Goal: Task Accomplishment & Management: Manage account settings

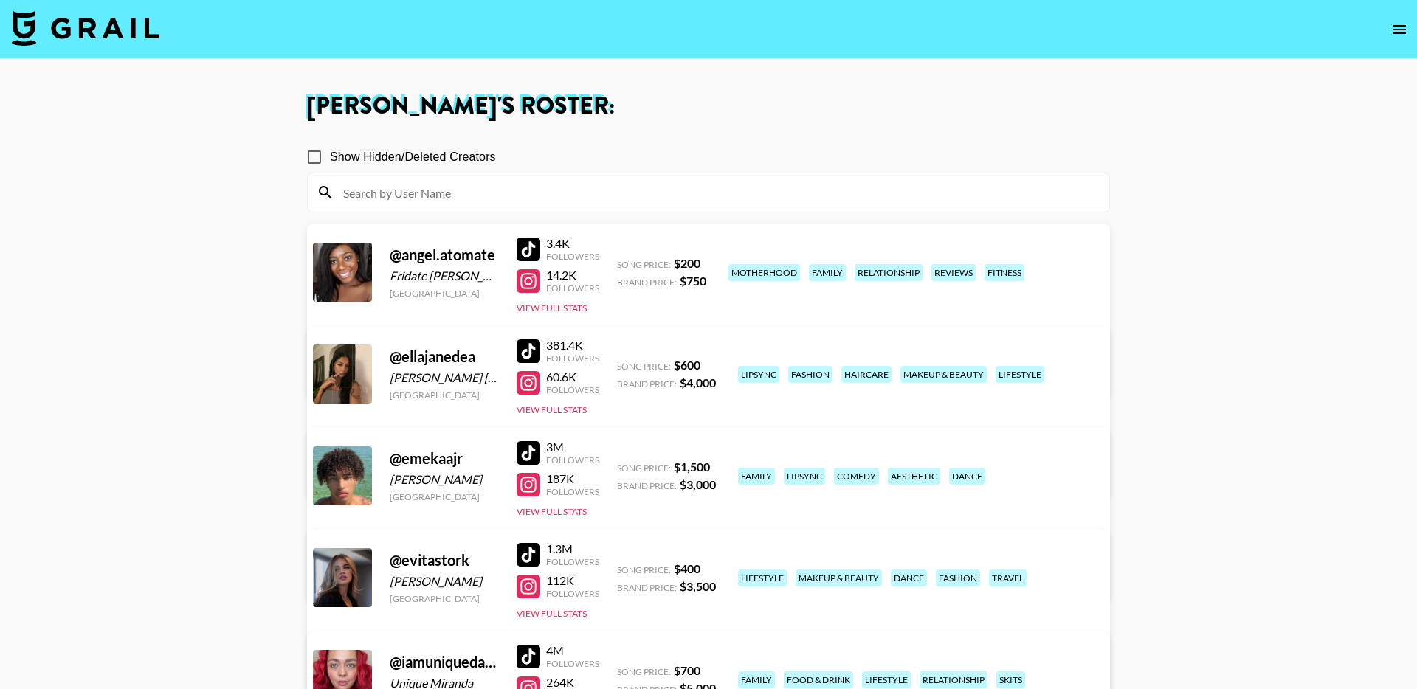
click at [89, 21] on img at bounding box center [86, 27] width 148 height 35
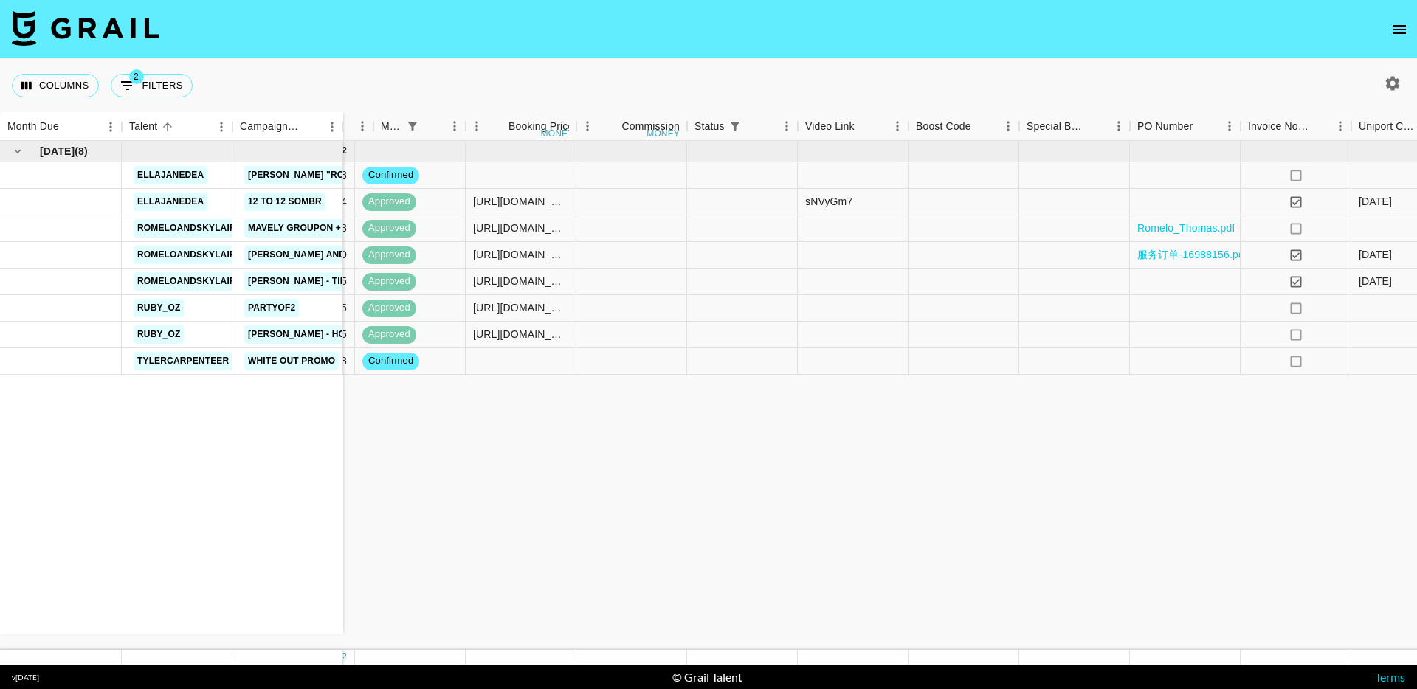
scroll to position [0, 812]
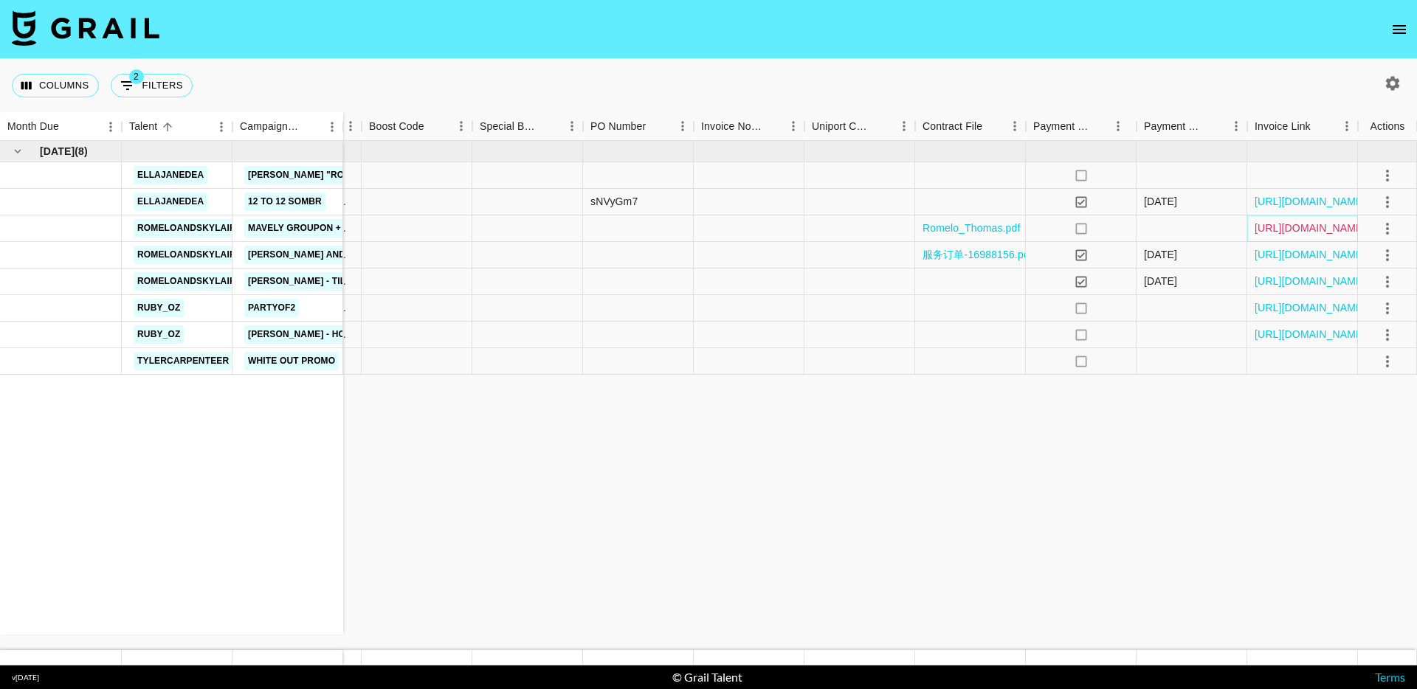
click at [1283, 230] on link "https://in.xero.com/QUNqYVf6WtrT7IYduUJCaRZgV0YYooLCDE1foSfV" at bounding box center [1310, 228] width 111 height 15
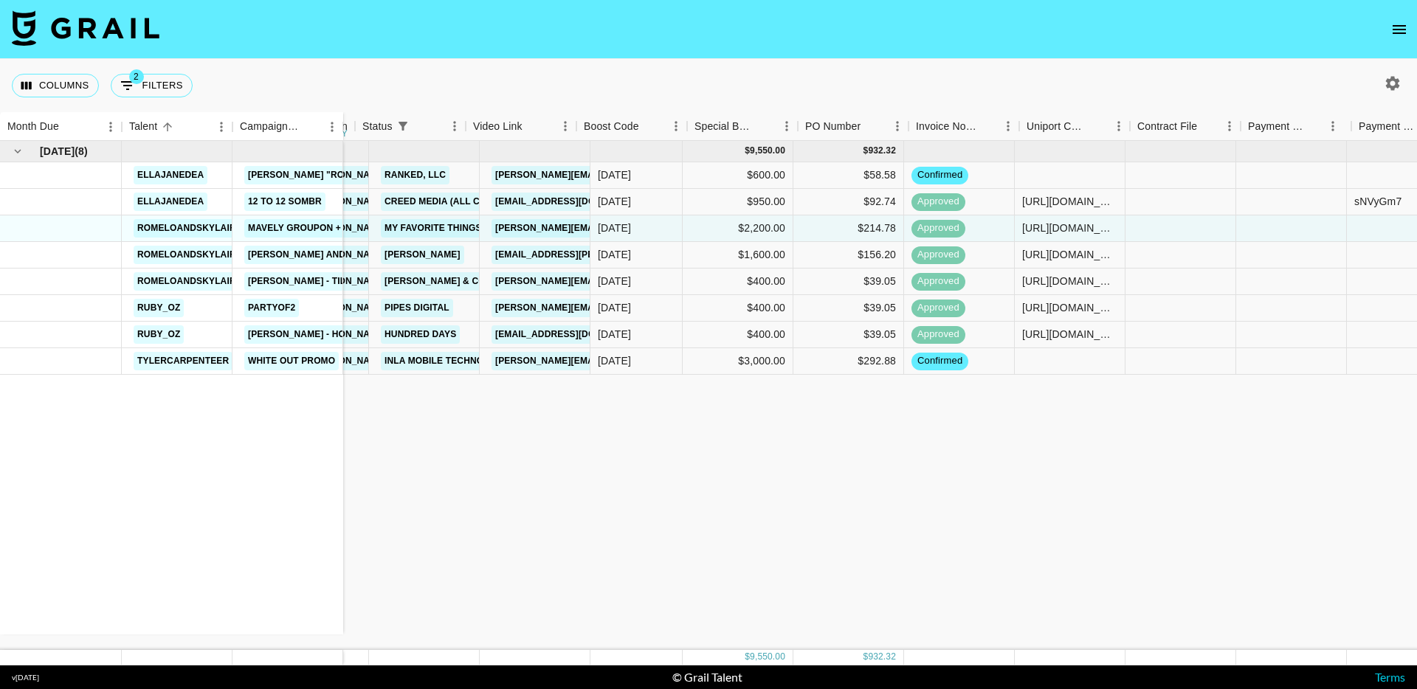
scroll to position [0, 0]
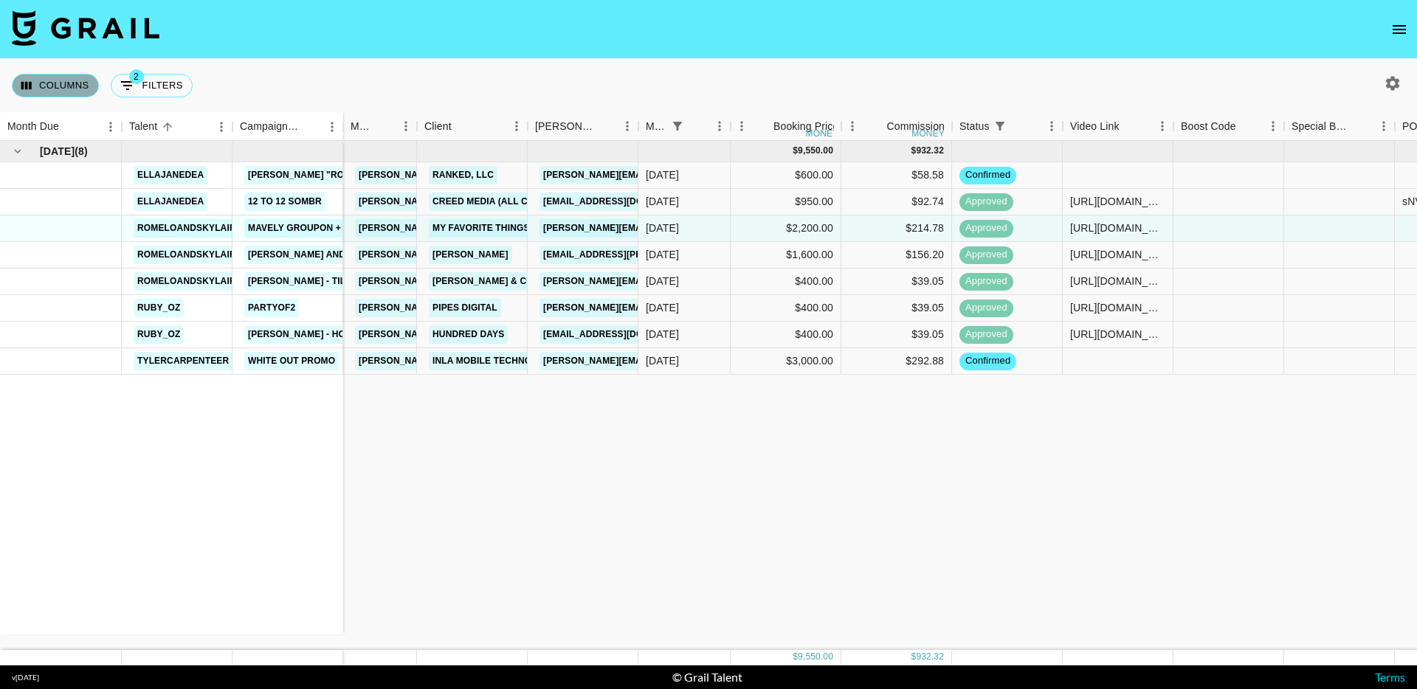
click at [46, 87] on button "Columns" at bounding box center [55, 86] width 87 height 24
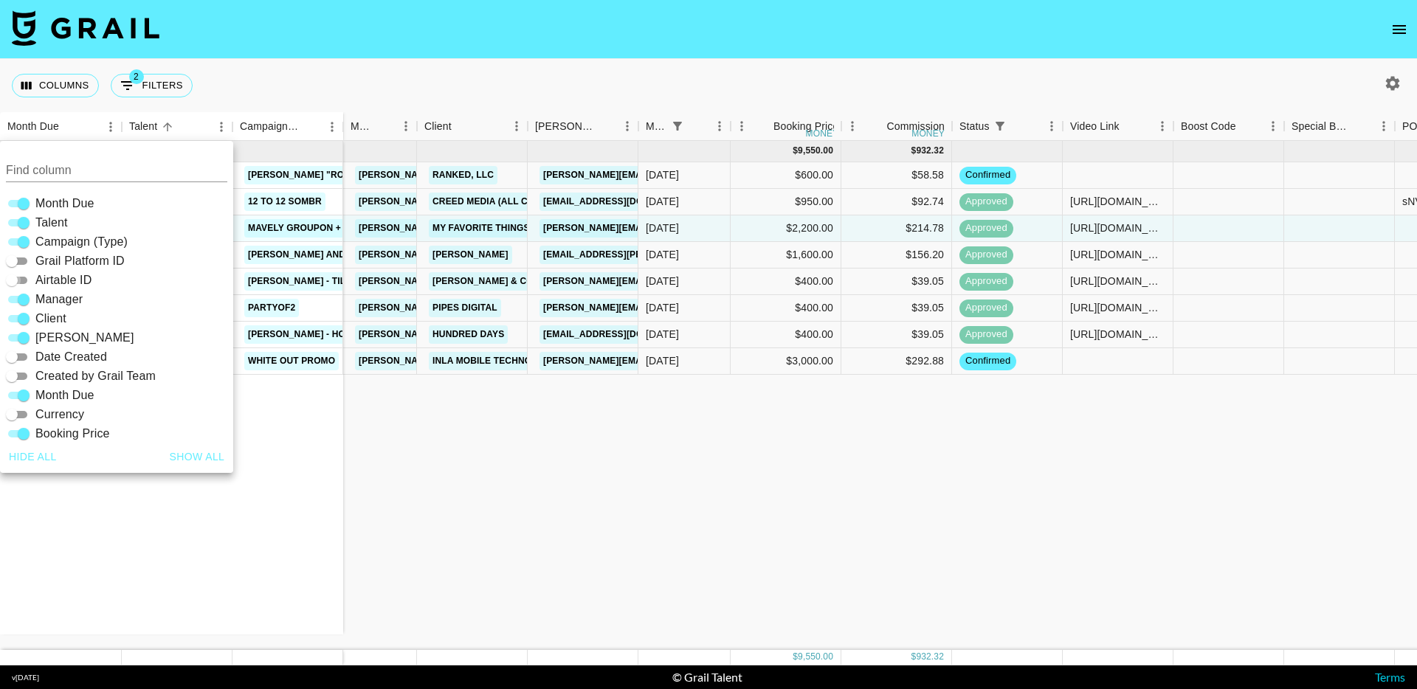
click at [17, 278] on input "Airtable ID" at bounding box center [11, 281] width 53 height 18
checkbox input "true"
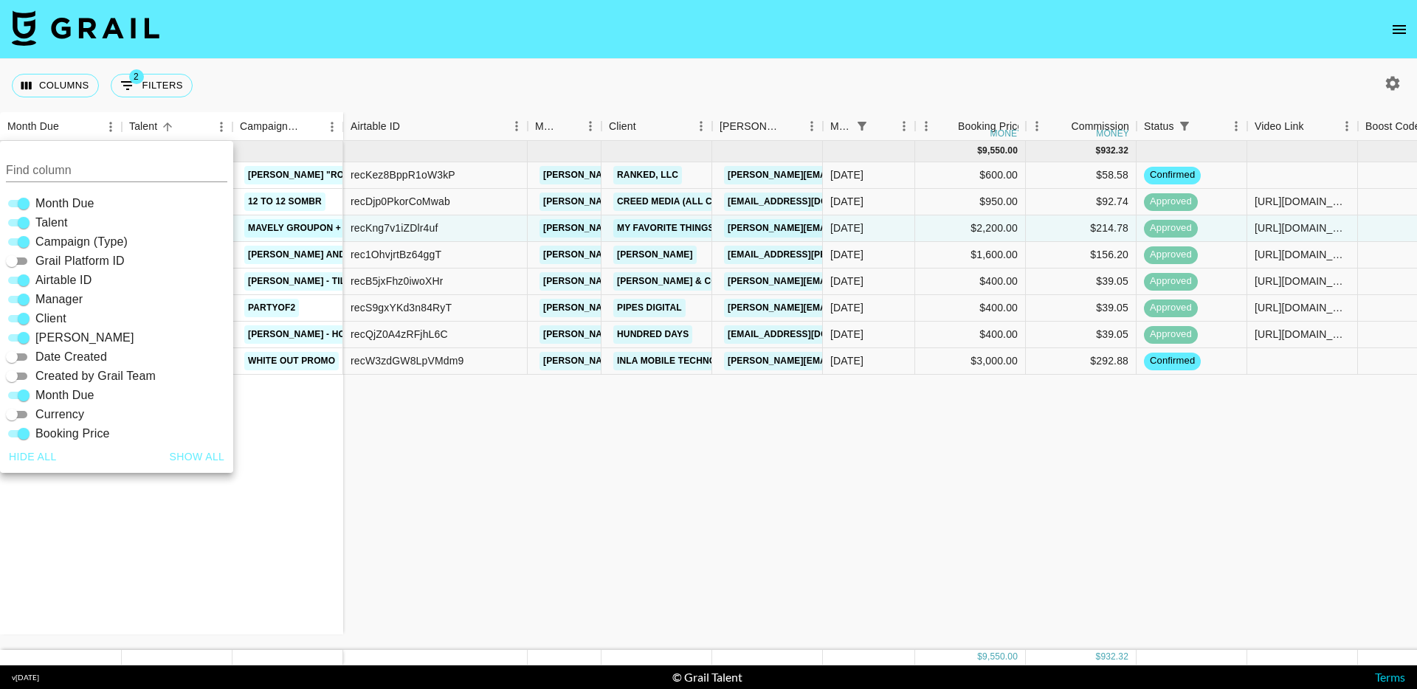
click at [528, 424] on div "Aug '25 ( 8 ) ellajanedea Nickelback "Rockstar" ellajanedea 12 to 12 sombr rome…" at bounding box center [1206, 395] width 2413 height 509
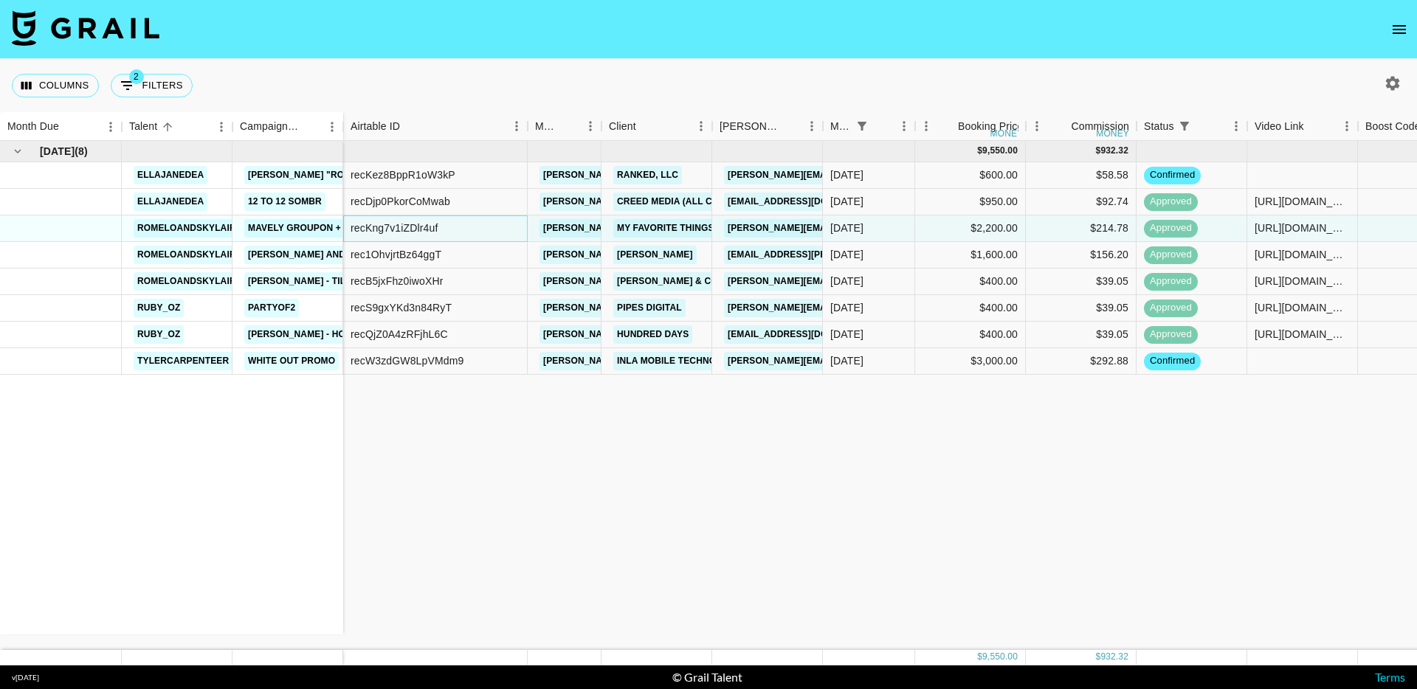
click at [393, 225] on div "recKng7v1iZDlr4uf" at bounding box center [395, 228] width 88 height 15
copy div "recKng7v1iZDlr4uf"
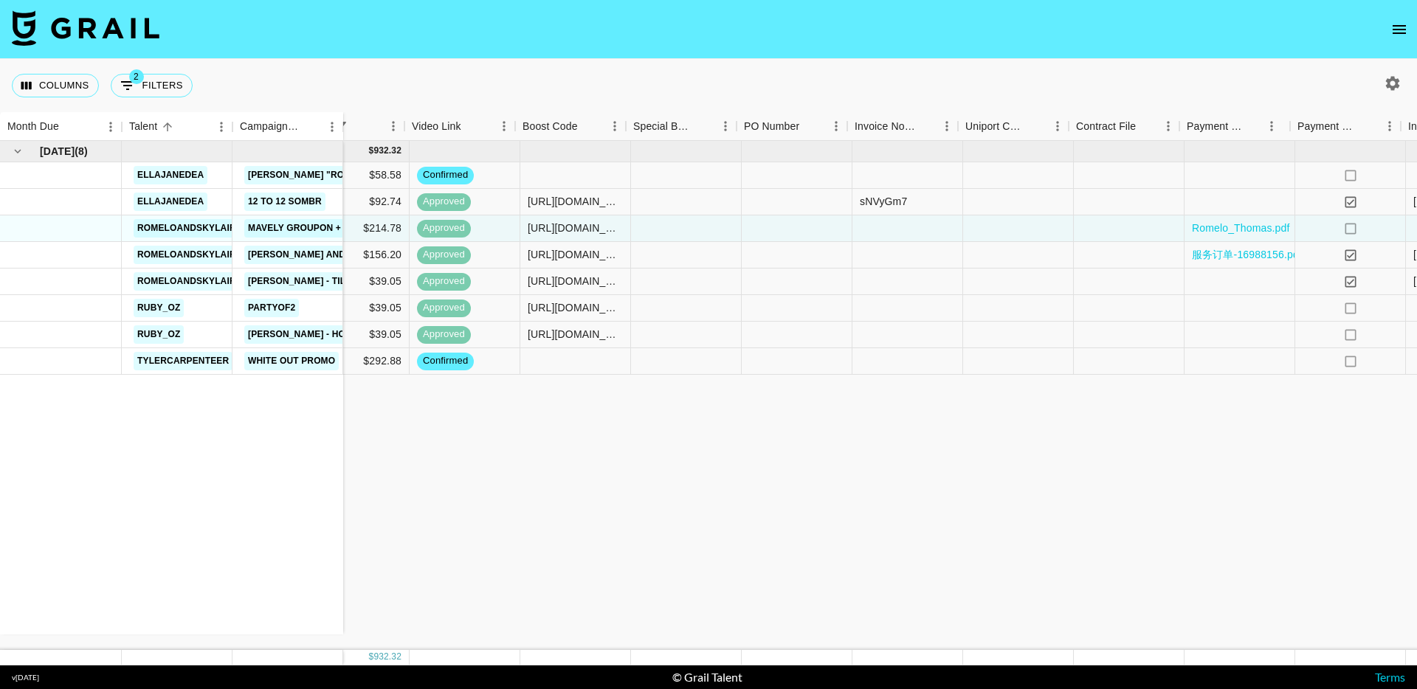
scroll to position [0, 996]
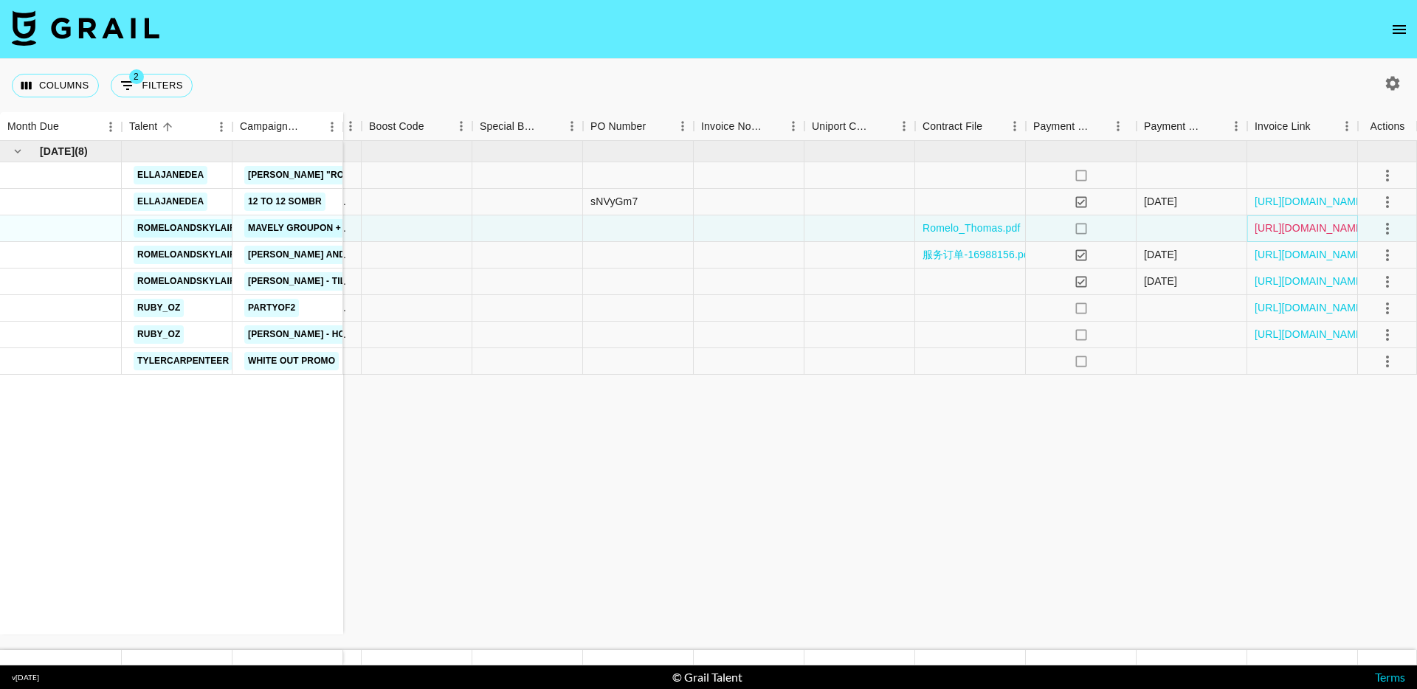
click at [1281, 224] on link "https://in.xero.com/QUNqYVf6WtrT7IYduUJCaRZgV0YYooLCDE1foSfV" at bounding box center [1310, 228] width 111 height 15
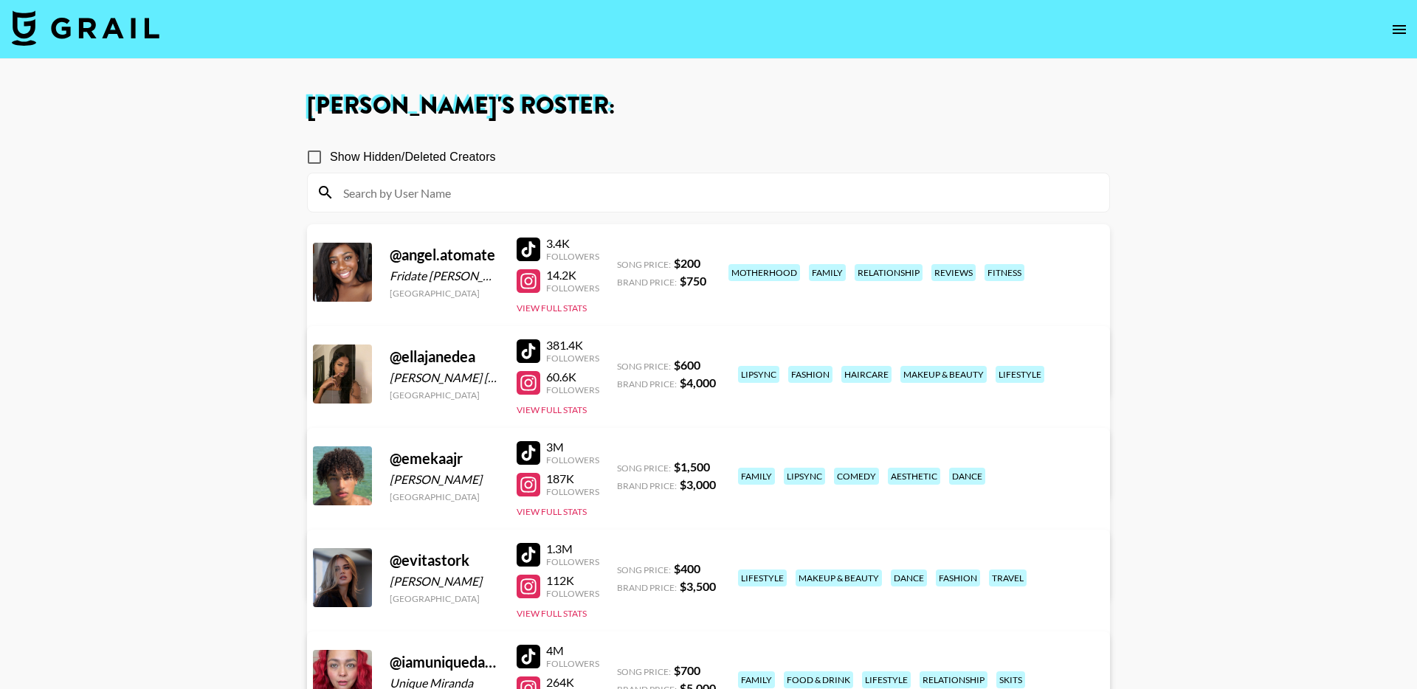
click at [94, 24] on img at bounding box center [86, 27] width 148 height 35
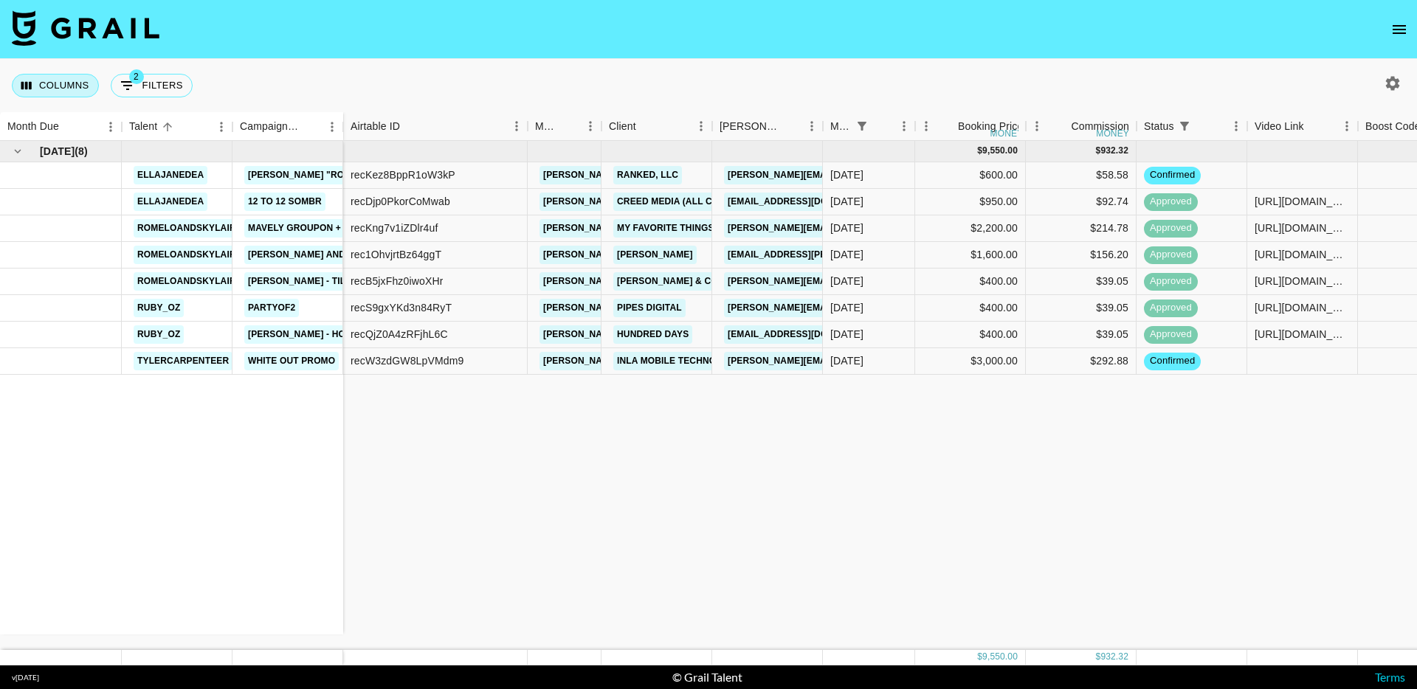
click at [72, 88] on button "Columns" at bounding box center [55, 86] width 87 height 24
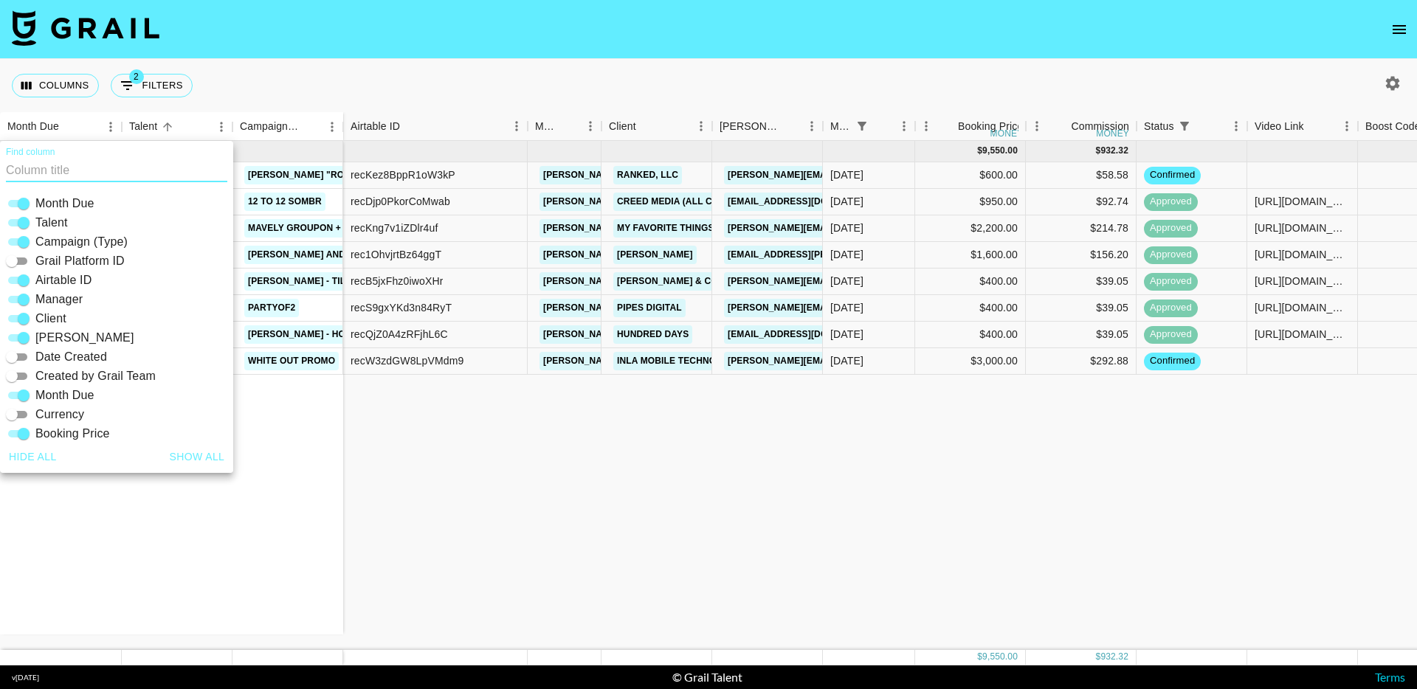
click at [24, 275] on input "Airtable ID" at bounding box center [23, 281] width 53 height 18
checkbox input "false"
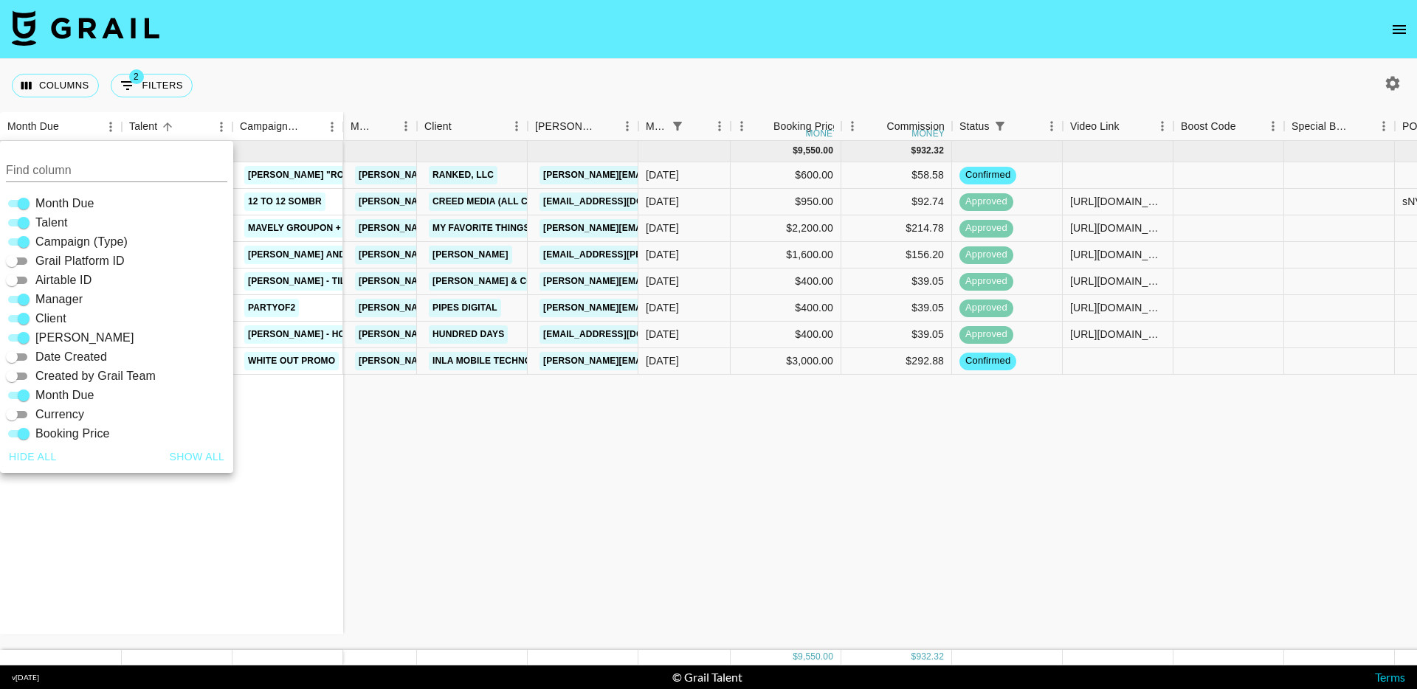
click at [496, 69] on div "Columns 2 Filters + Booking" at bounding box center [708, 85] width 1417 height 53
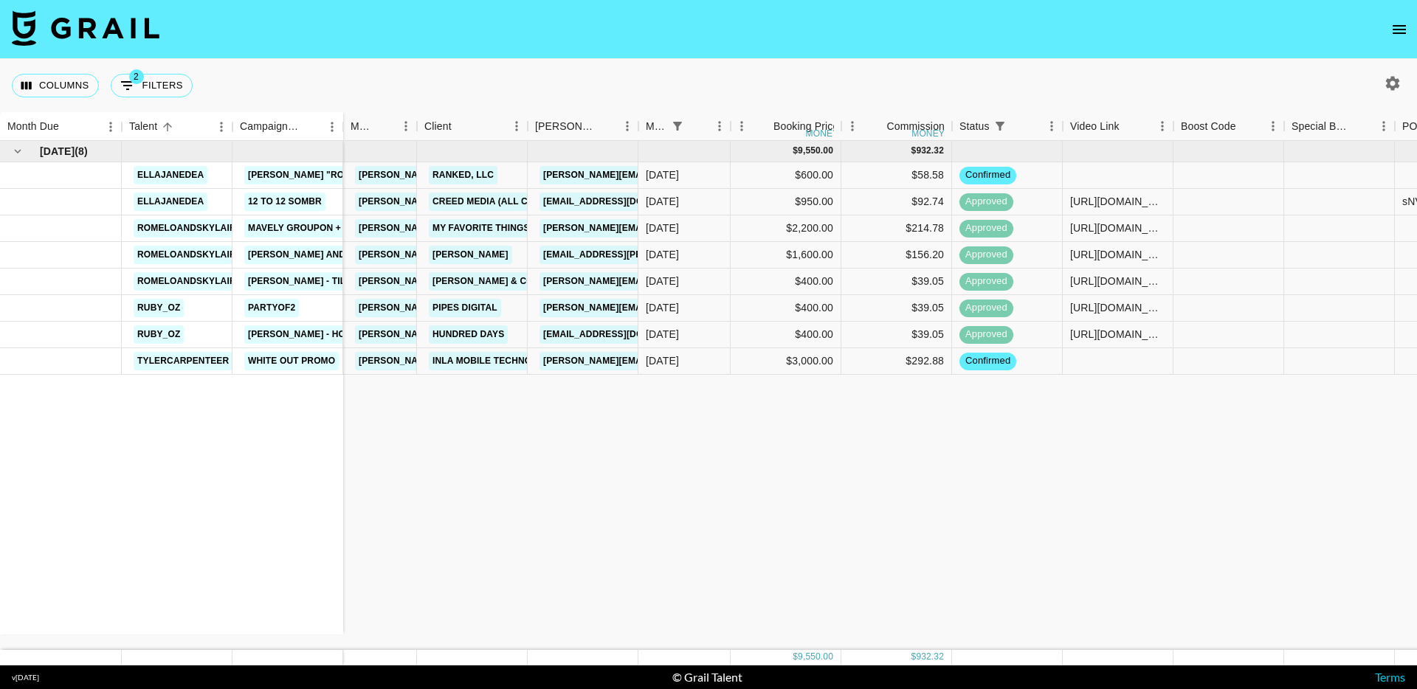
click at [1390, 23] on icon "open drawer" at bounding box center [1399, 30] width 18 height 18
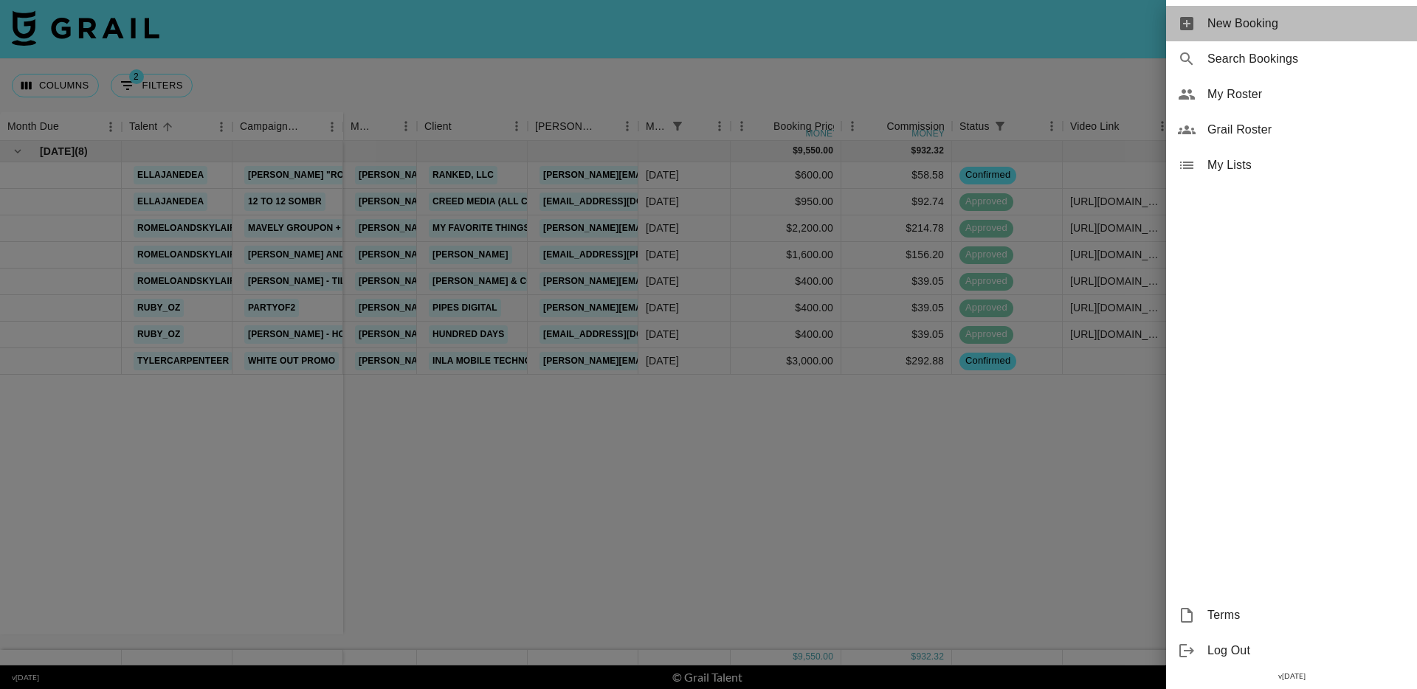
click at [1303, 26] on span "New Booking" at bounding box center [1306, 24] width 198 height 18
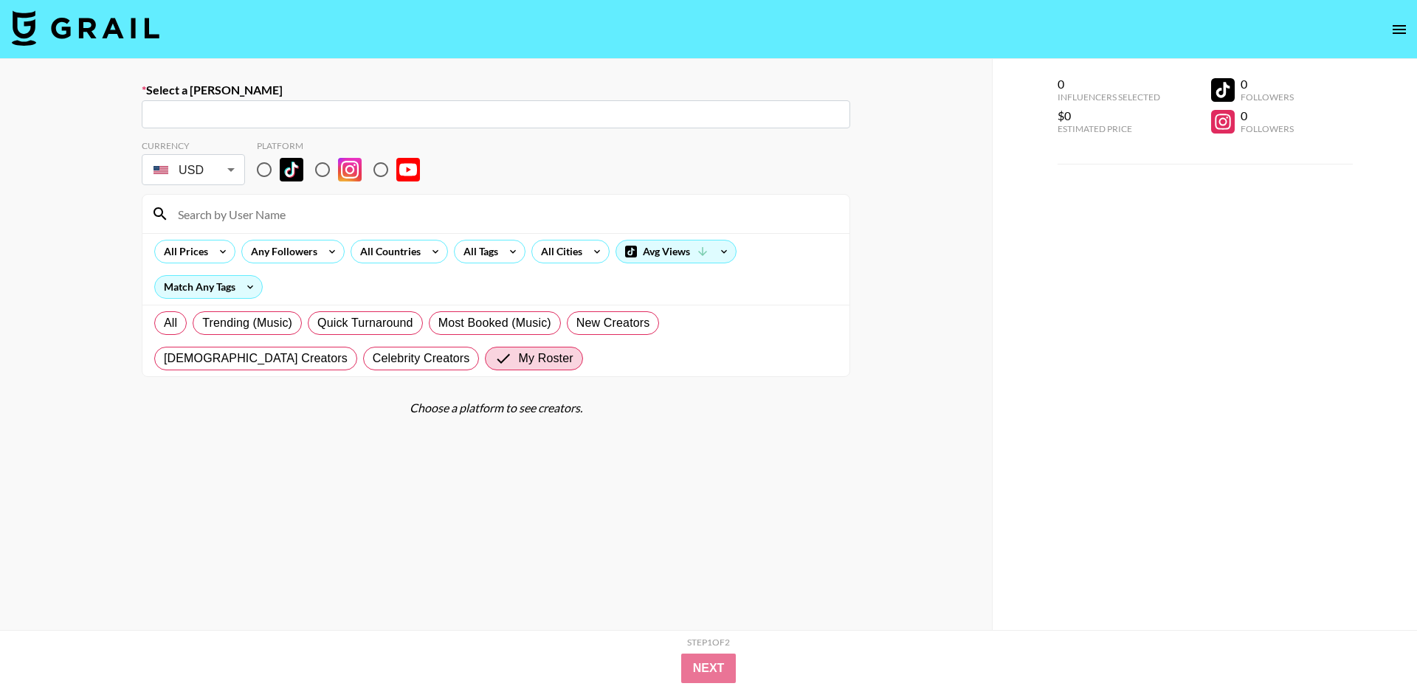
click at [252, 113] on input "text" at bounding box center [496, 114] width 691 height 17
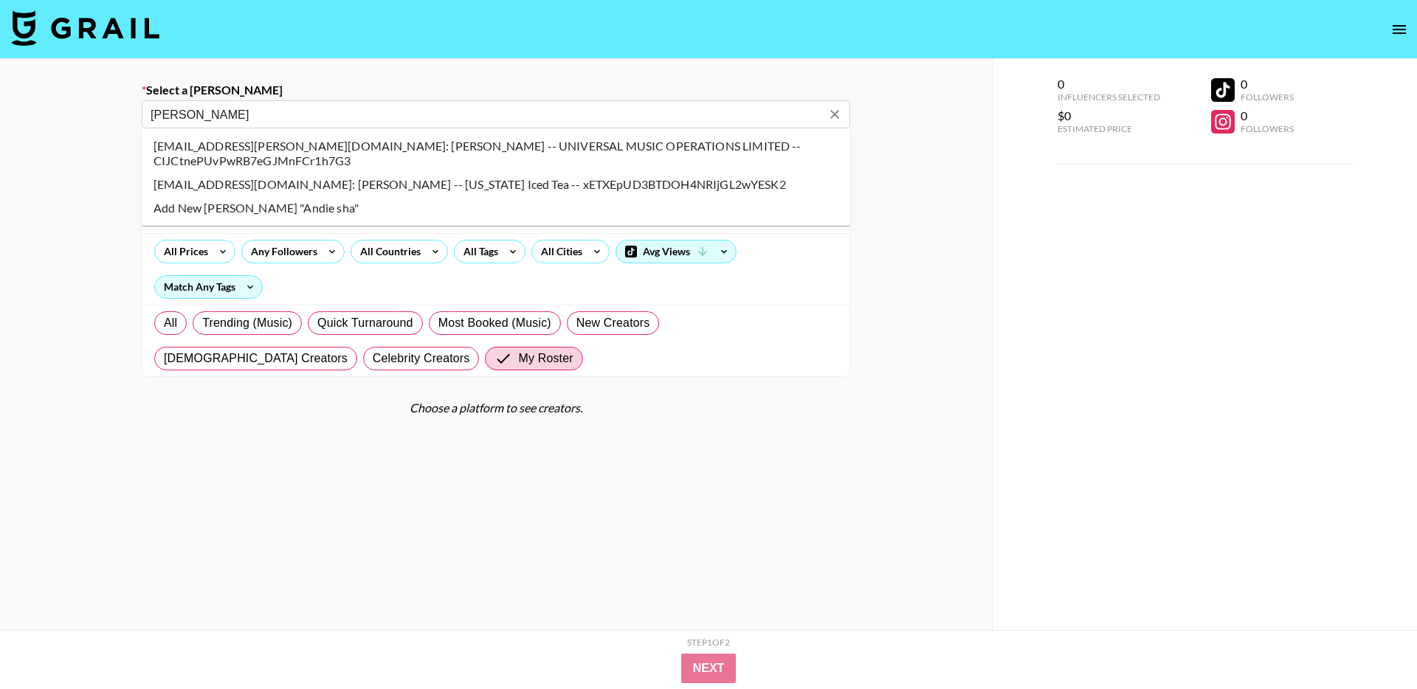
click at [432, 144] on li "andie.shapiro@umusic.com: Andie Shapiro -- UNIVERSAL MUSIC OPERATIONS LIMITED -…" at bounding box center [496, 153] width 709 height 38
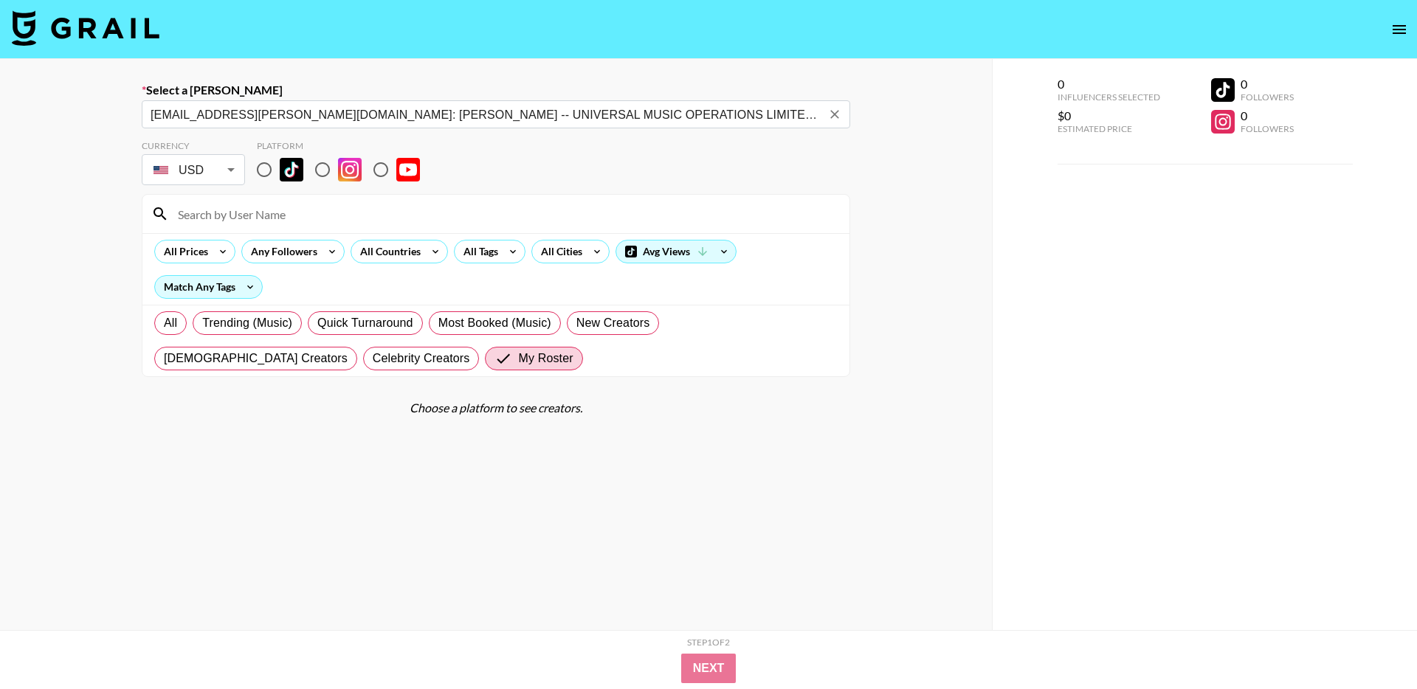
type input "andie.shapiro@umusic.com: Andie Shapiro -- UNIVERSAL MUSIC OPERATIONS LIMITED -…"
click at [265, 165] on input "radio" at bounding box center [264, 169] width 31 height 31
radio input "true"
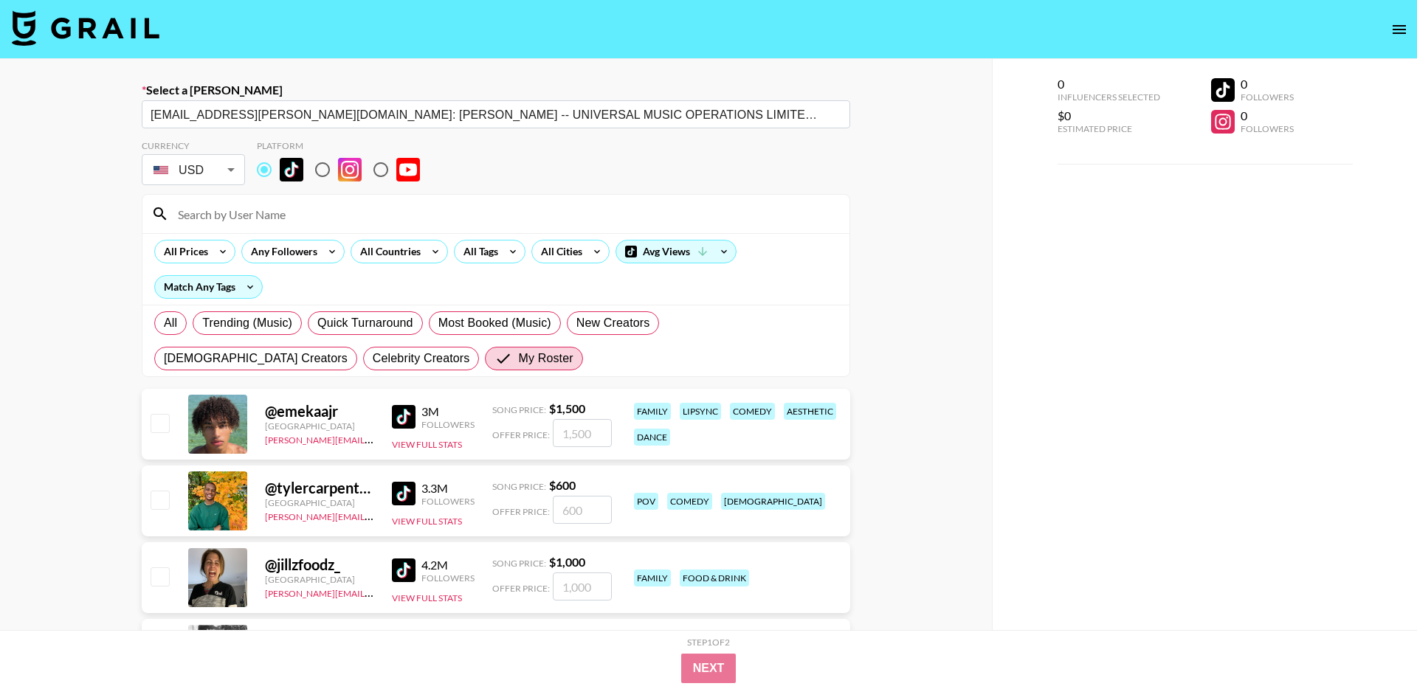
click at [283, 216] on input at bounding box center [505, 214] width 672 height 24
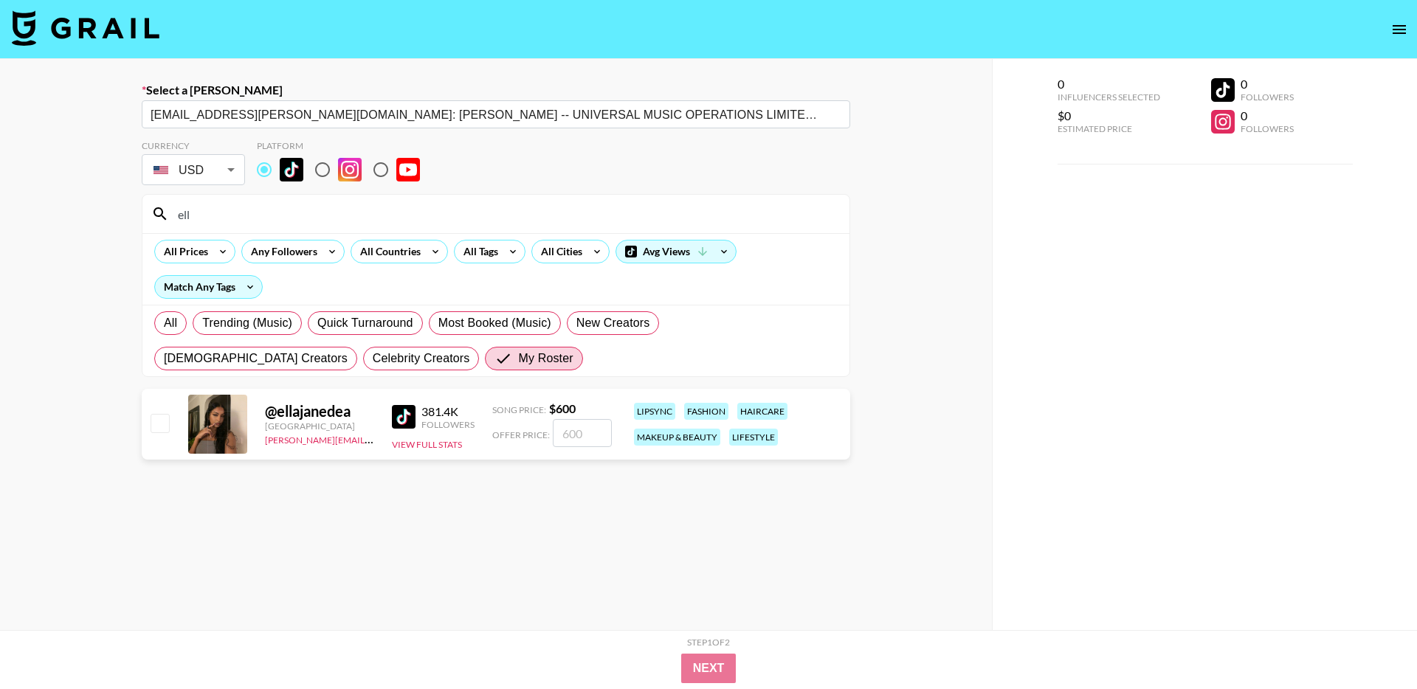
type input "ell"
click at [160, 424] on input "checkbox" at bounding box center [160, 423] width 18 height 18
checkbox input "true"
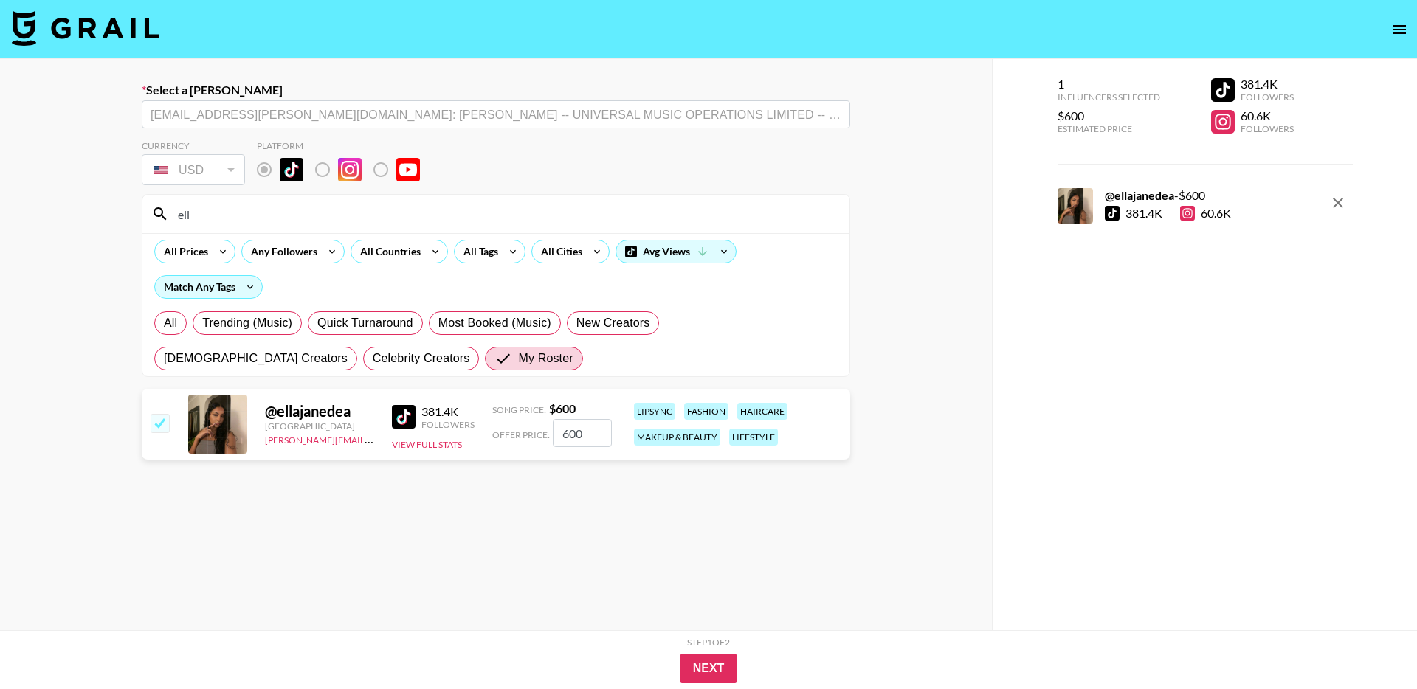
drag, startPoint x: 589, startPoint y: 427, endPoint x: 539, endPoint y: 427, distance: 50.2
click at [539, 427] on div "Offer Price: 600" at bounding box center [552, 433] width 120 height 28
drag, startPoint x: 600, startPoint y: 433, endPoint x: 542, endPoint y: 434, distance: 58.3
click at [542, 434] on div "Offer Price: 600" at bounding box center [552, 433] width 120 height 28
type input "550"
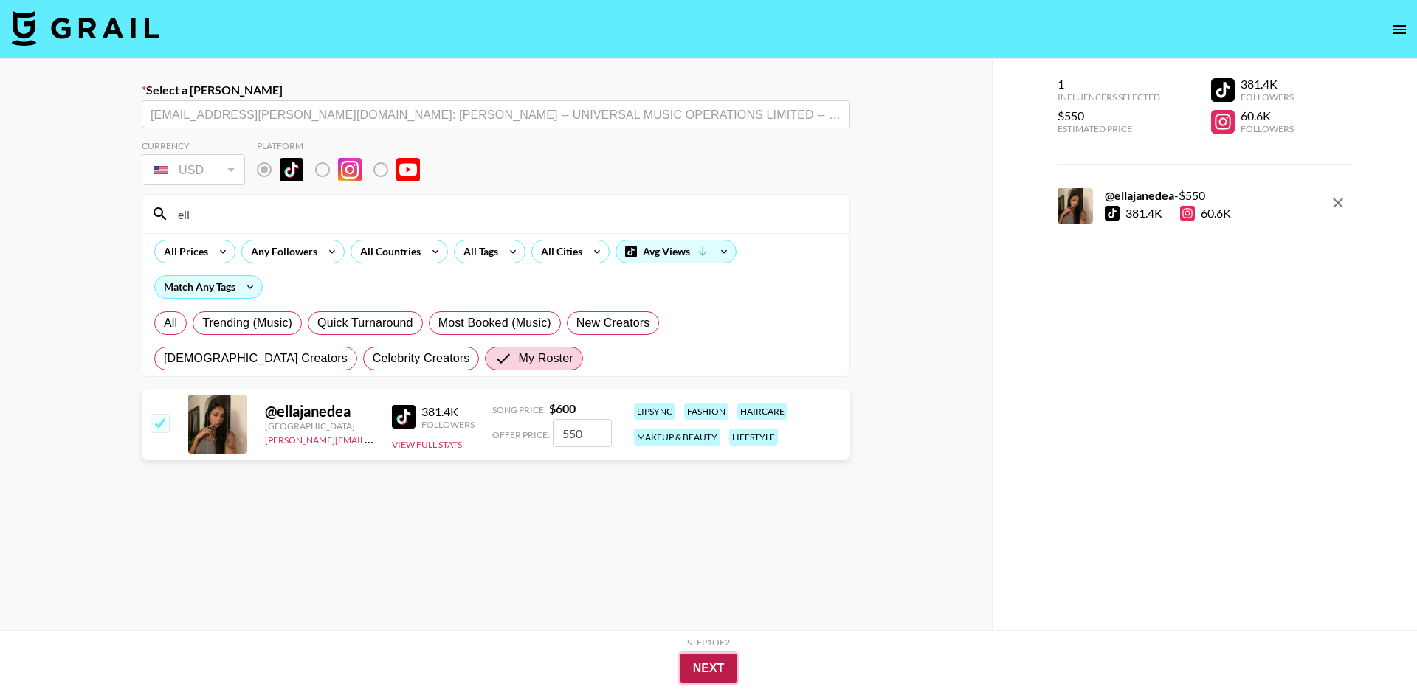
click at [713, 673] on button "Next" at bounding box center [708, 669] width 57 height 30
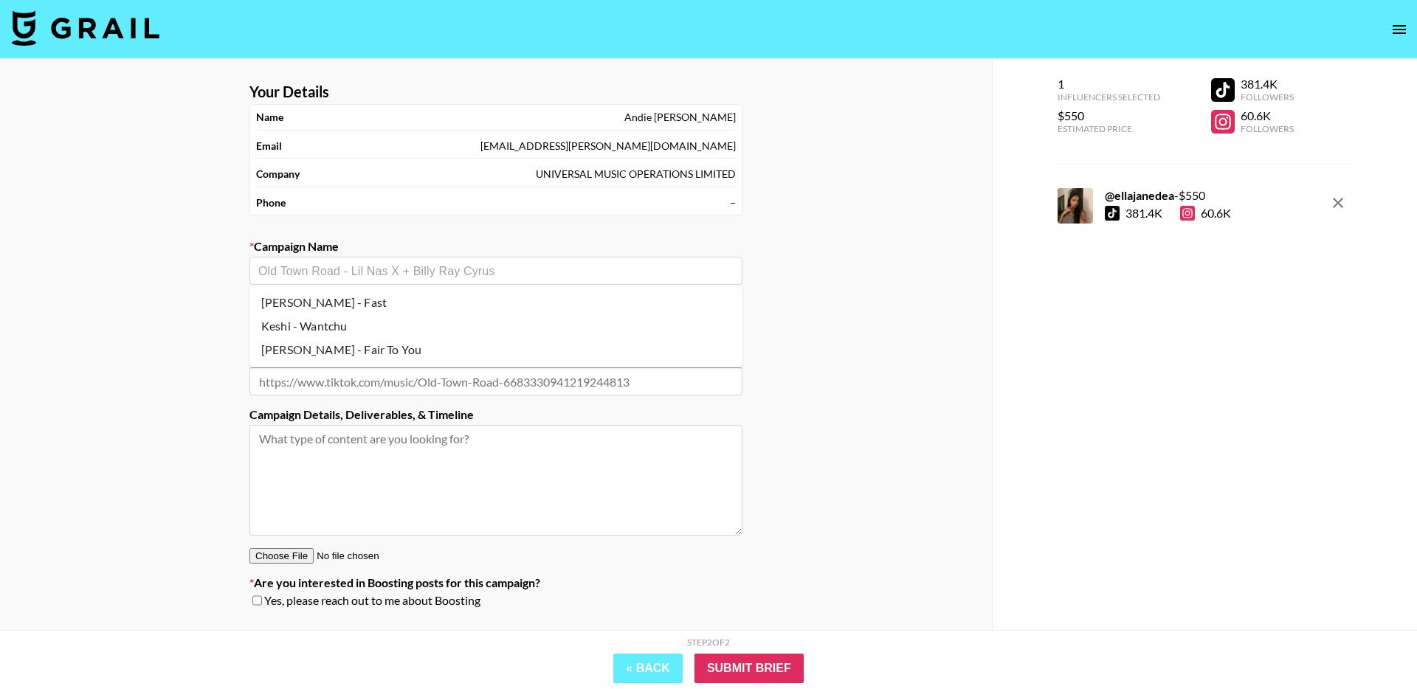
click at [433, 276] on input "text" at bounding box center [495, 271] width 475 height 17
click at [376, 386] on input "text" at bounding box center [495, 382] width 493 height 28
click at [405, 386] on input "text" at bounding box center [495, 382] width 493 height 28
click at [393, 261] on div "​" at bounding box center [495, 271] width 493 height 28
click at [361, 301] on li "Add New Campaign: "Man I Need - Olivia Dean"" at bounding box center [495, 303] width 493 height 24
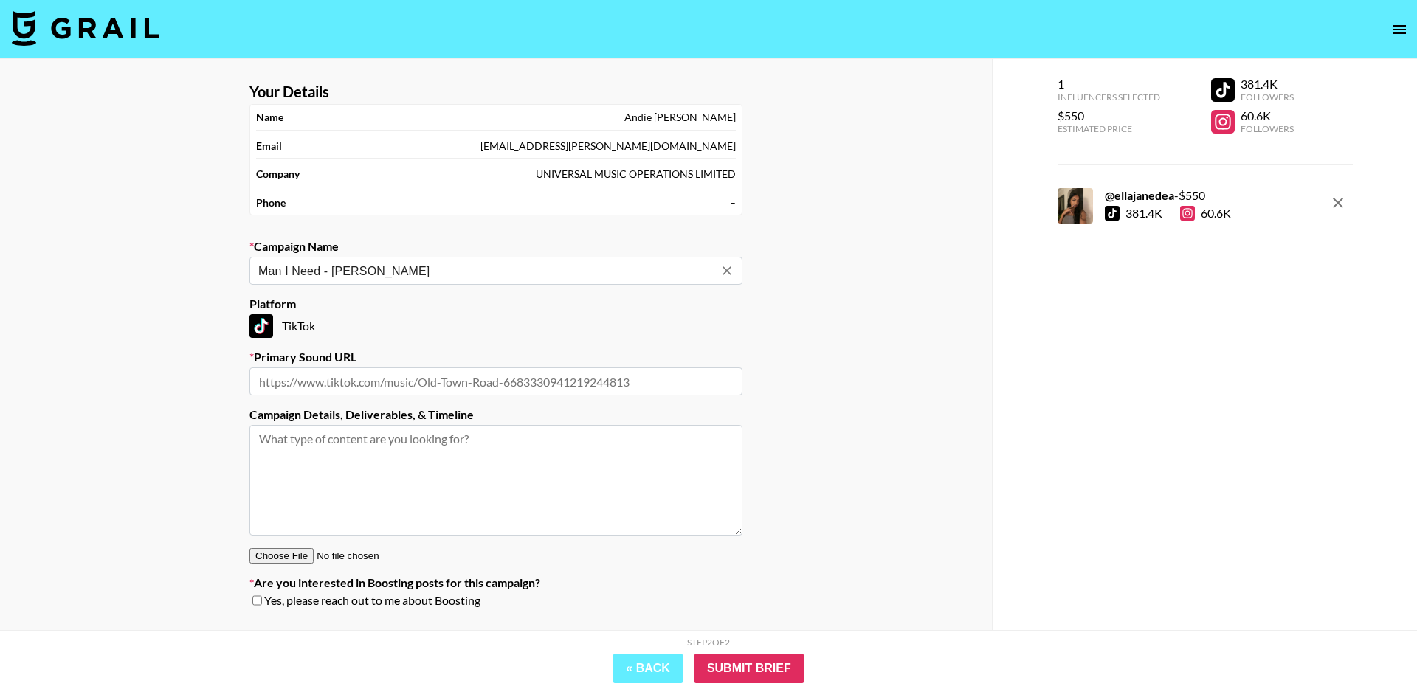
type input "Man I Need - Olivia Dean"
click at [510, 387] on input "text" at bounding box center [495, 382] width 493 height 28
paste input "https://www.tiktok.com/music/Man-I-Need-7537414199037052945"
type input "https://www.tiktok.com/music/Man-I-Need-7537414199037052945"
click at [774, 675] on input "Submit Brief" at bounding box center [748, 669] width 109 height 30
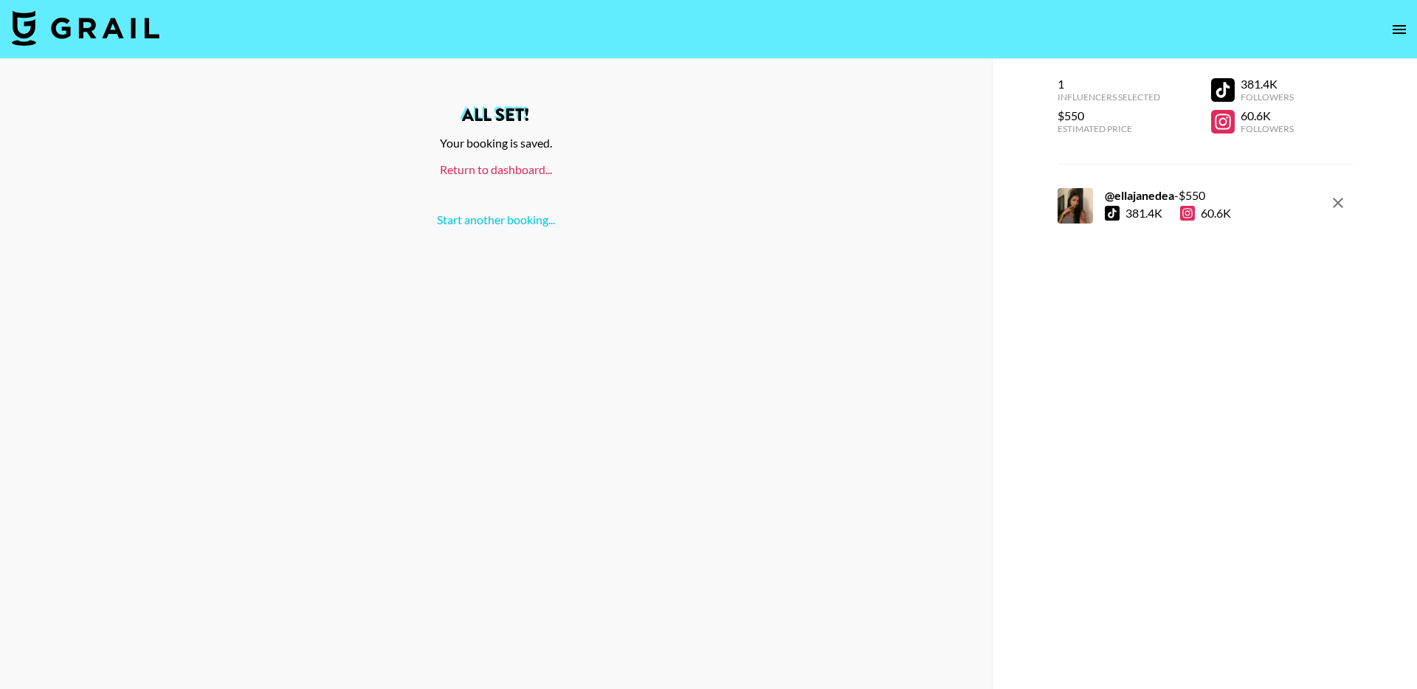
click at [486, 171] on link "Return to dashboard..." at bounding box center [496, 169] width 112 height 14
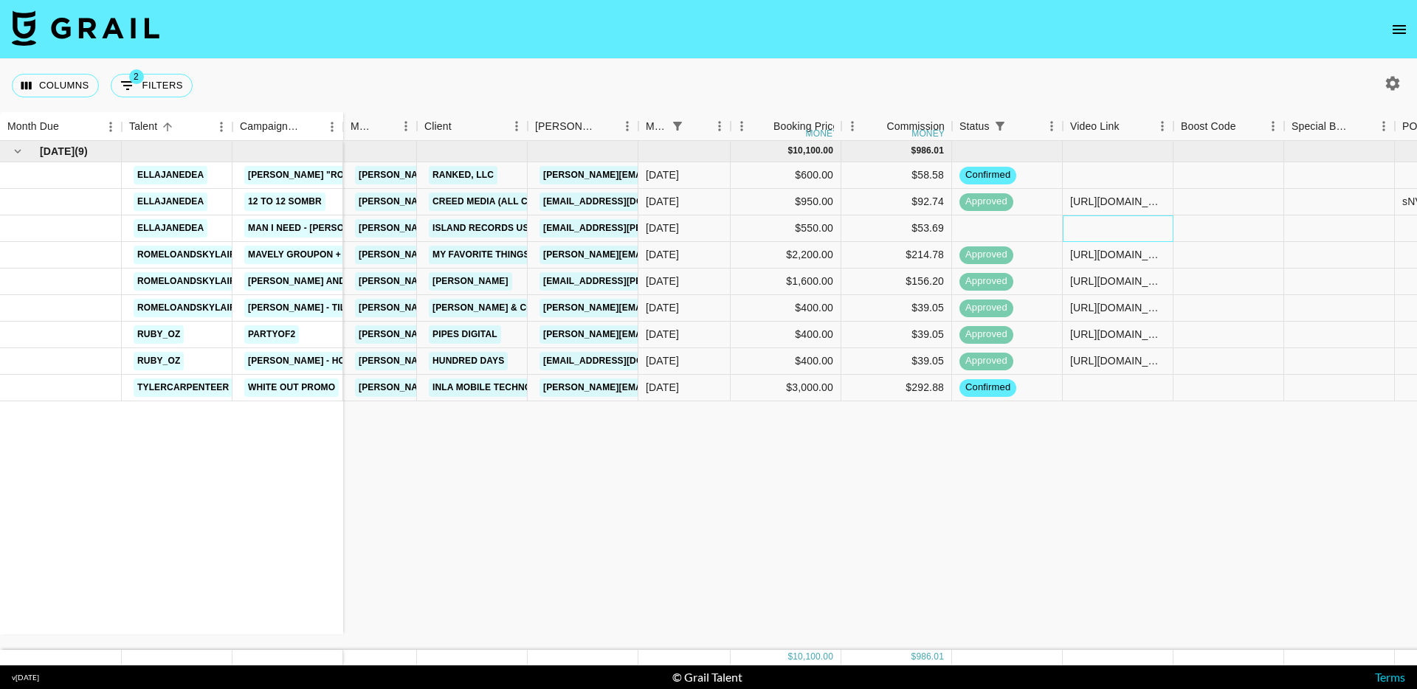
click at [1106, 228] on div at bounding box center [1118, 229] width 111 height 27
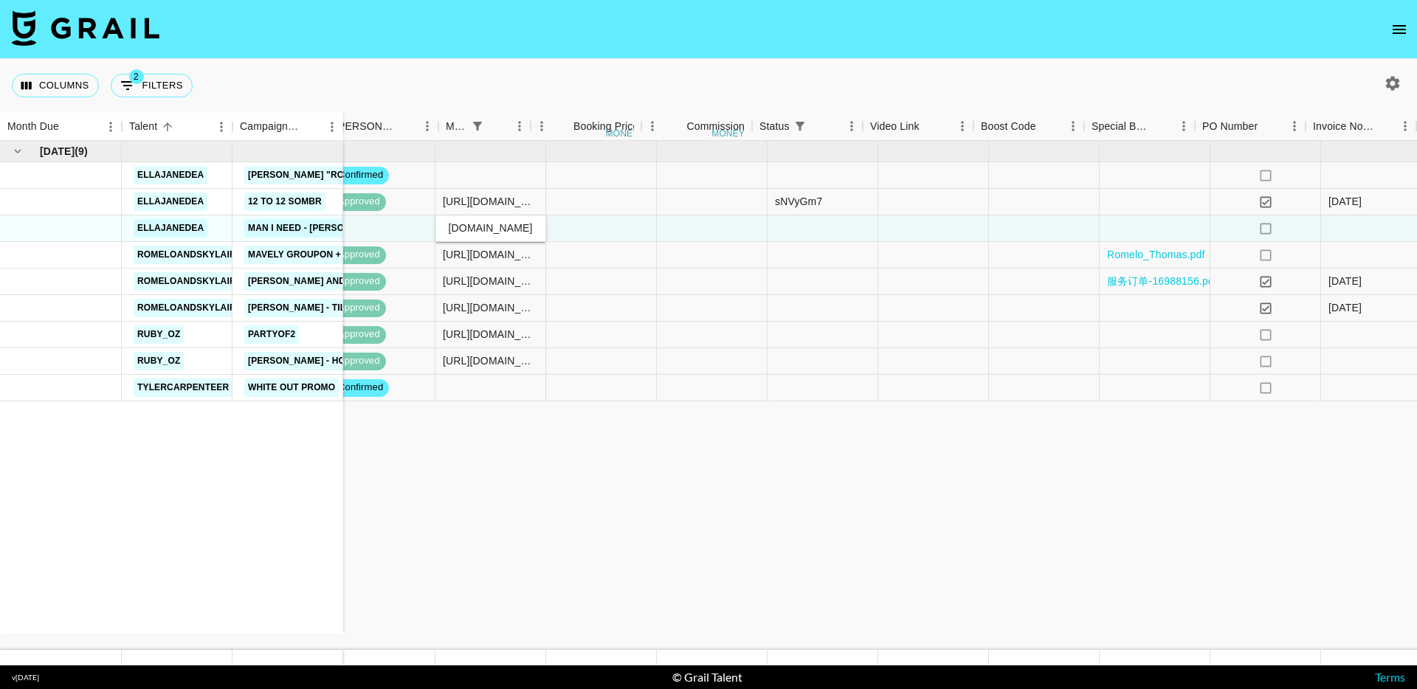
scroll to position [0, 812]
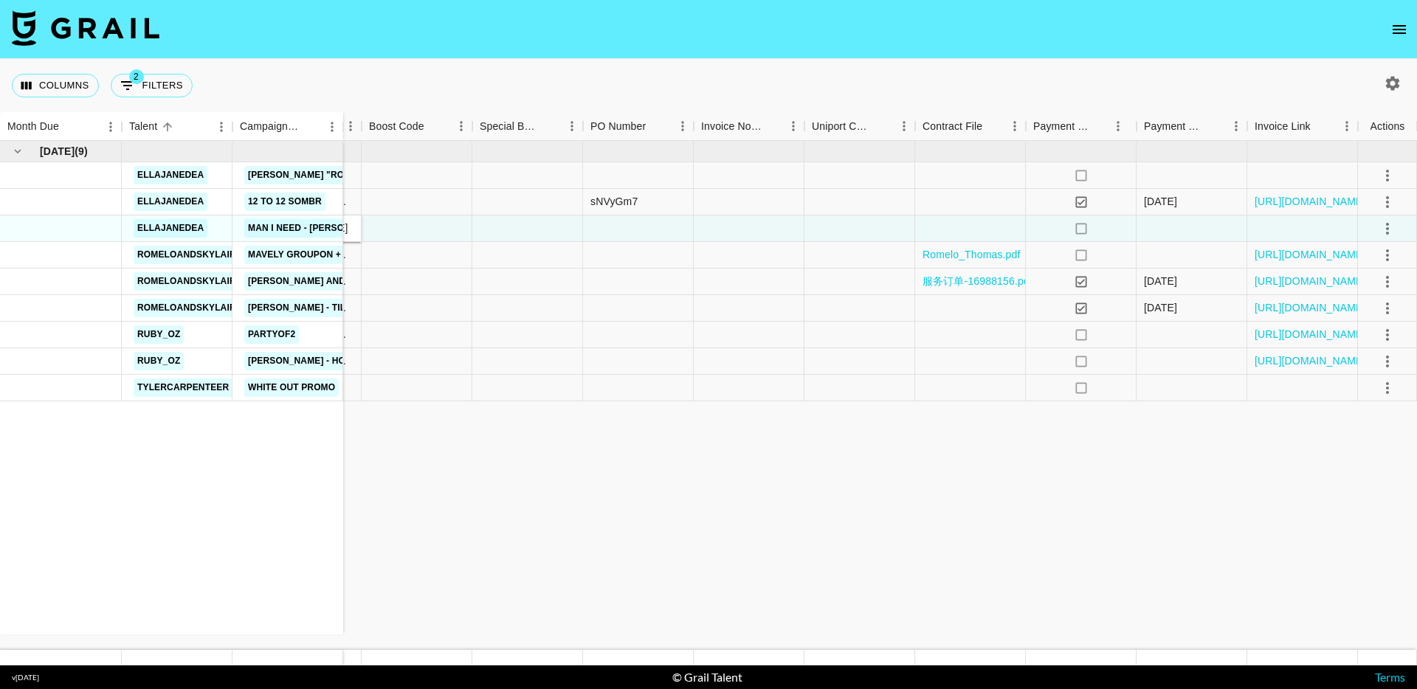
type input "https://www.tiktok.com/@ellajanedea/video/7541061317306682631"
click at [1389, 230] on icon "select merge strategy" at bounding box center [1388, 229] width 18 height 18
click at [1362, 365] on div "Approve" at bounding box center [1355, 367] width 45 height 18
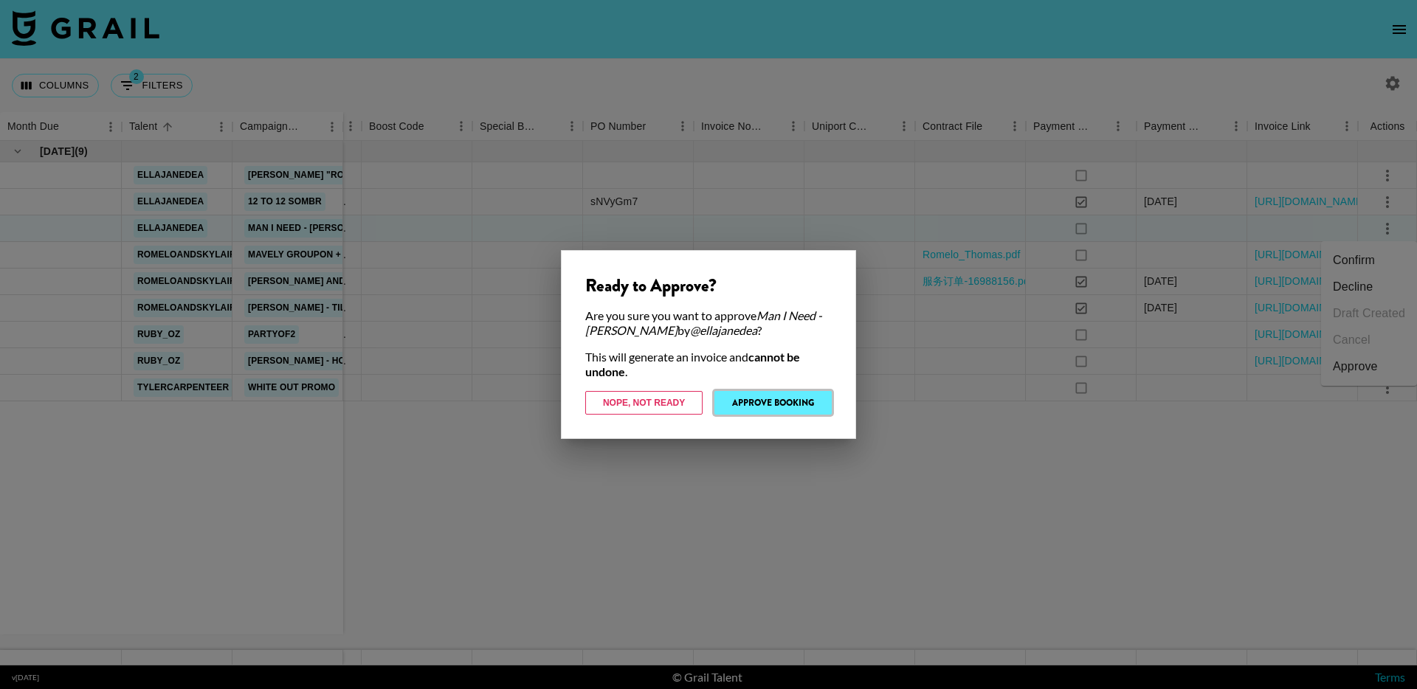
click at [748, 403] on button "Approve Booking" at bounding box center [772, 403] width 117 height 24
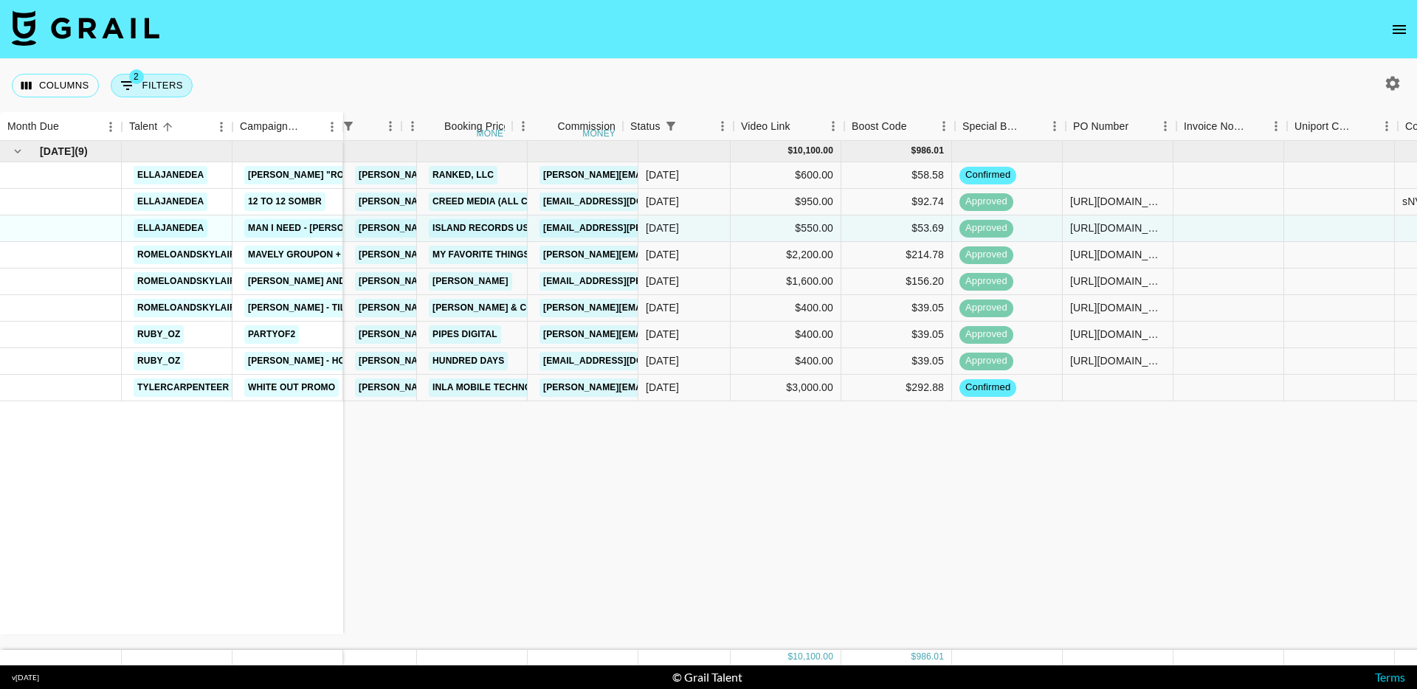
scroll to position [0, 812]
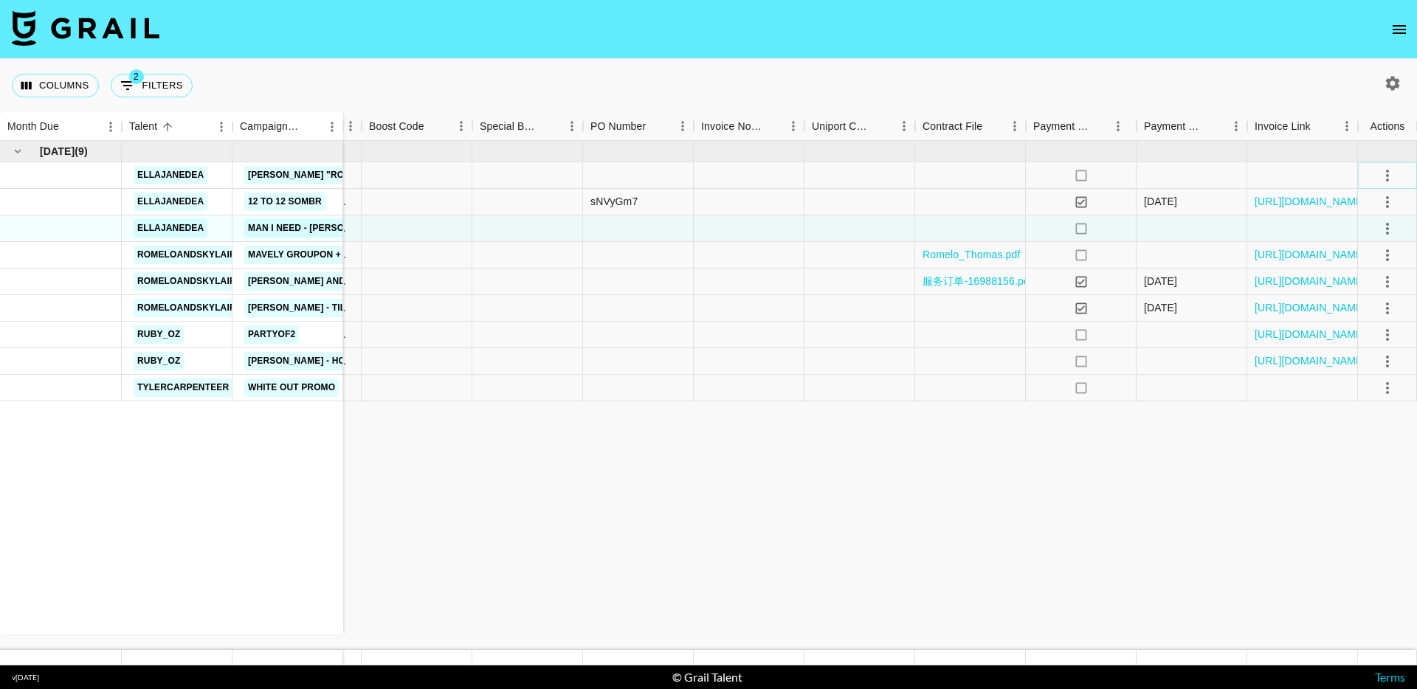
click at [1386, 175] on icon "select merge strategy" at bounding box center [1387, 176] width 3 height 12
click at [1365, 279] on li "Cancel" at bounding box center [1369, 287] width 96 height 27
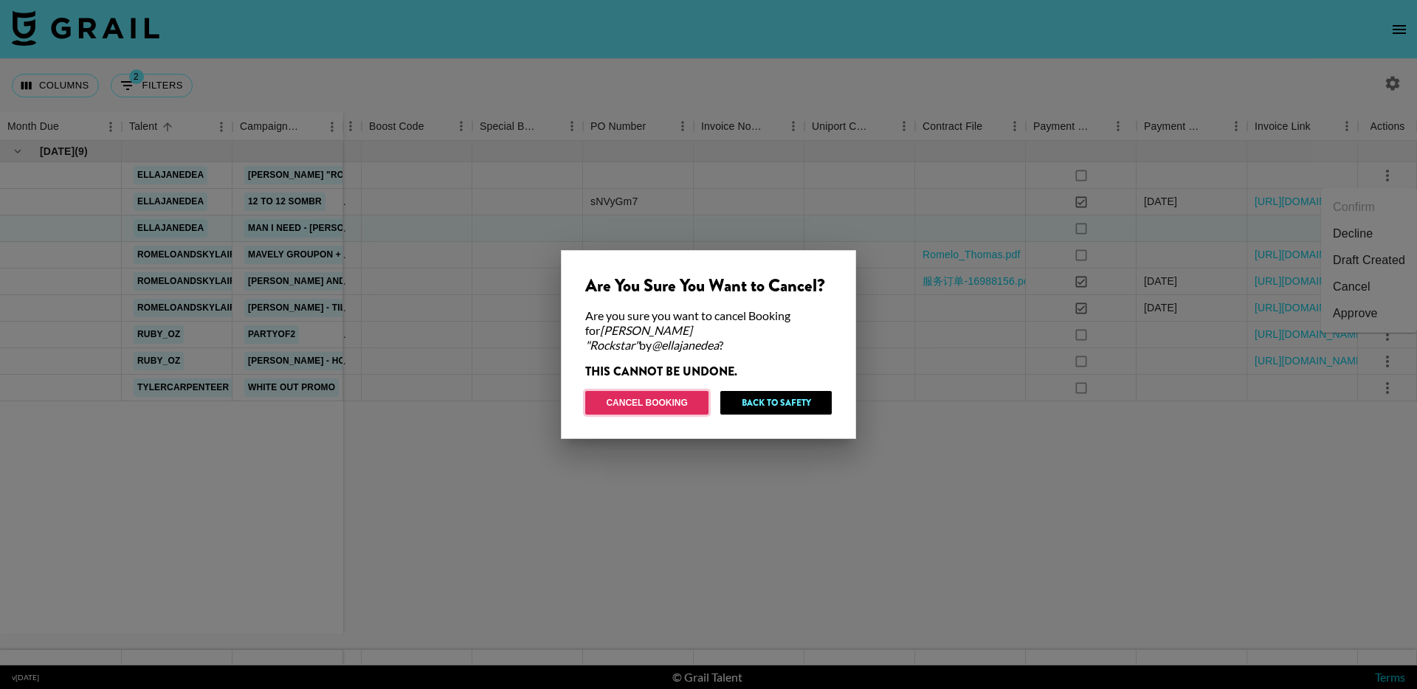
drag, startPoint x: 657, startPoint y: 402, endPoint x: 919, endPoint y: 279, distance: 289.5
click at [919, 279] on div "Are You Sure You Want to Cancel? Are you sure you want to cancel Booking for Ni…" at bounding box center [708, 344] width 1417 height 689
click at [700, 391] on button "Cancel Booking" at bounding box center [646, 403] width 123 height 24
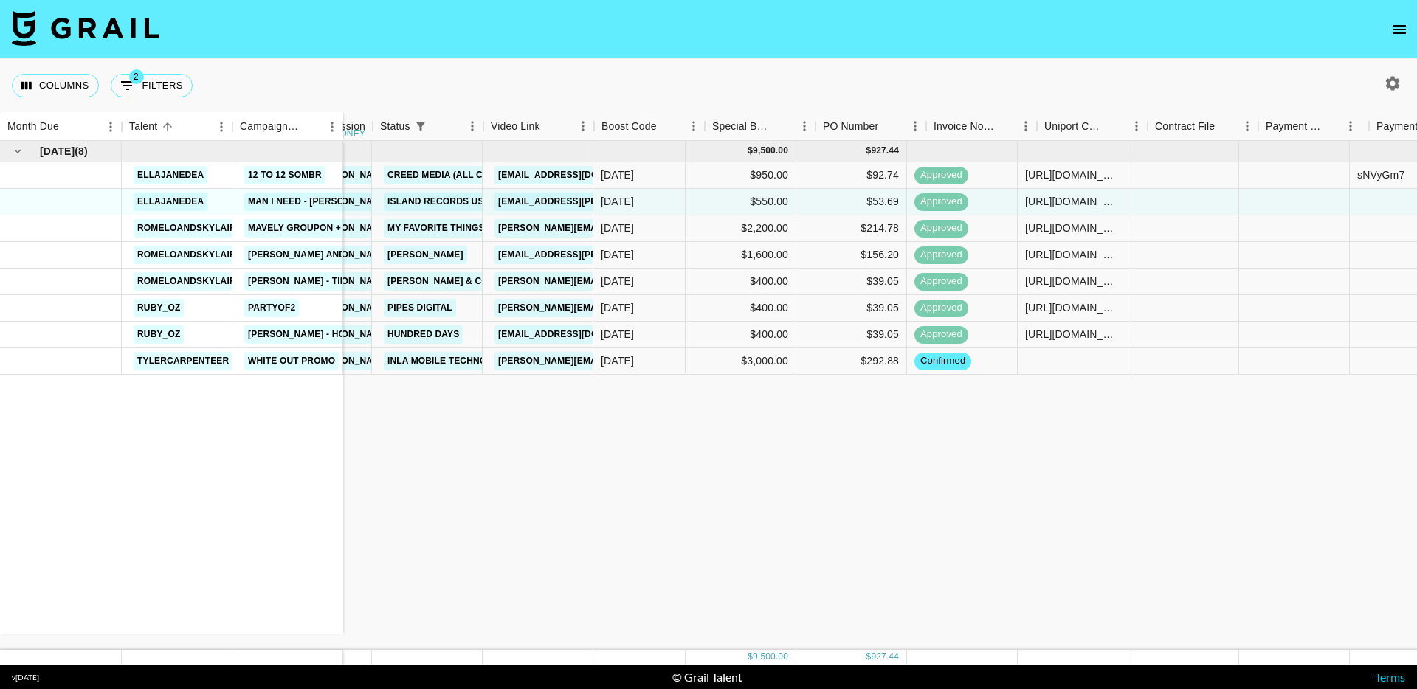
scroll to position [0, 0]
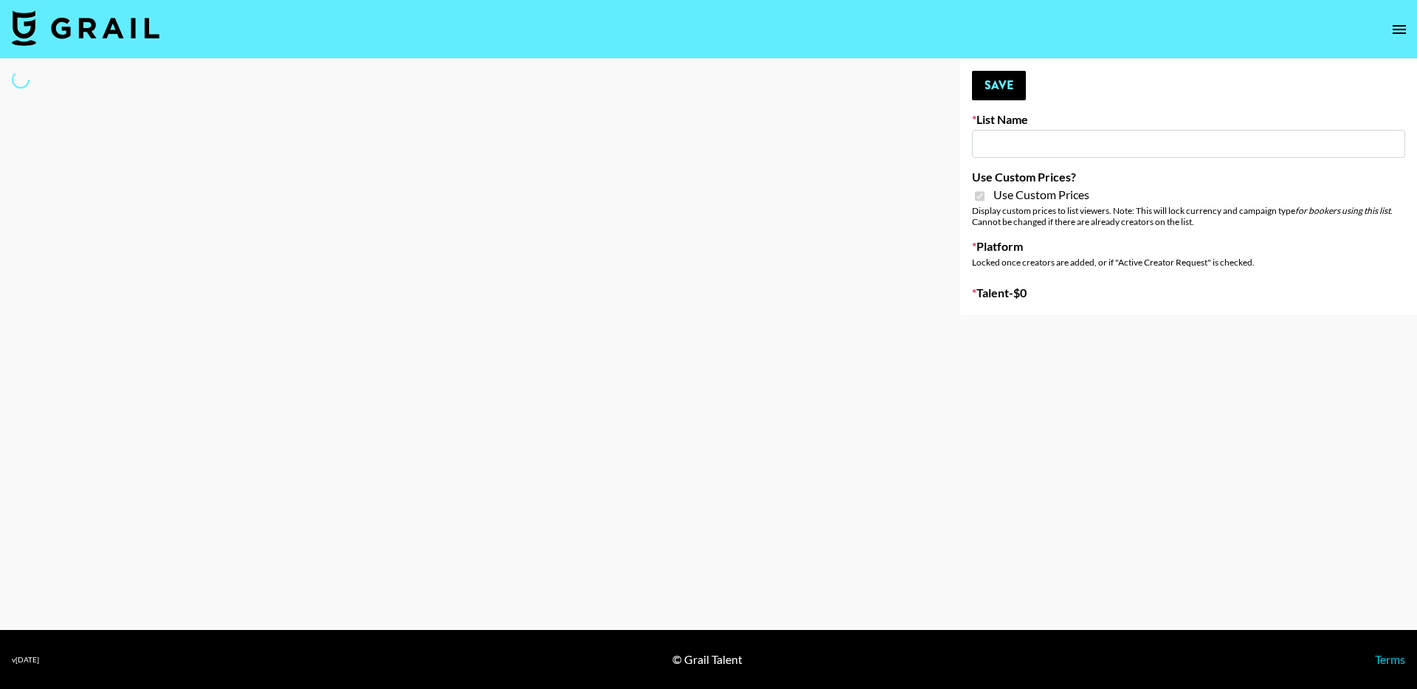
type input "Craftd"
checkbox input "true"
select select "Brand"
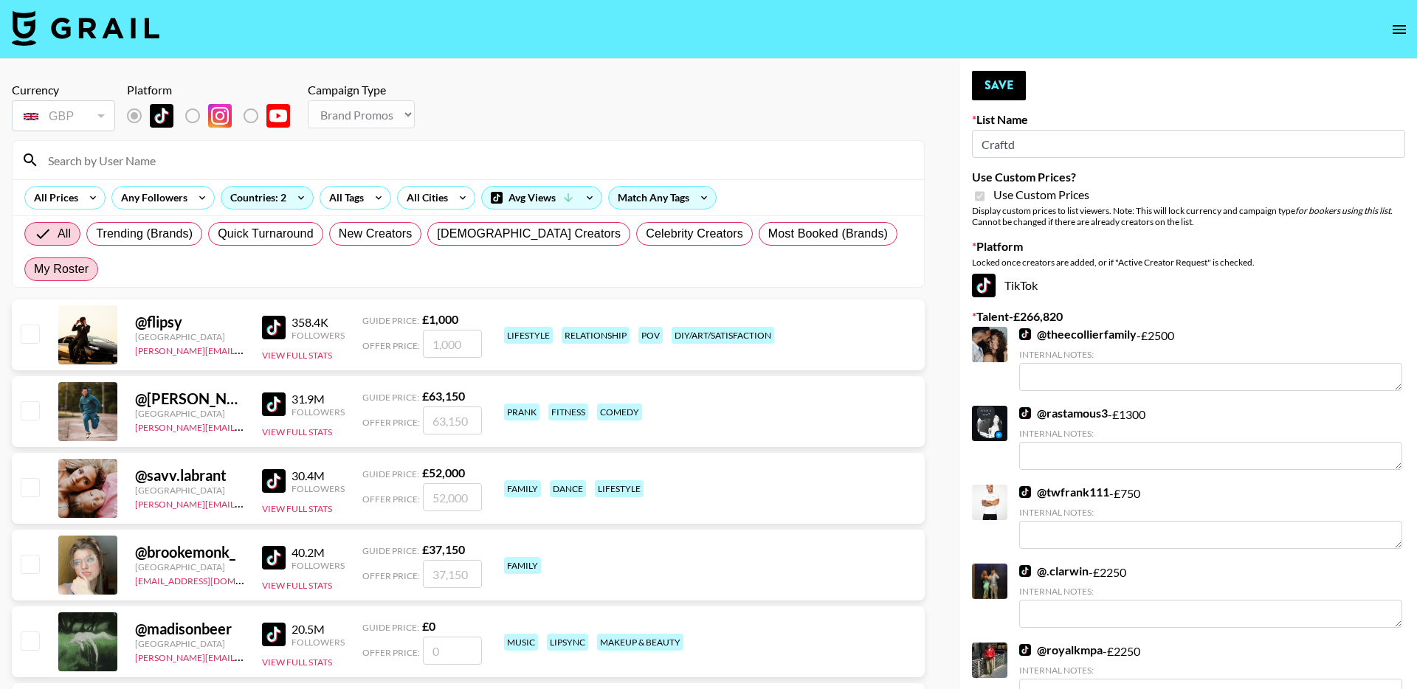
click at [89, 261] on span "My Roster" at bounding box center [61, 270] width 55 height 18
click at [34, 269] on input "My Roster" at bounding box center [34, 269] width 0 height 0
radio input "true"
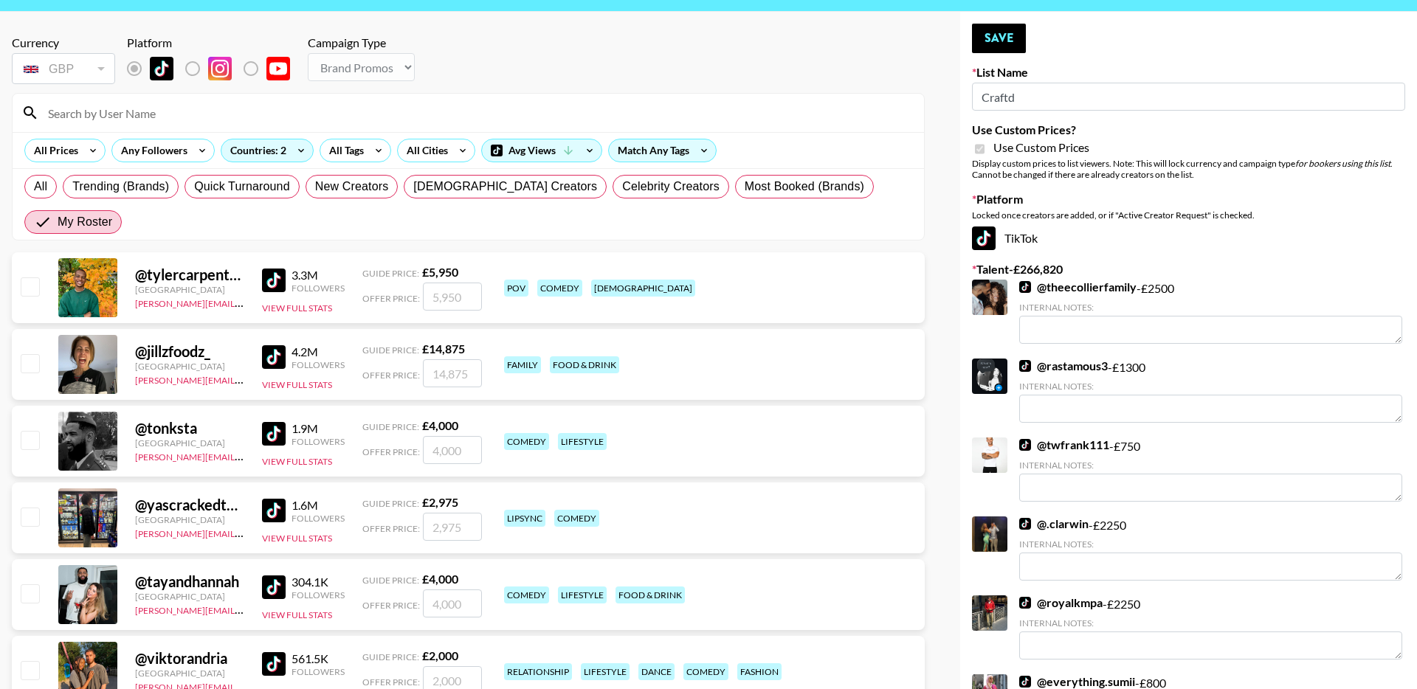
scroll to position [48, 0]
drag, startPoint x: 469, startPoint y: 414, endPoint x: 404, endPoint y: 416, distance: 64.2
click at [404, 435] on div "Offer Price:" at bounding box center [422, 449] width 120 height 28
type input "2"
checkbox input "true"
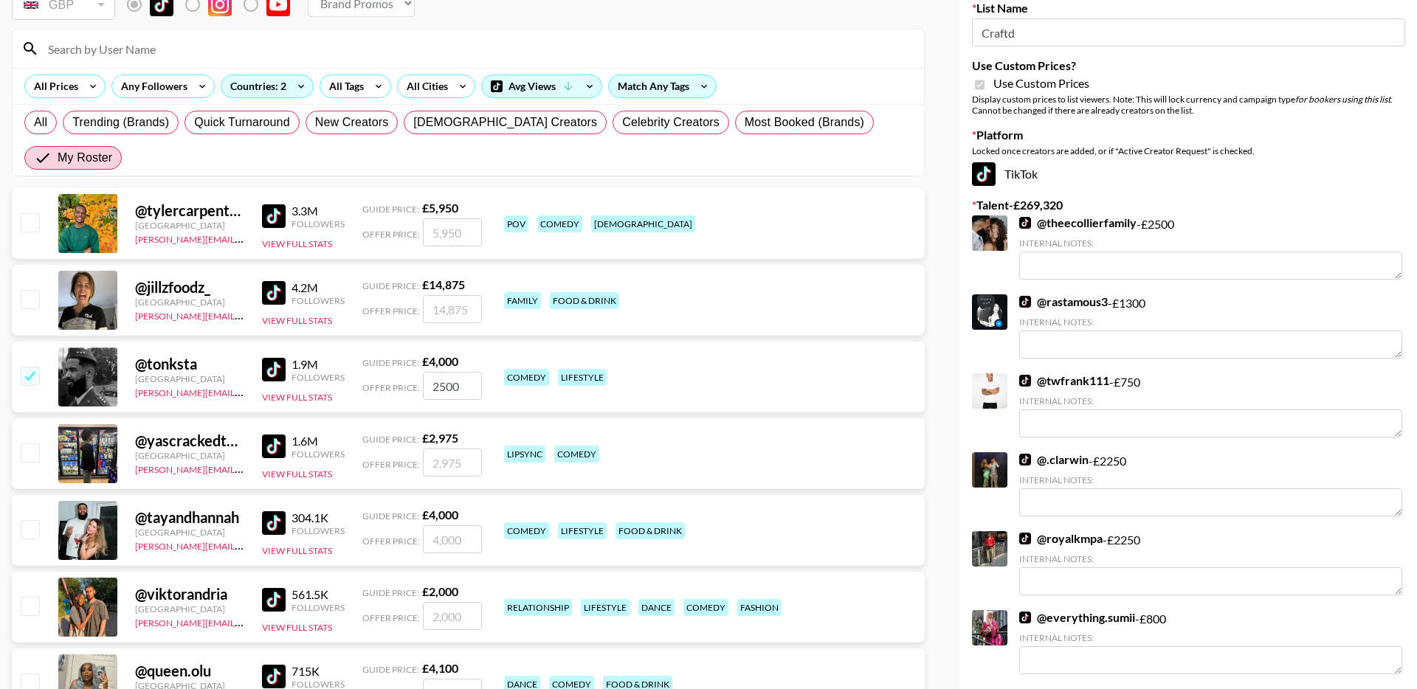
scroll to position [171, 0]
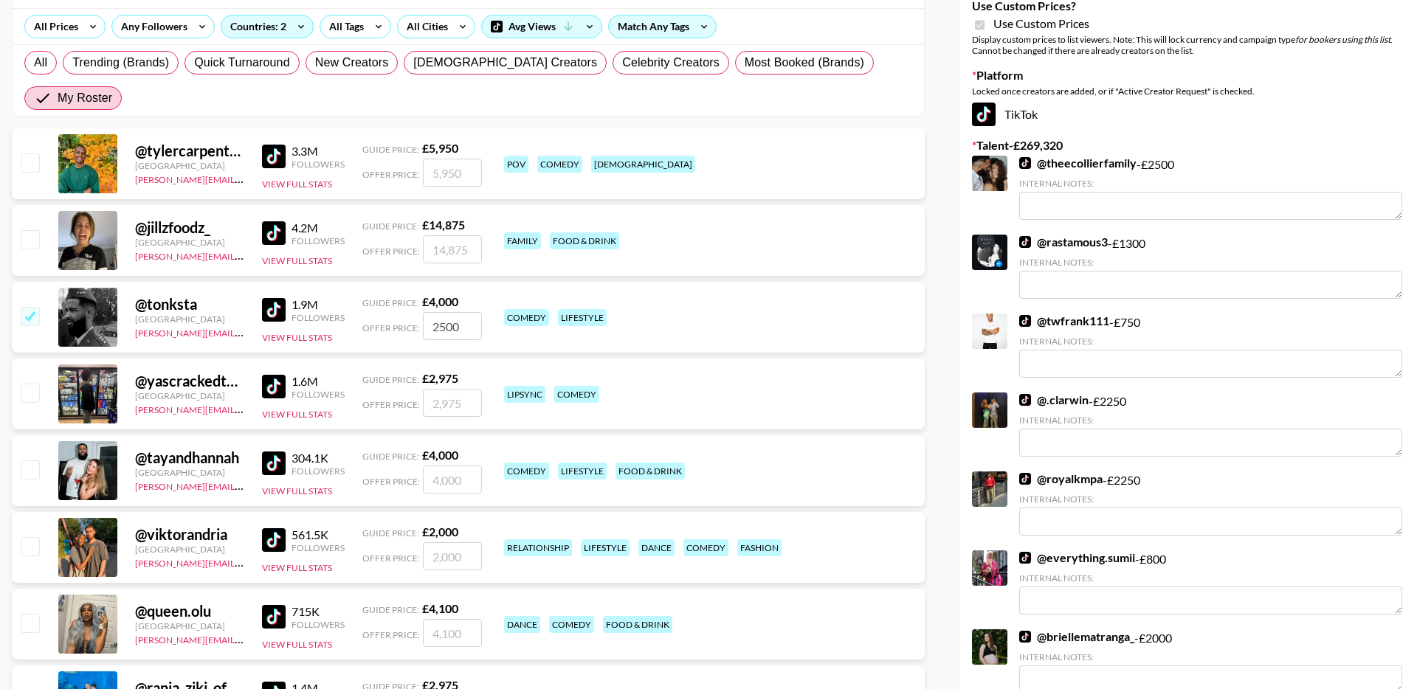
type input "2500"
click at [30, 461] on input "checkbox" at bounding box center [30, 470] width 18 height 18
checkbox input "true"
drag, startPoint x: 471, startPoint y: 448, endPoint x: 414, endPoint y: 447, distance: 56.8
click at [414, 466] on div "Offer Price: 4000" at bounding box center [422, 480] width 120 height 28
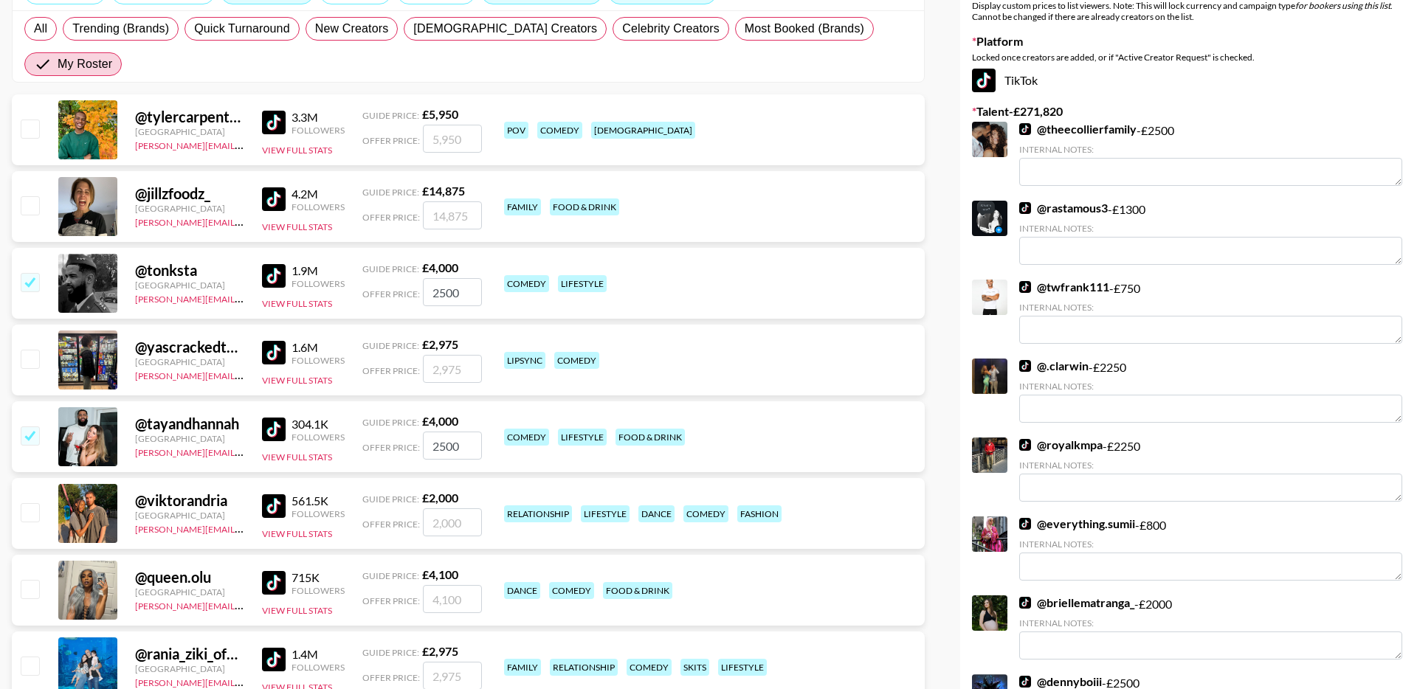
scroll to position [207, 0]
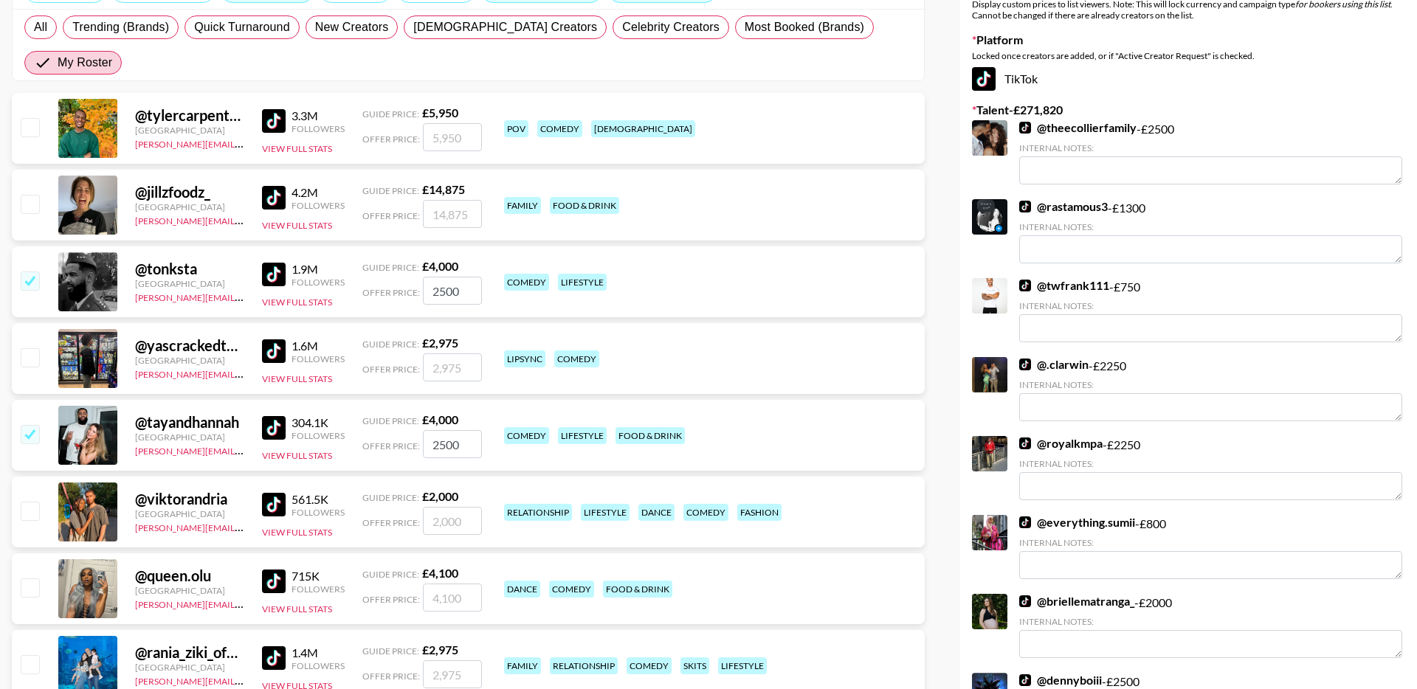
type input "2500"
click at [32, 502] on input "checkbox" at bounding box center [30, 511] width 18 height 18
checkbox input "true"
drag, startPoint x: 462, startPoint y: 481, endPoint x: 373, endPoint y: 481, distance: 89.3
click at [373, 507] on div "Offer Price: 2000" at bounding box center [422, 521] width 120 height 28
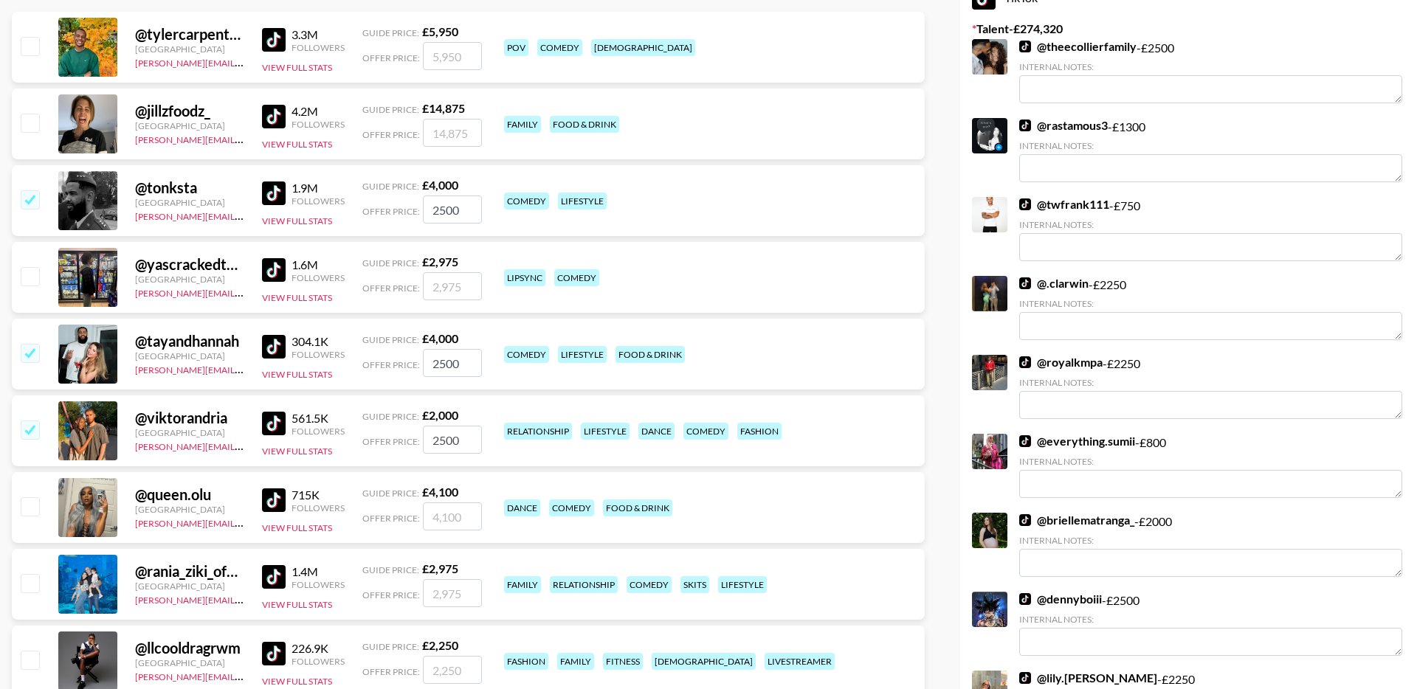
scroll to position [311, 0]
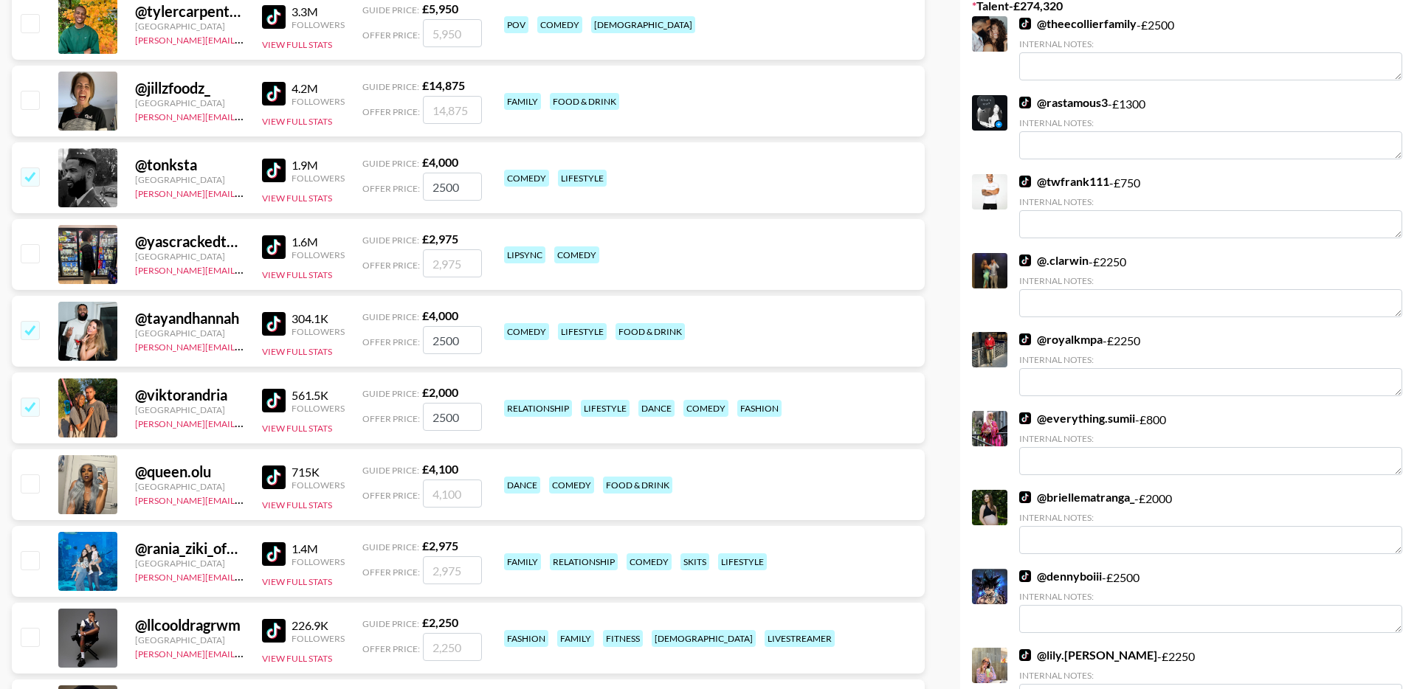
drag, startPoint x: 467, startPoint y: 383, endPoint x: 385, endPoint y: 383, distance: 82.7
click at [385, 403] on div "Offer Price: 2500" at bounding box center [422, 417] width 120 height 28
type input "2000"
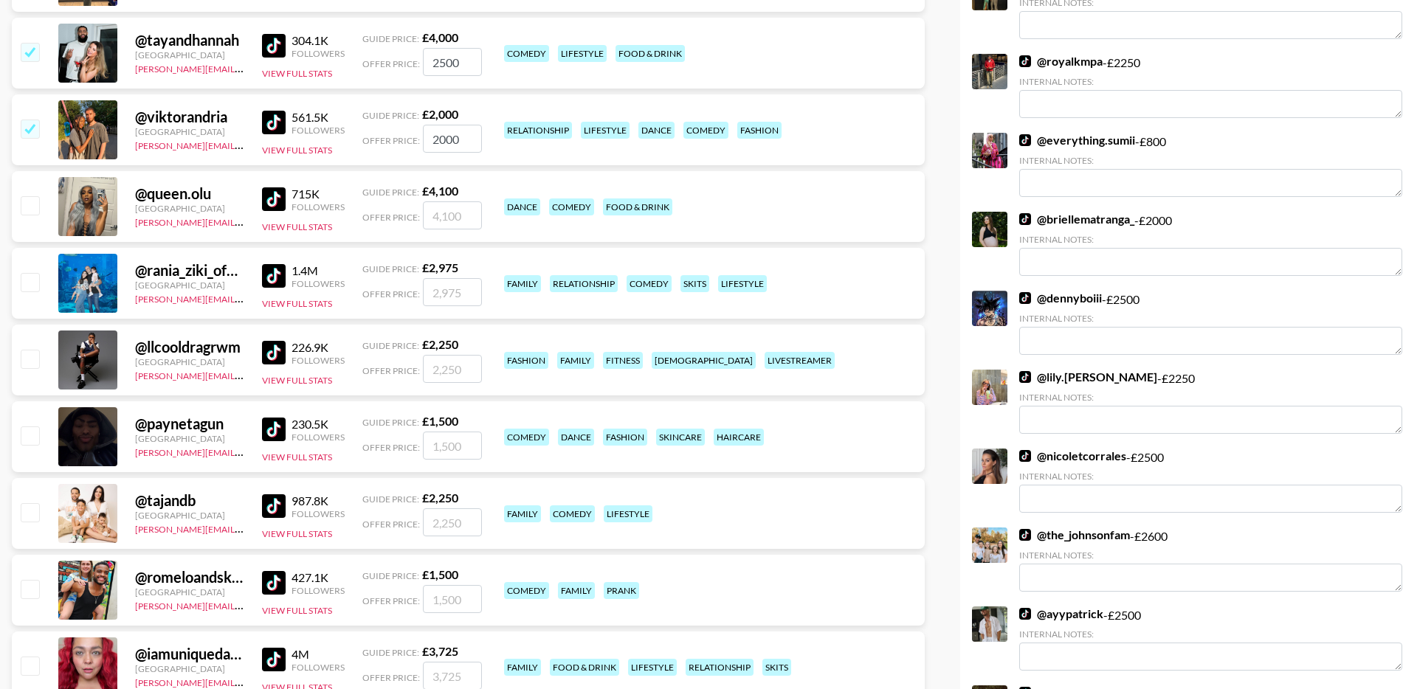
radio input "true"
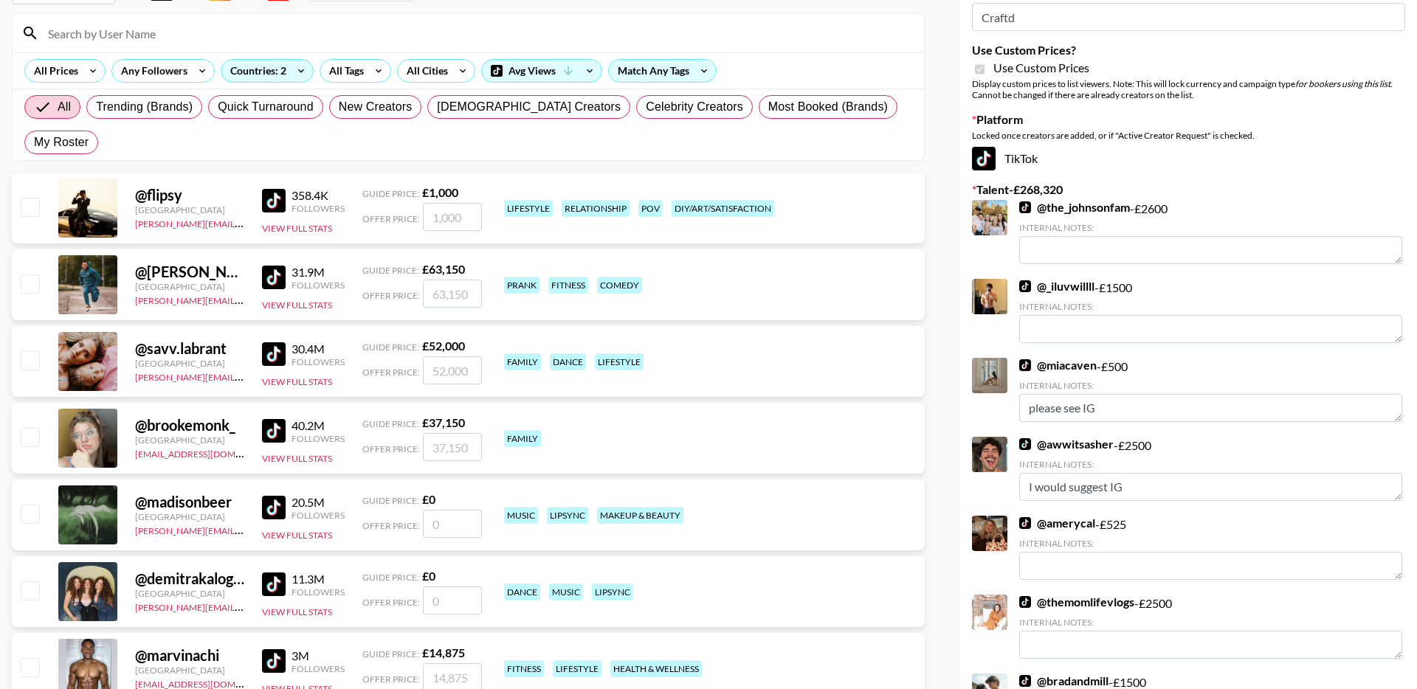
scroll to position [0, 0]
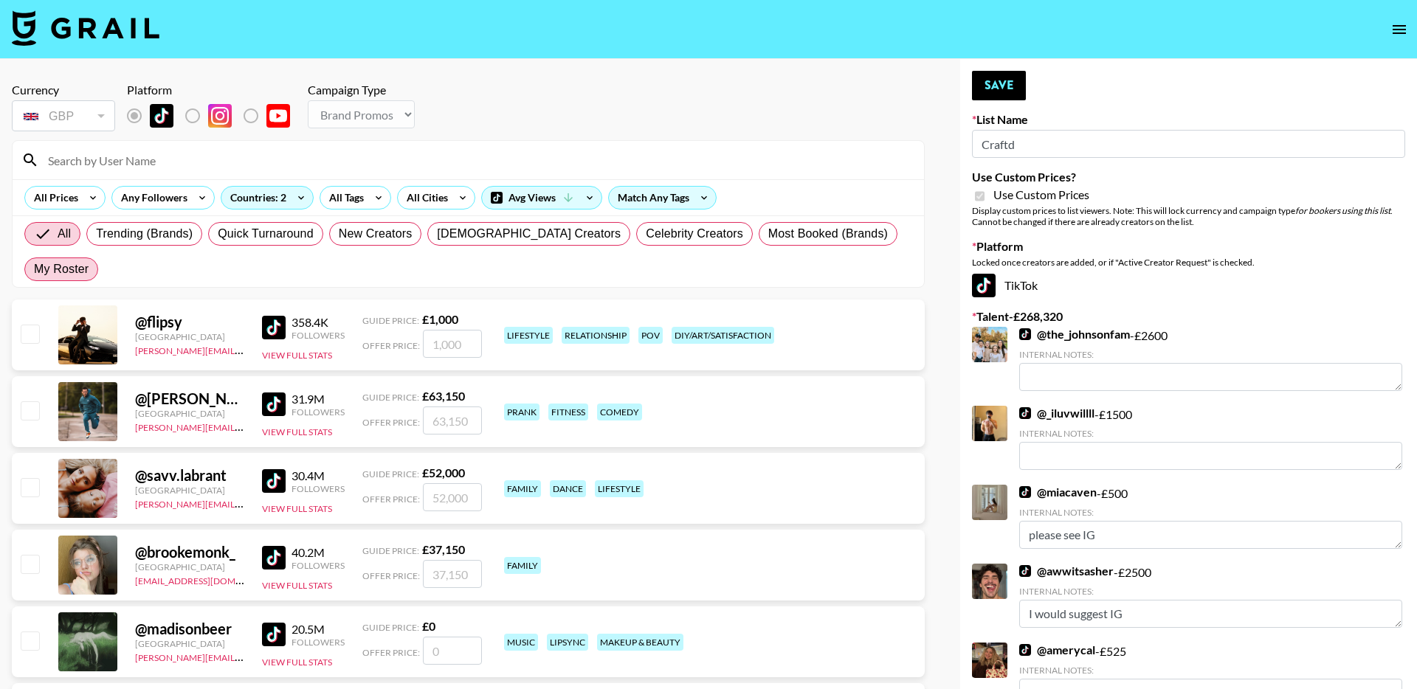
click at [89, 261] on span "My Roster" at bounding box center [61, 270] width 55 height 18
click at [34, 269] on input "My Roster" at bounding box center [34, 269] width 0 height 0
radio input "true"
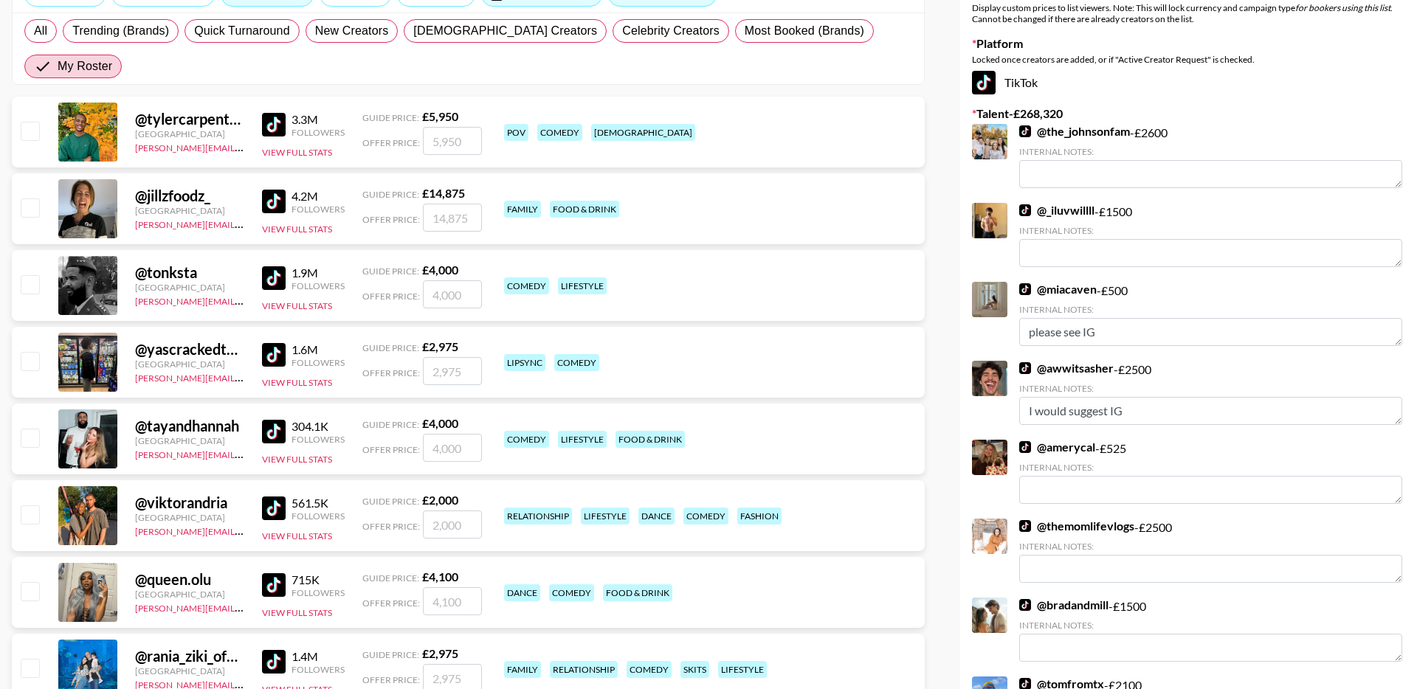
scroll to position [204, 0]
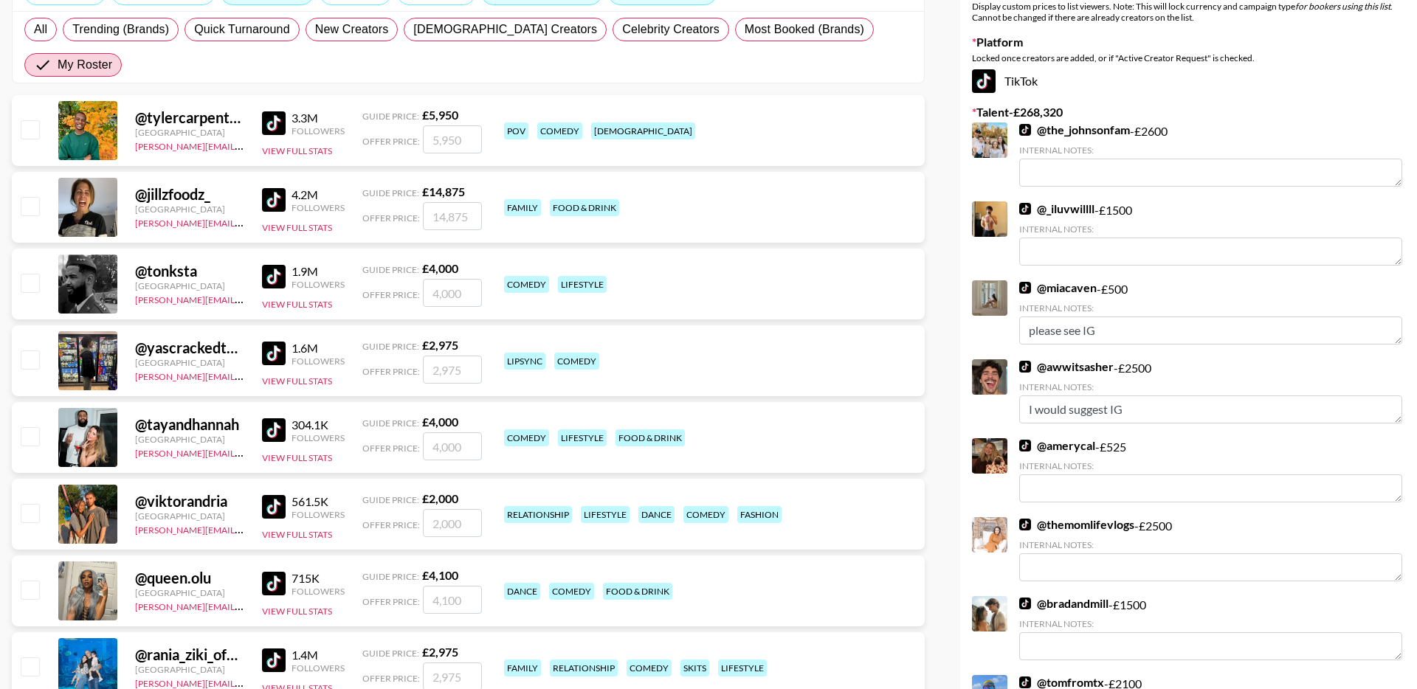
click at [34, 274] on input "checkbox" at bounding box center [30, 283] width 18 height 18
checkbox input "true"
type input "4000"
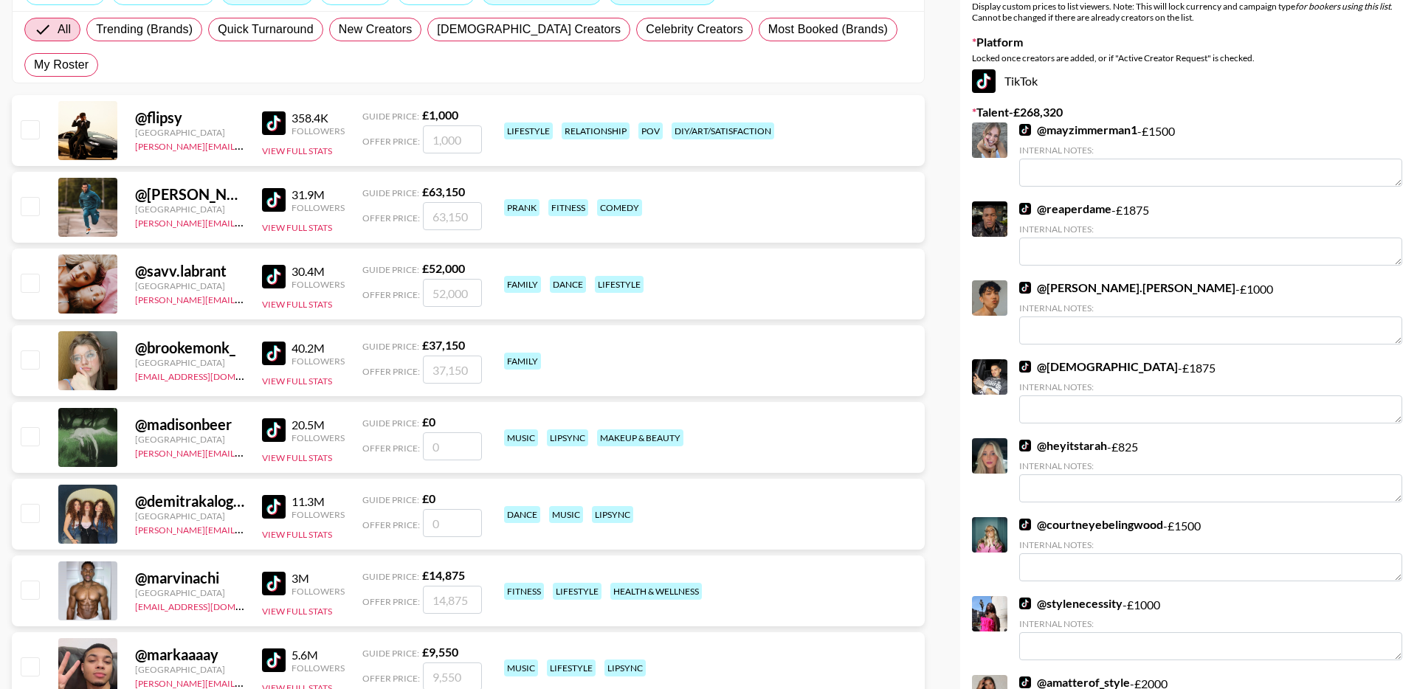
radio input "true"
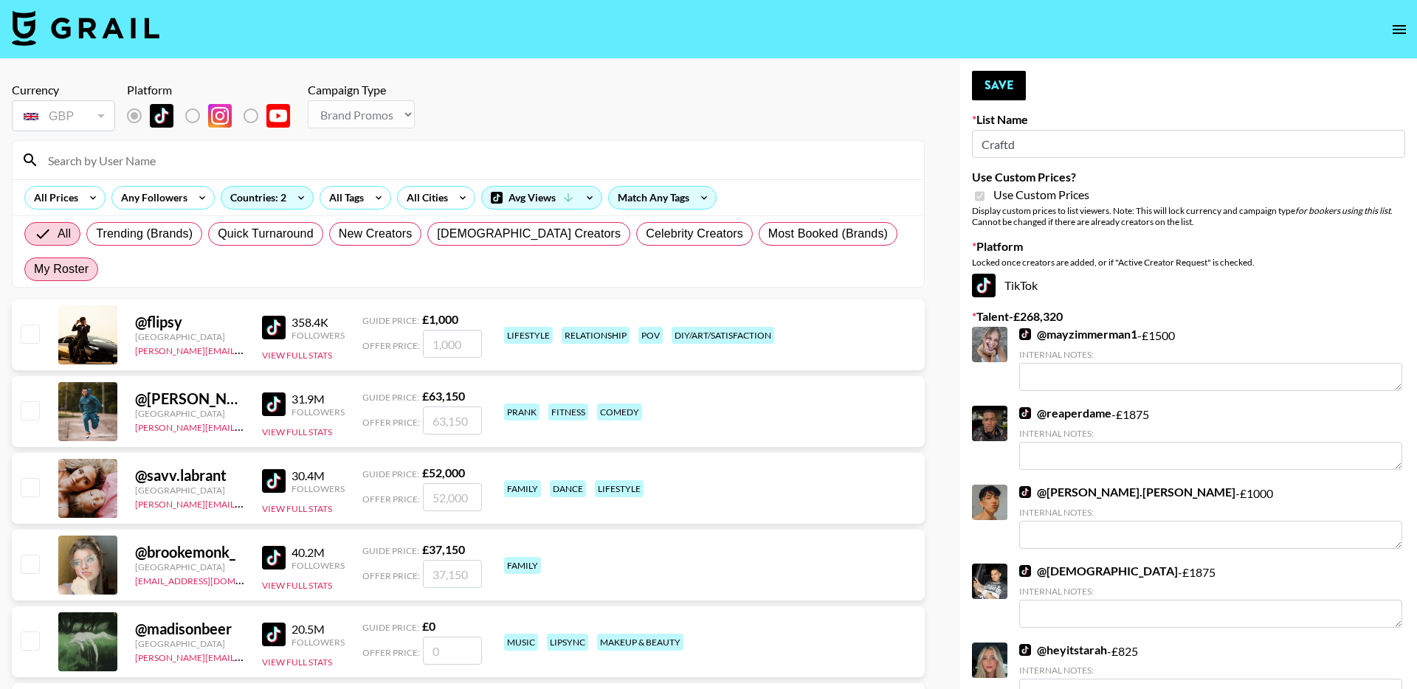
click at [89, 261] on span "My Roster" at bounding box center [61, 270] width 55 height 18
click at [34, 269] on input "My Roster" at bounding box center [34, 269] width 0 height 0
radio input "true"
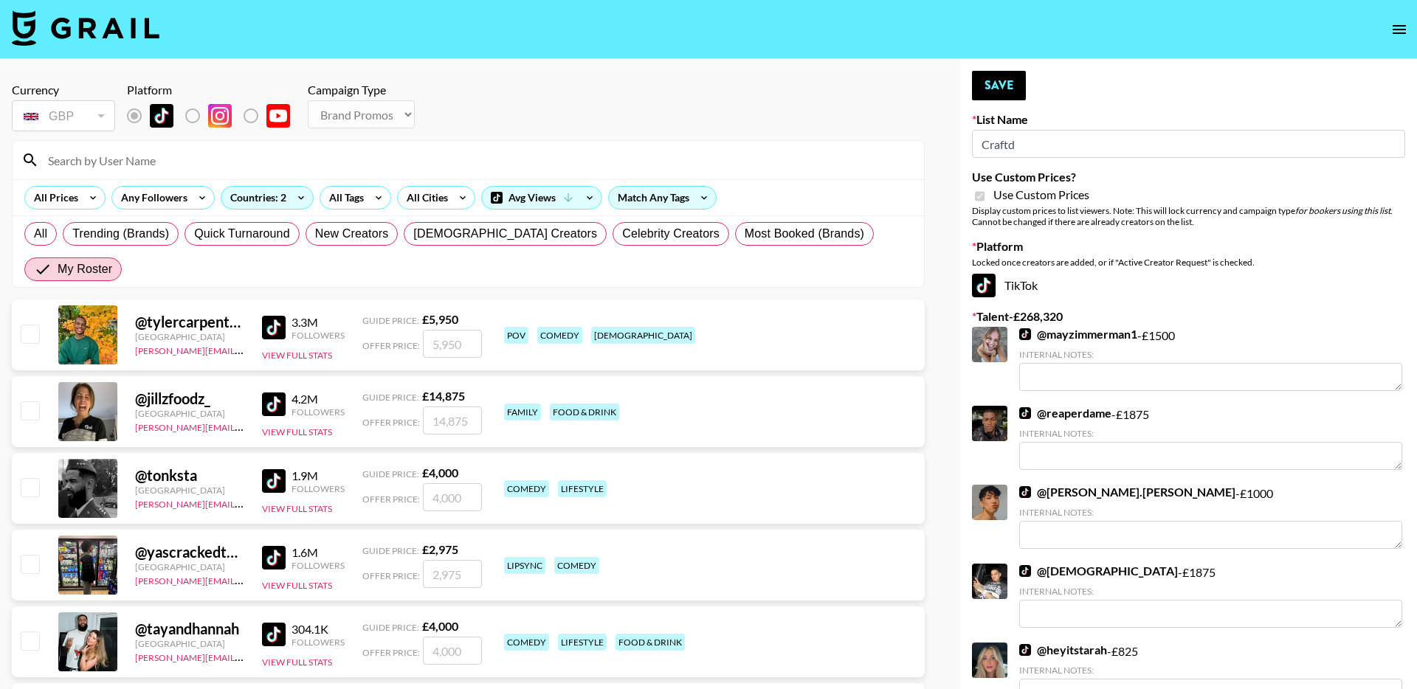
click at [28, 478] on input "checkbox" at bounding box center [30, 487] width 18 height 18
checkbox input "true"
drag, startPoint x: 472, startPoint y: 463, endPoint x: 391, endPoint y: 463, distance: 80.4
click at [395, 483] on div "Offer Price: 4000" at bounding box center [422, 497] width 120 height 28
type input "2000"
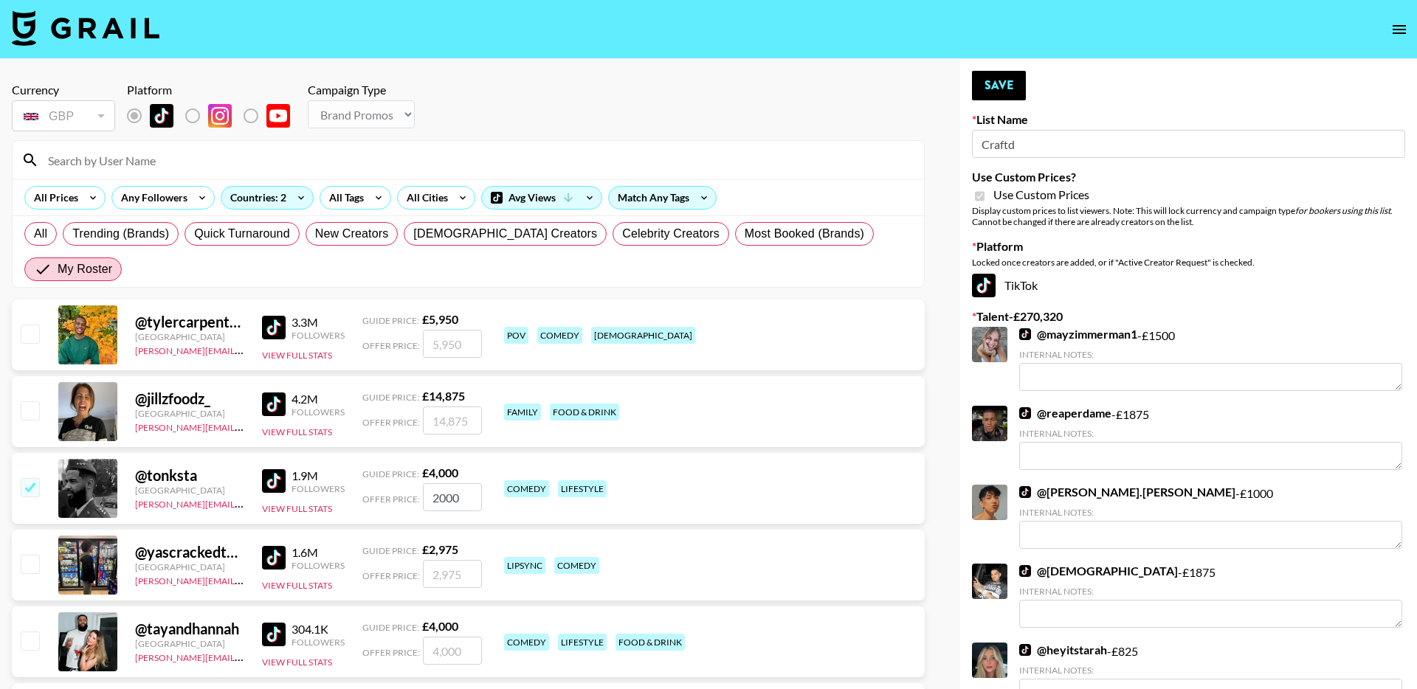
radio input "true"
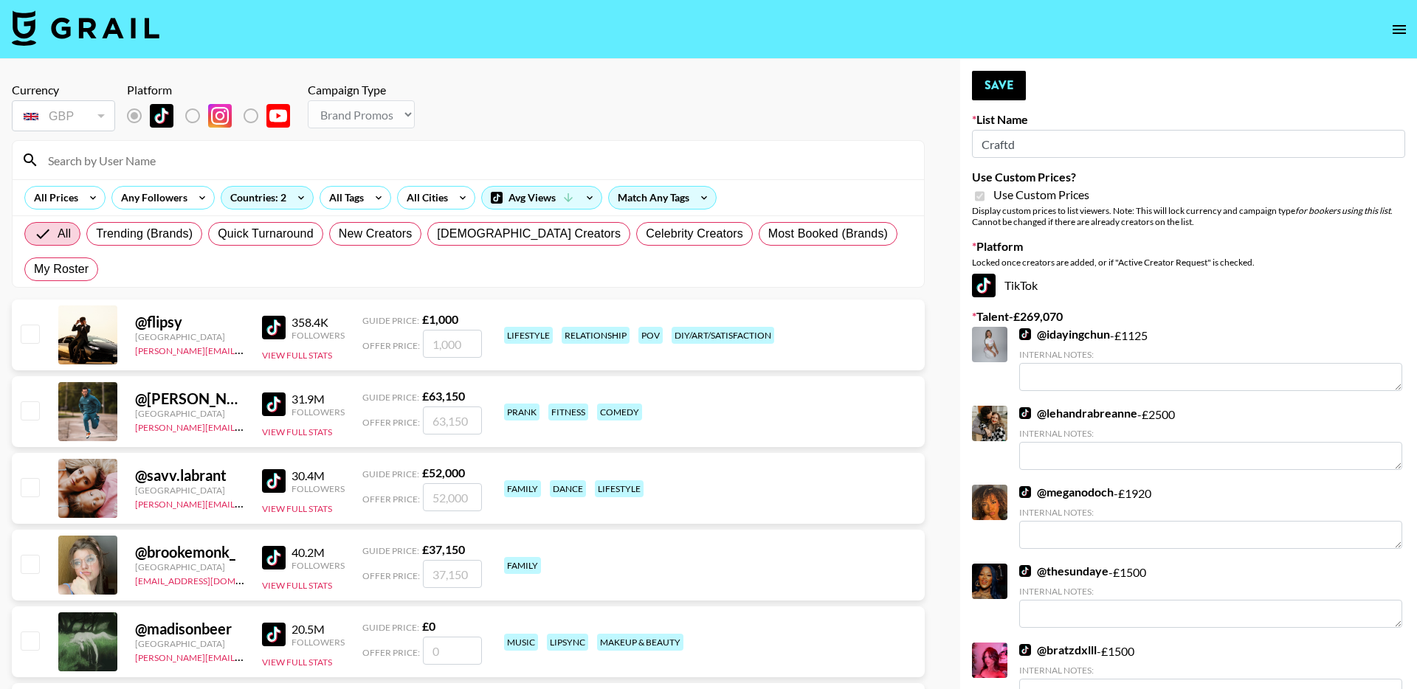
scroll to position [24, 0]
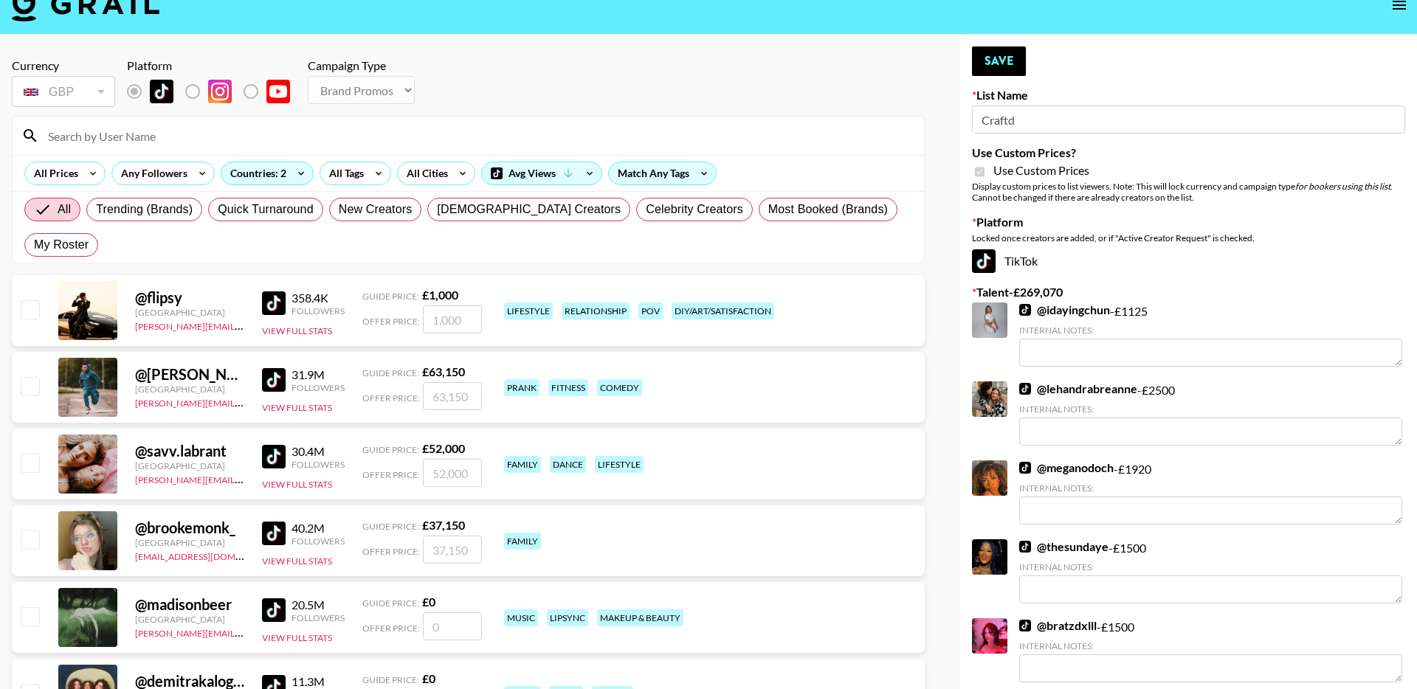
click at [146, 130] on input at bounding box center [477, 136] width 876 height 24
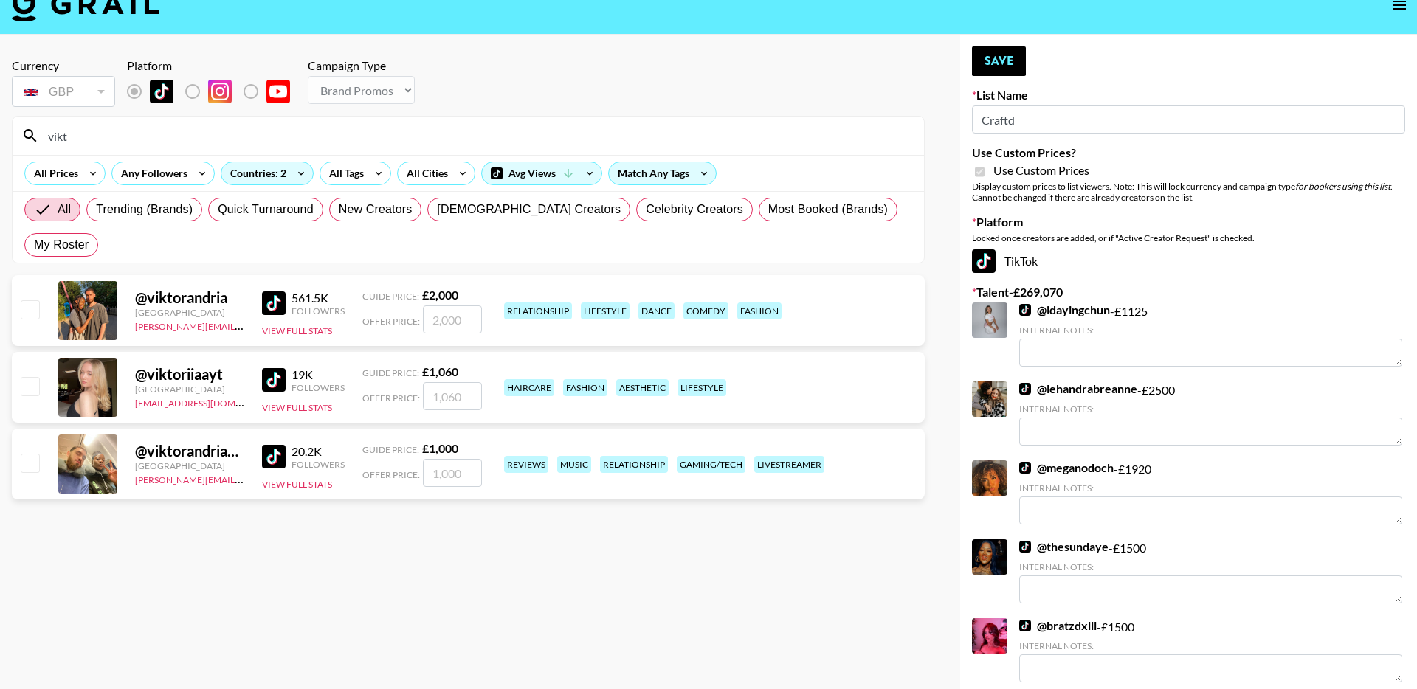
type input "vikt"
click at [32, 300] on input "checkbox" at bounding box center [30, 309] width 18 height 18
checkbox input "true"
type input "2000"
click at [467, 306] on input "2000" at bounding box center [452, 320] width 59 height 28
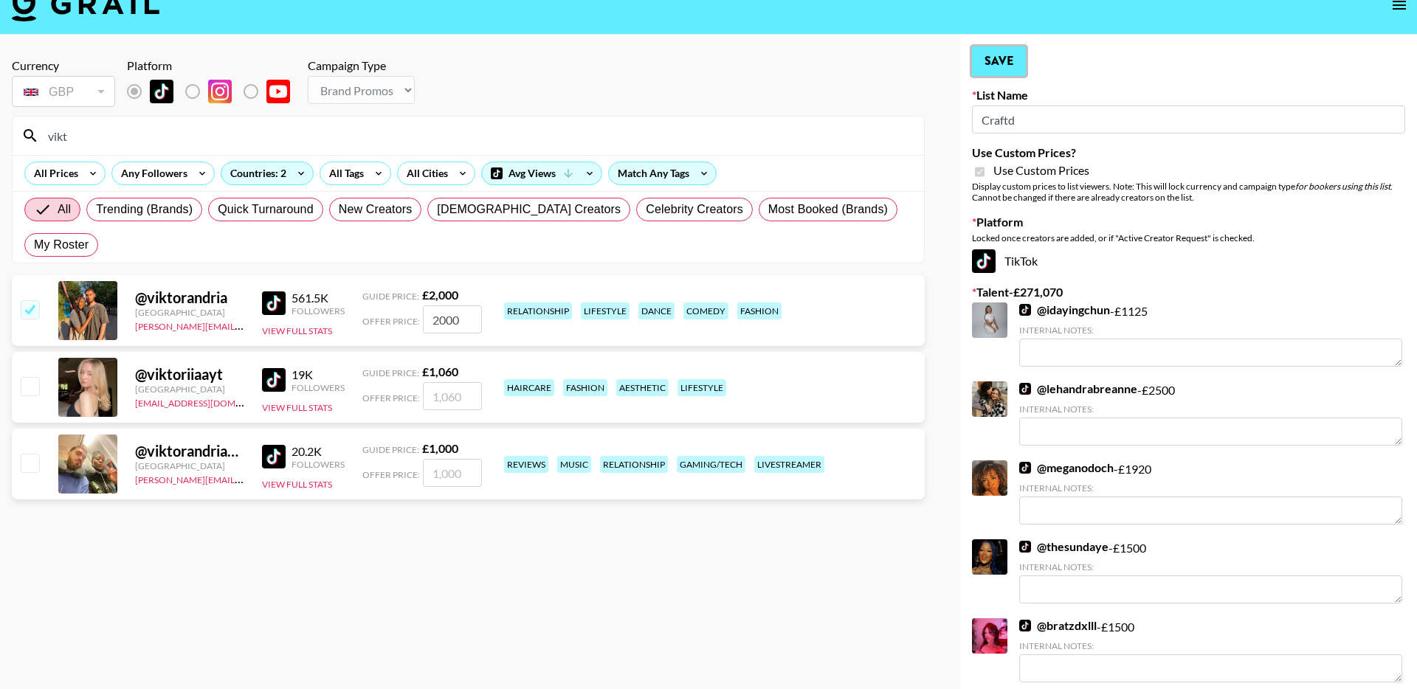
click at [1014, 63] on button "Save" at bounding box center [999, 61] width 54 height 30
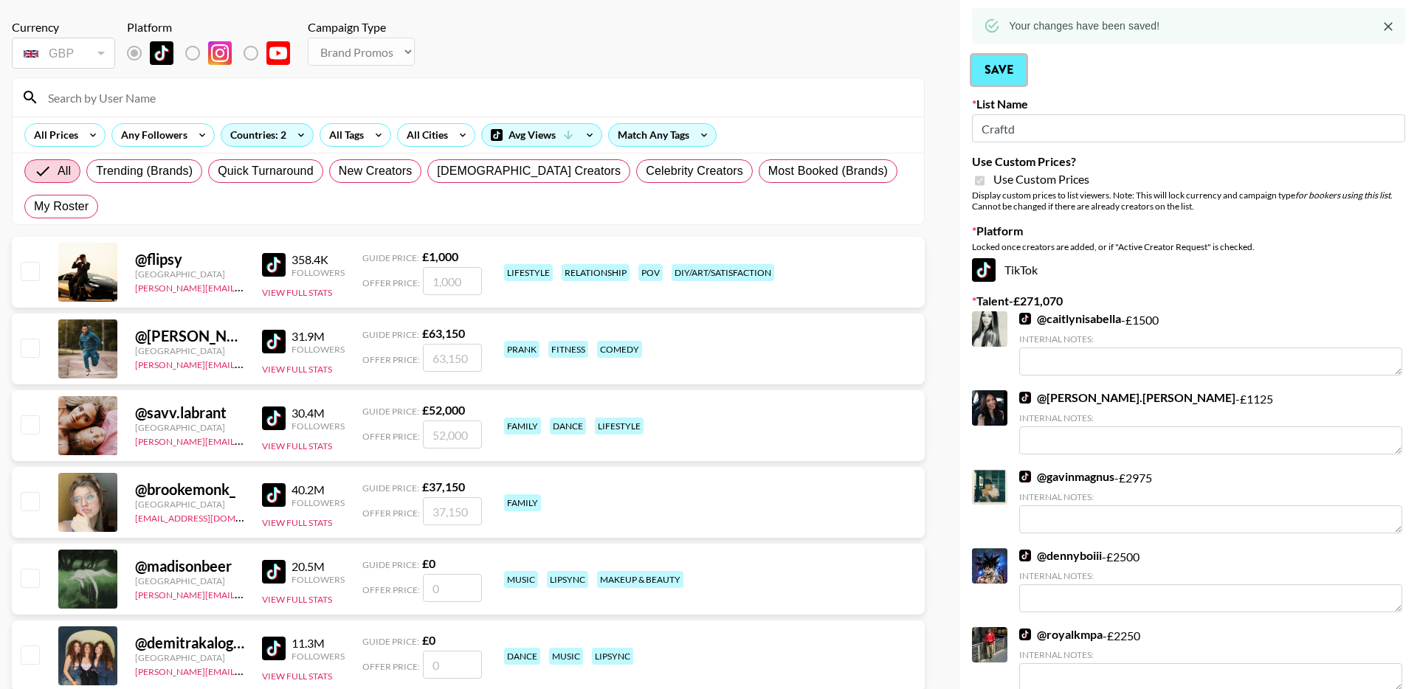
scroll to position [0, 0]
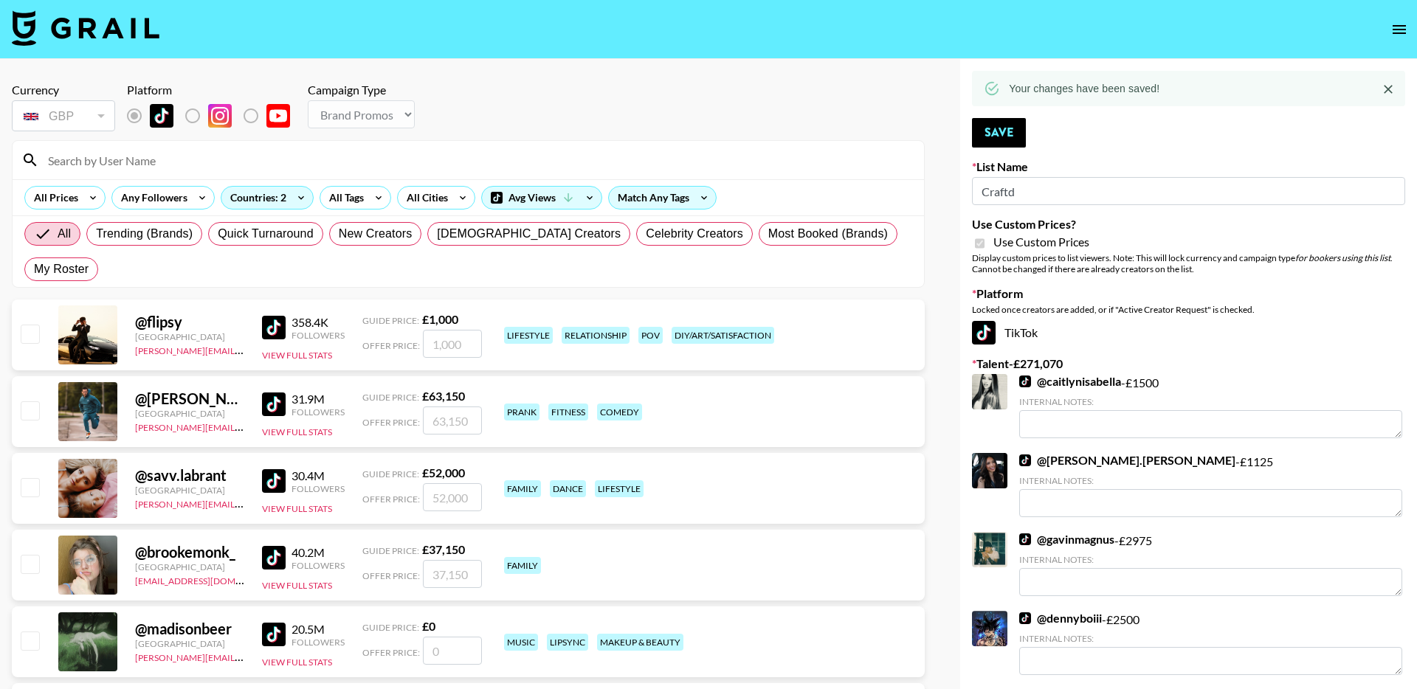
click at [137, 156] on input at bounding box center [477, 160] width 876 height 24
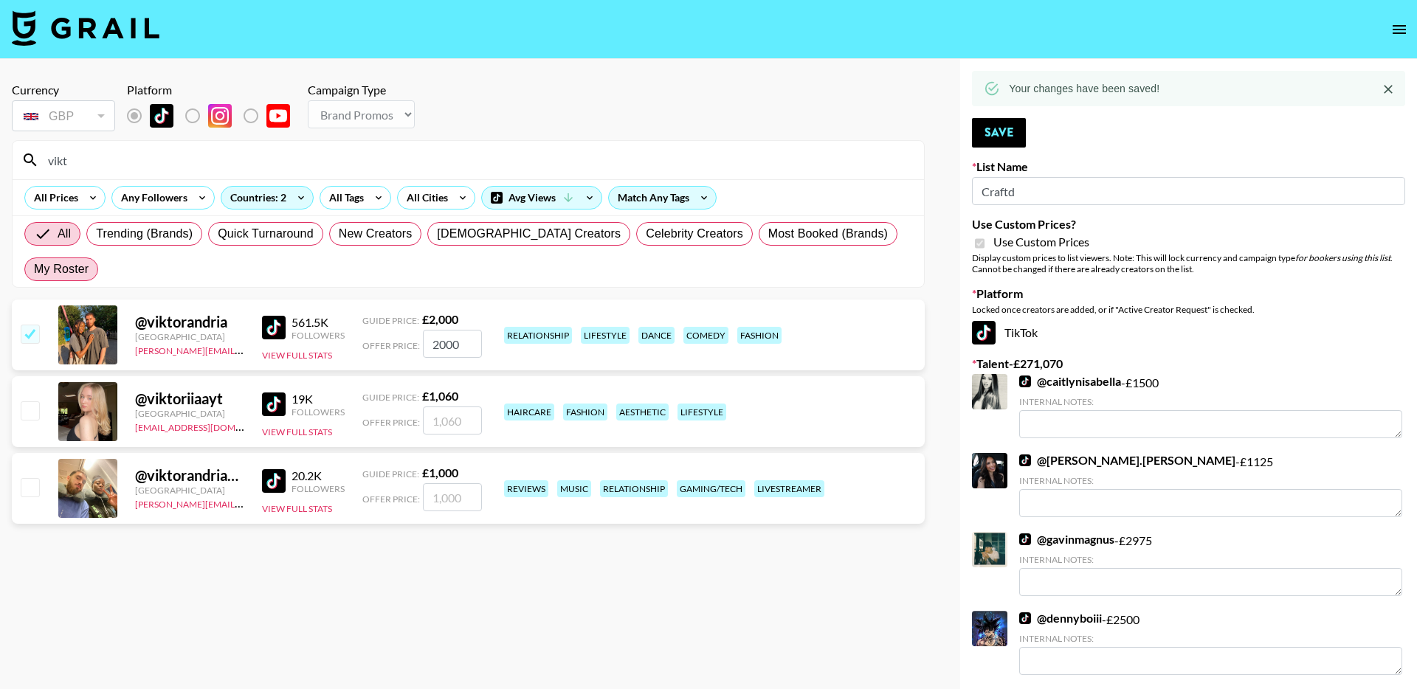
type input "vikt"
click at [89, 261] on span "My Roster" at bounding box center [61, 270] width 55 height 18
click at [34, 269] on input "My Roster" at bounding box center [34, 269] width 0 height 0
radio input "true"
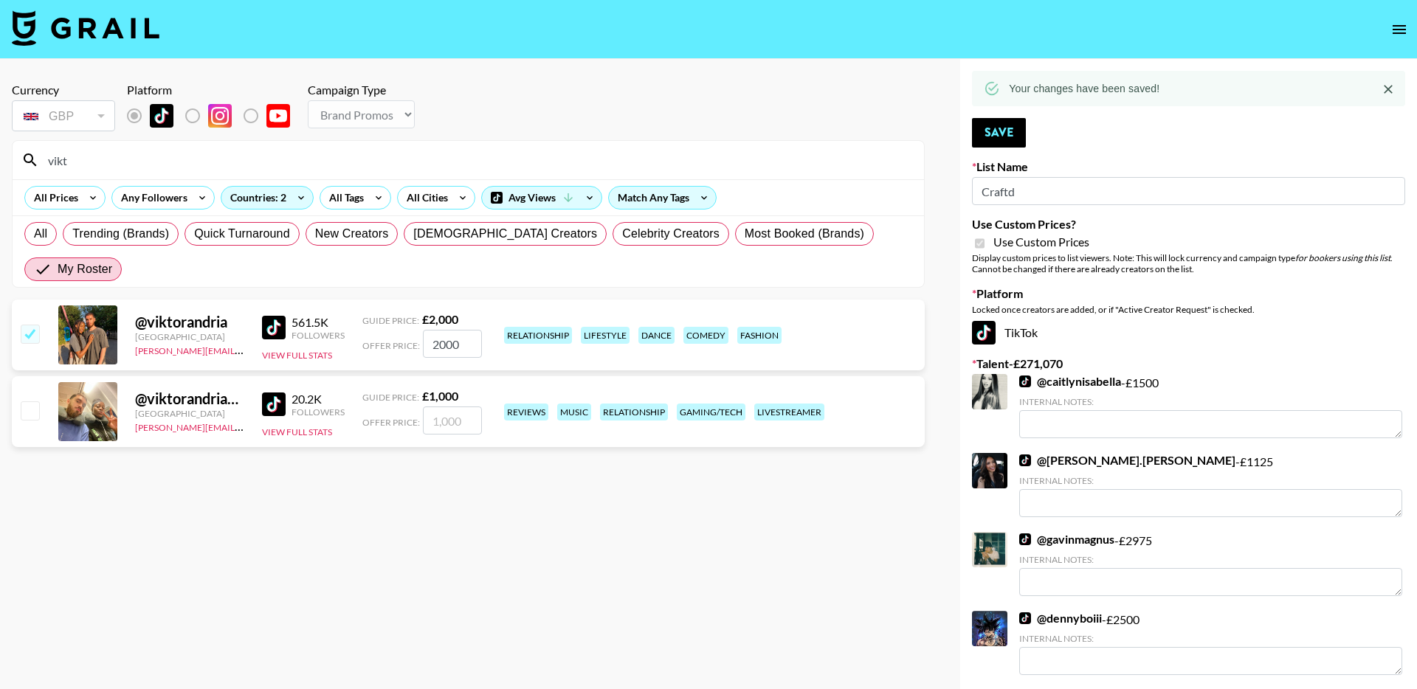
drag, startPoint x: 148, startPoint y: 161, endPoint x: 73, endPoint y: 161, distance: 75.3
click at [40, 161] on input "vikt" at bounding box center [477, 160] width 876 height 24
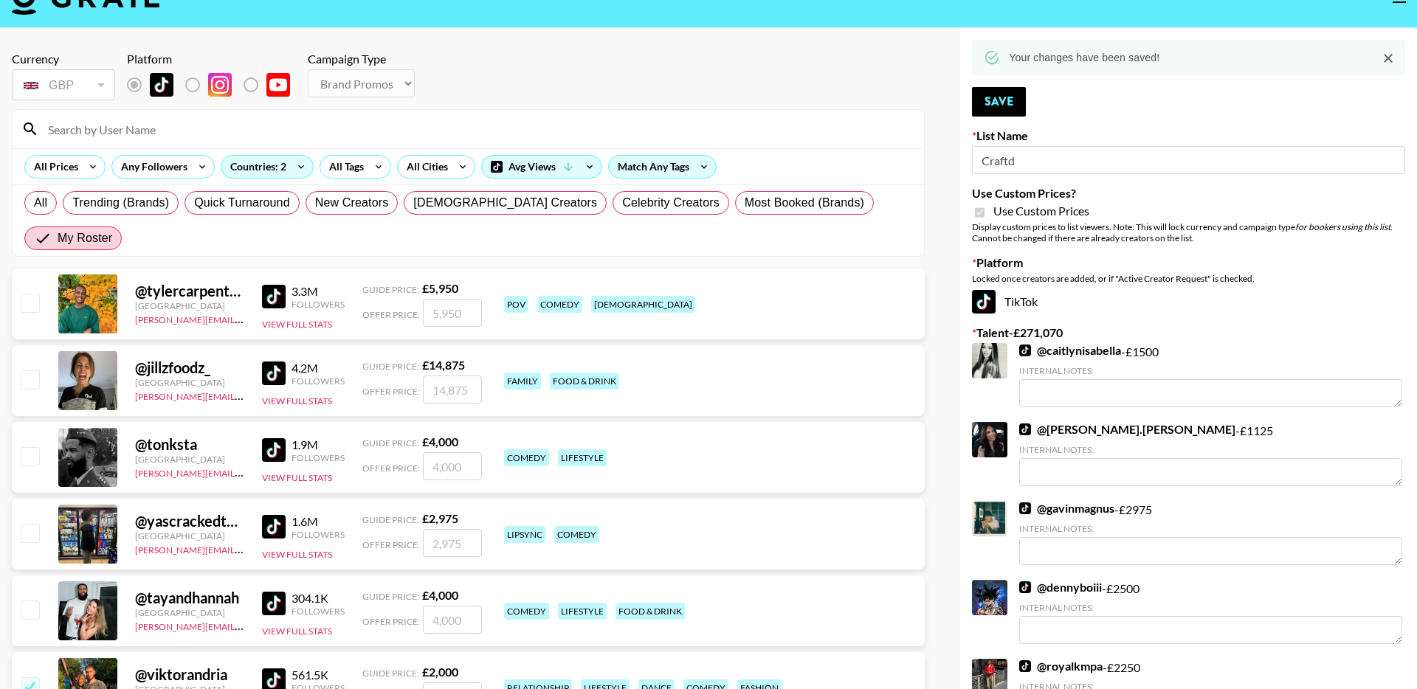
scroll to position [35, 0]
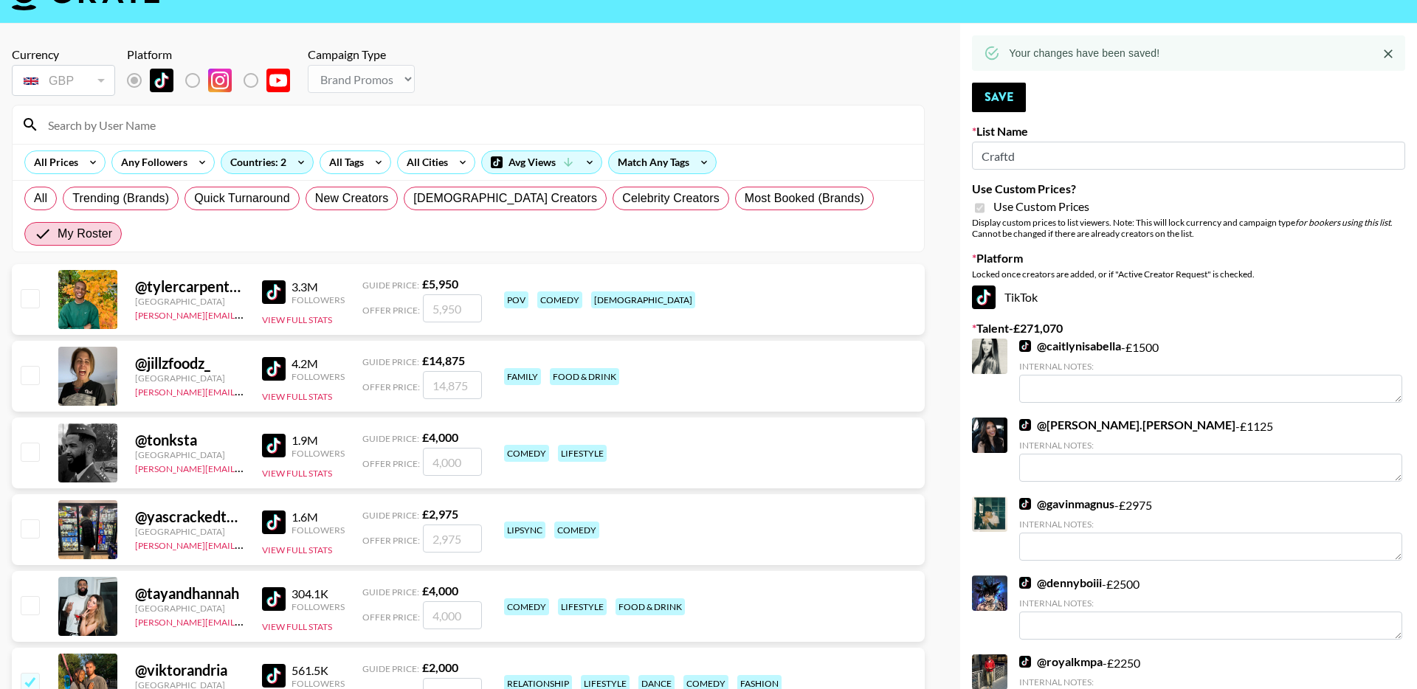
click at [33, 443] on input "checkbox" at bounding box center [30, 452] width 18 height 18
checkbox input "true"
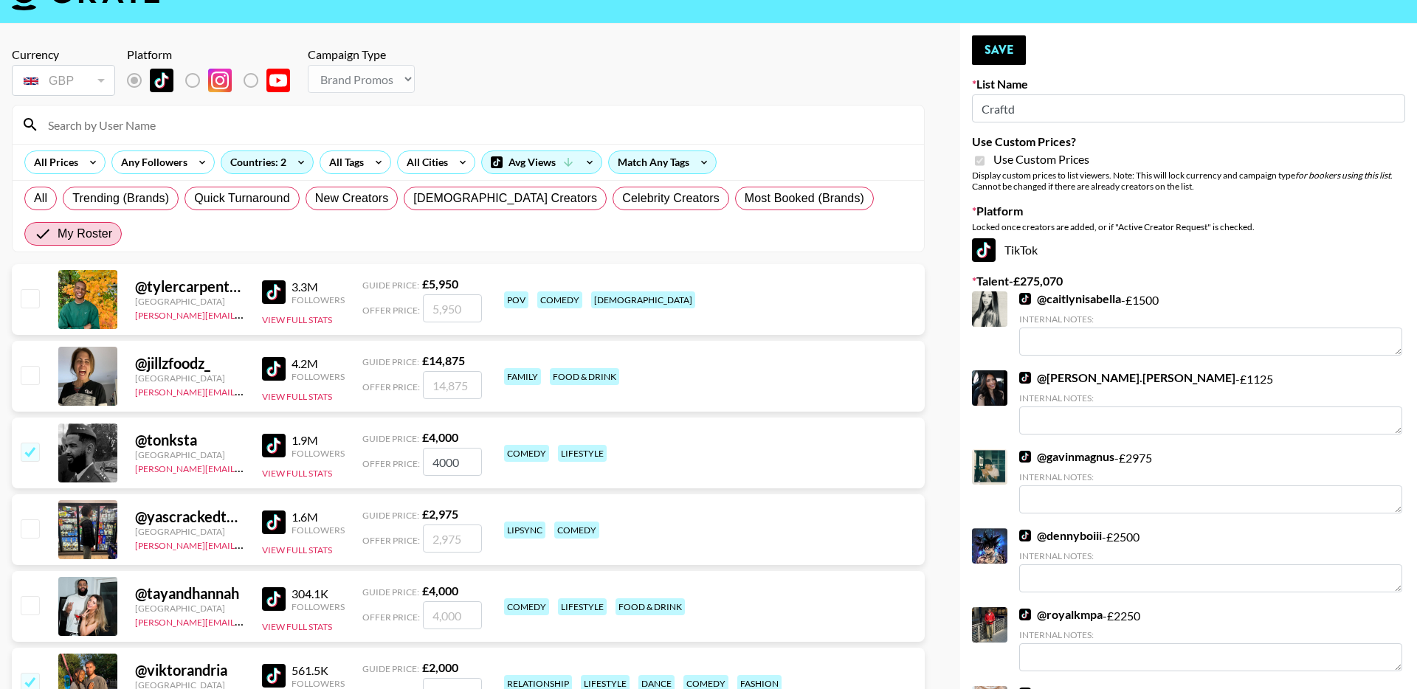
drag, startPoint x: 459, startPoint y: 430, endPoint x: 401, endPoint y: 430, distance: 58.3
click at [401, 448] on div "Offer Price: 4000" at bounding box center [422, 462] width 120 height 28
type input "2500"
click at [1005, 60] on button "Save" at bounding box center [999, 50] width 54 height 30
radio input "true"
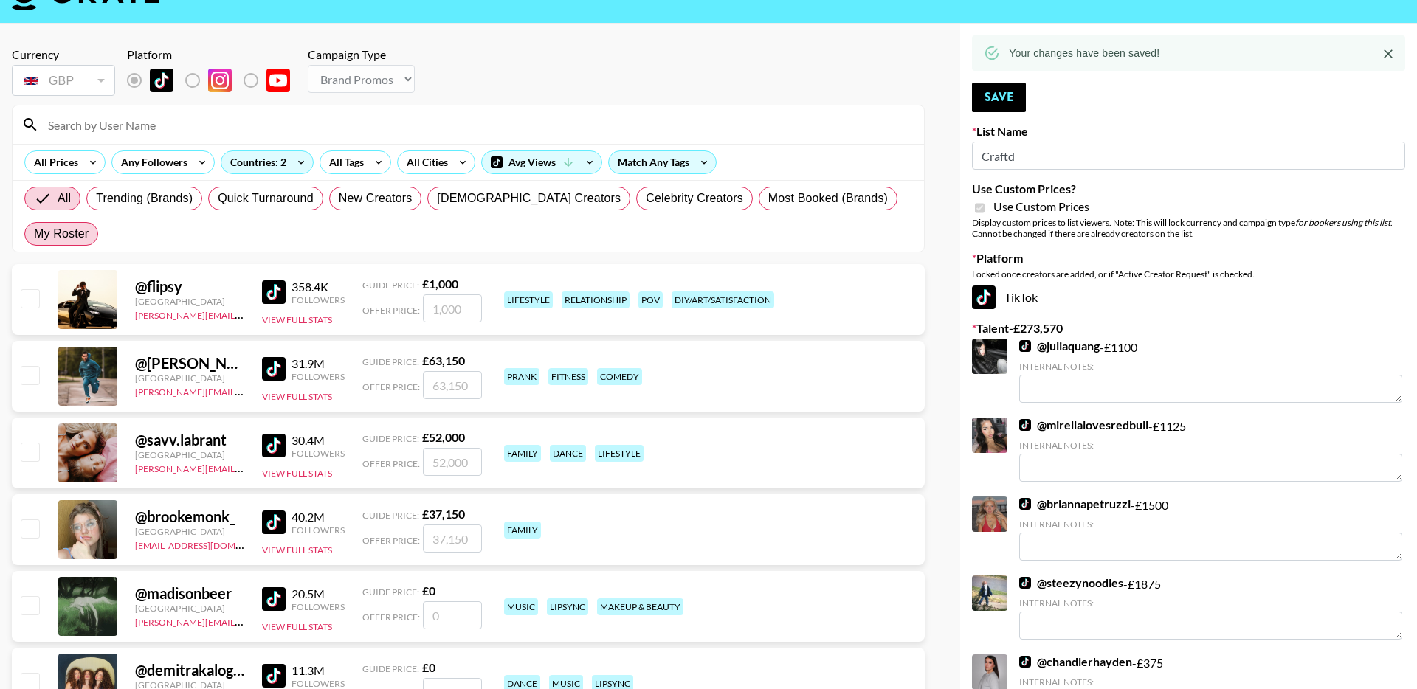
click at [98, 222] on label "My Roster" at bounding box center [61, 234] width 74 height 24
click at [34, 234] on input "My Roster" at bounding box center [34, 234] width 0 height 0
radio input "true"
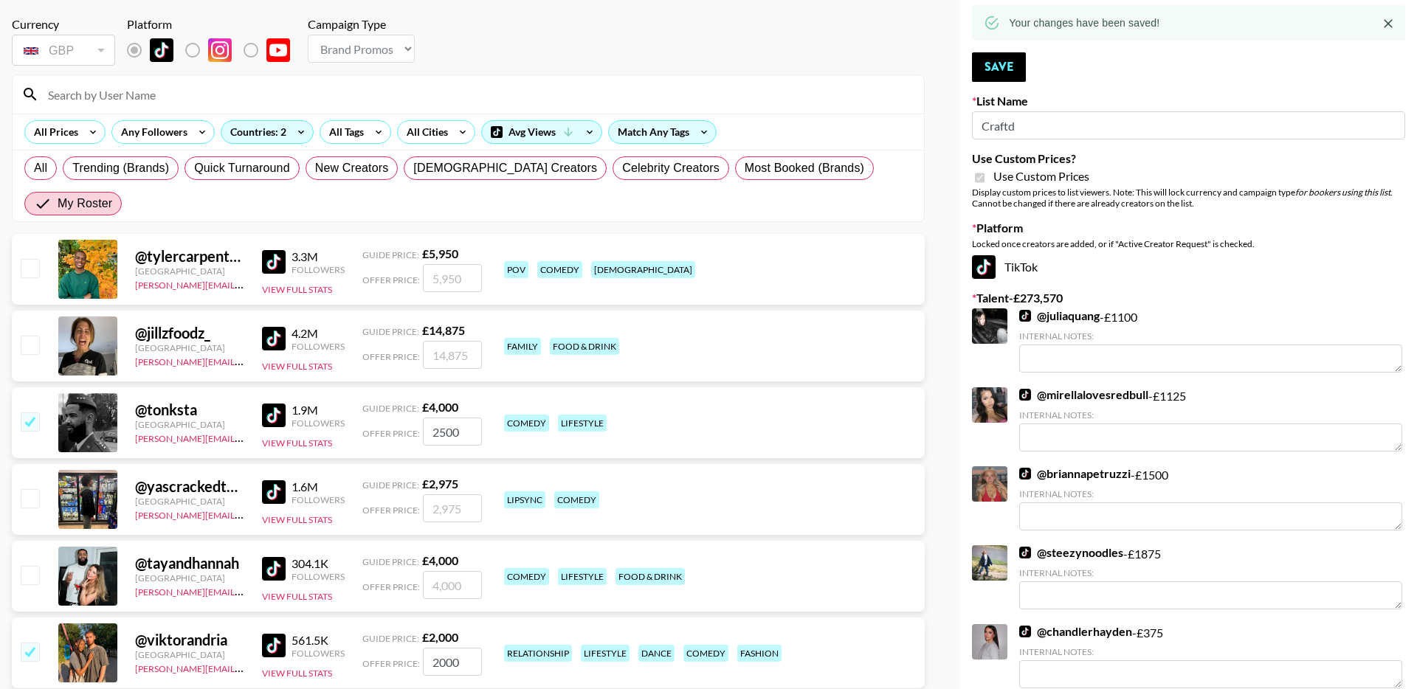
scroll to position [69, 0]
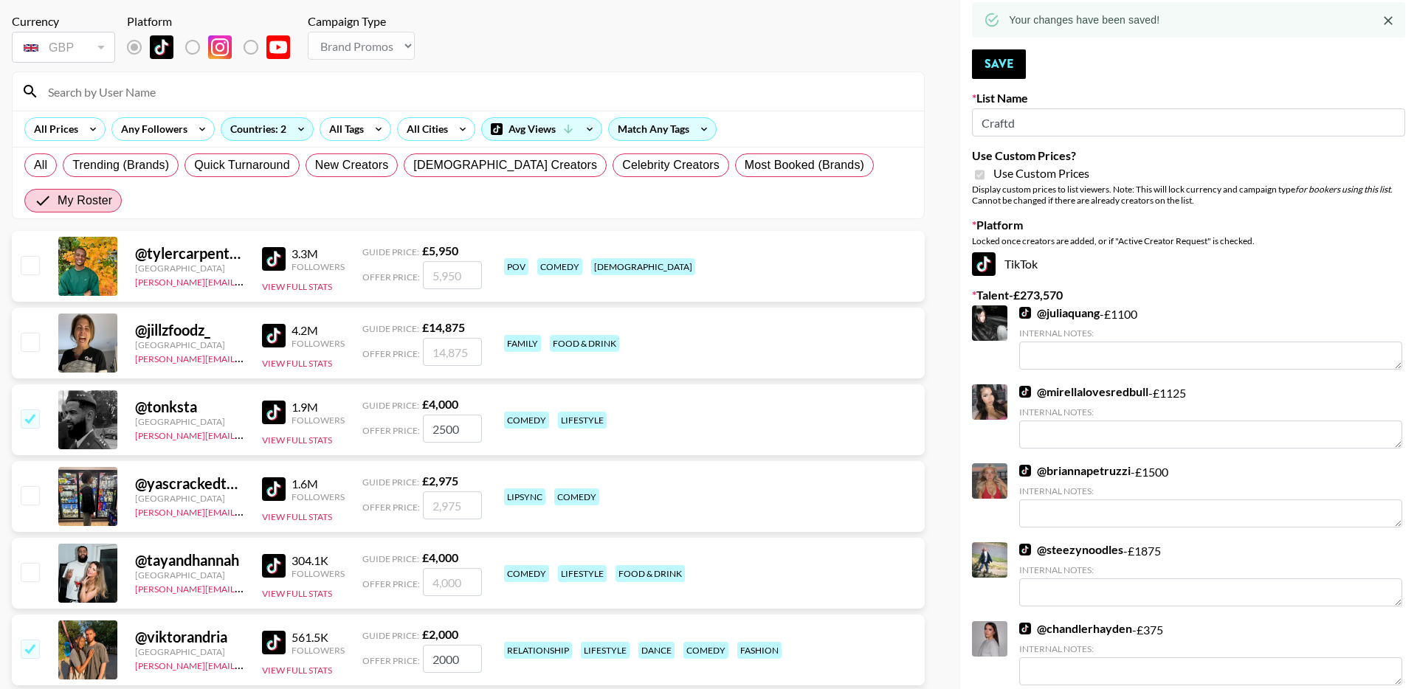
click at [24, 563] on input "checkbox" at bounding box center [30, 572] width 18 height 18
checkbox input "true"
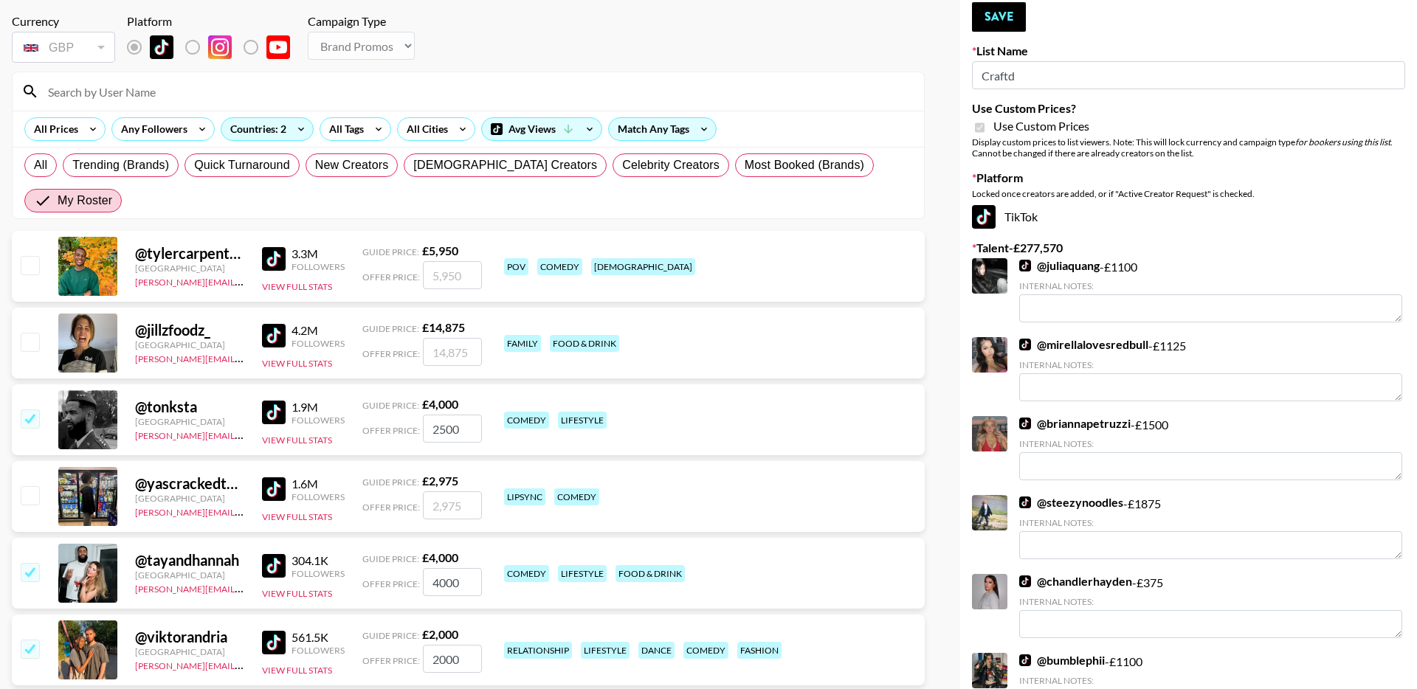
drag, startPoint x: 440, startPoint y: 540, endPoint x: 406, endPoint y: 540, distance: 33.9
click at [407, 568] on div "Offer Price: 4000" at bounding box center [422, 582] width 120 height 28
click at [461, 568] on input "4000" at bounding box center [452, 582] width 59 height 28
drag, startPoint x: 466, startPoint y: 546, endPoint x: 432, endPoint y: 546, distance: 33.2
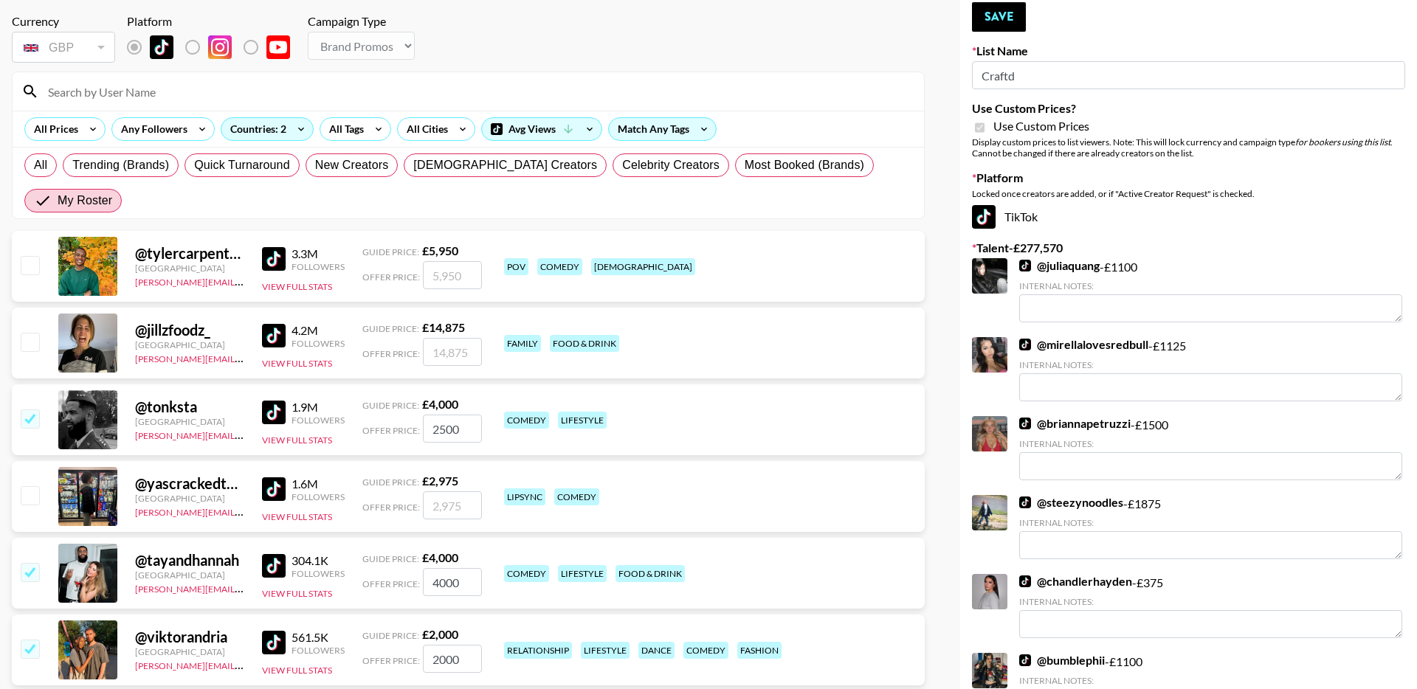
click at [432, 568] on input "4000" at bounding box center [452, 582] width 59 height 28
type input "2500"
click at [995, 13] on button "Save" at bounding box center [999, 17] width 54 height 30
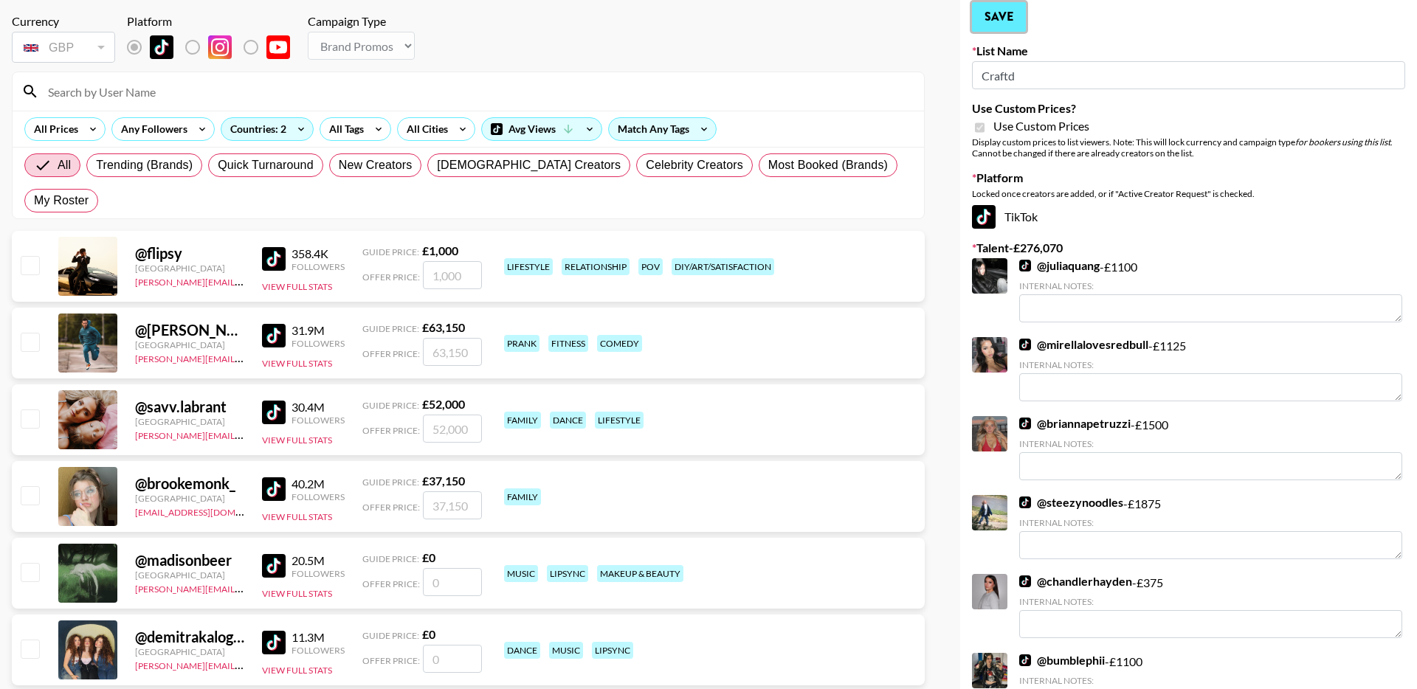
radio input "true"
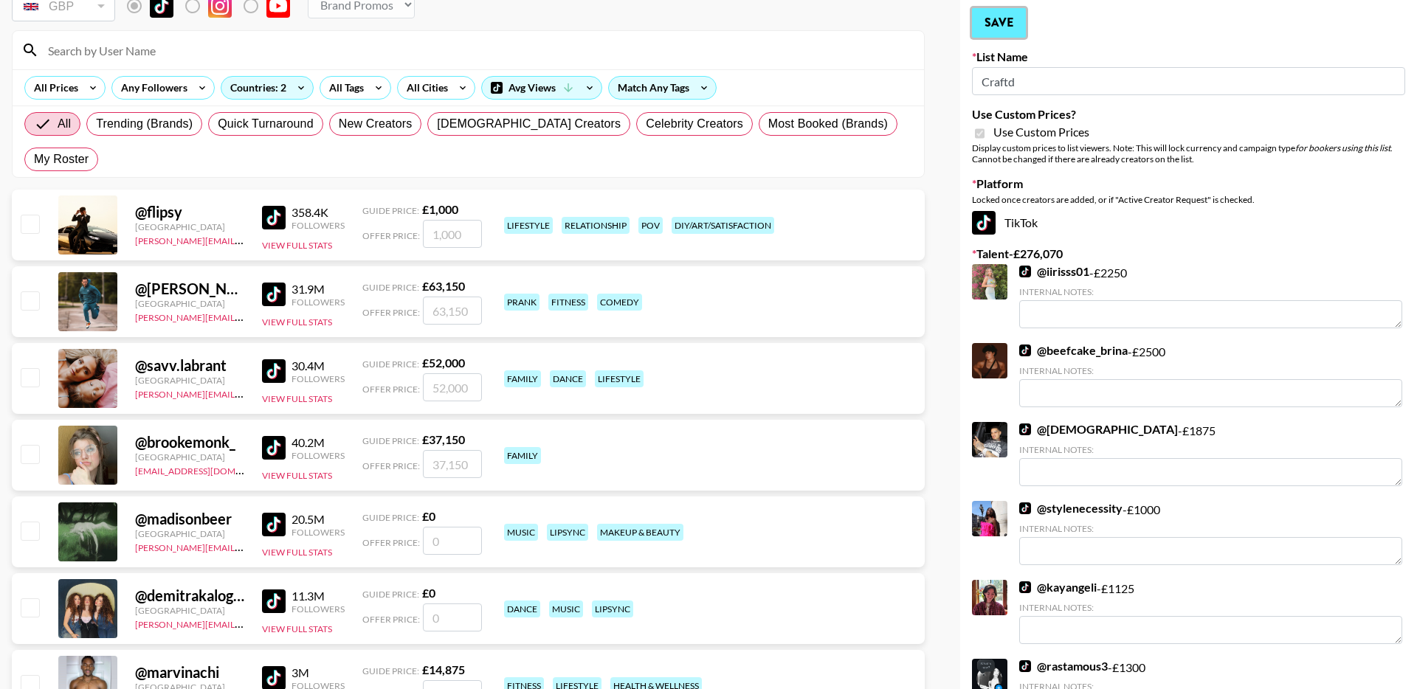
scroll to position [0, 0]
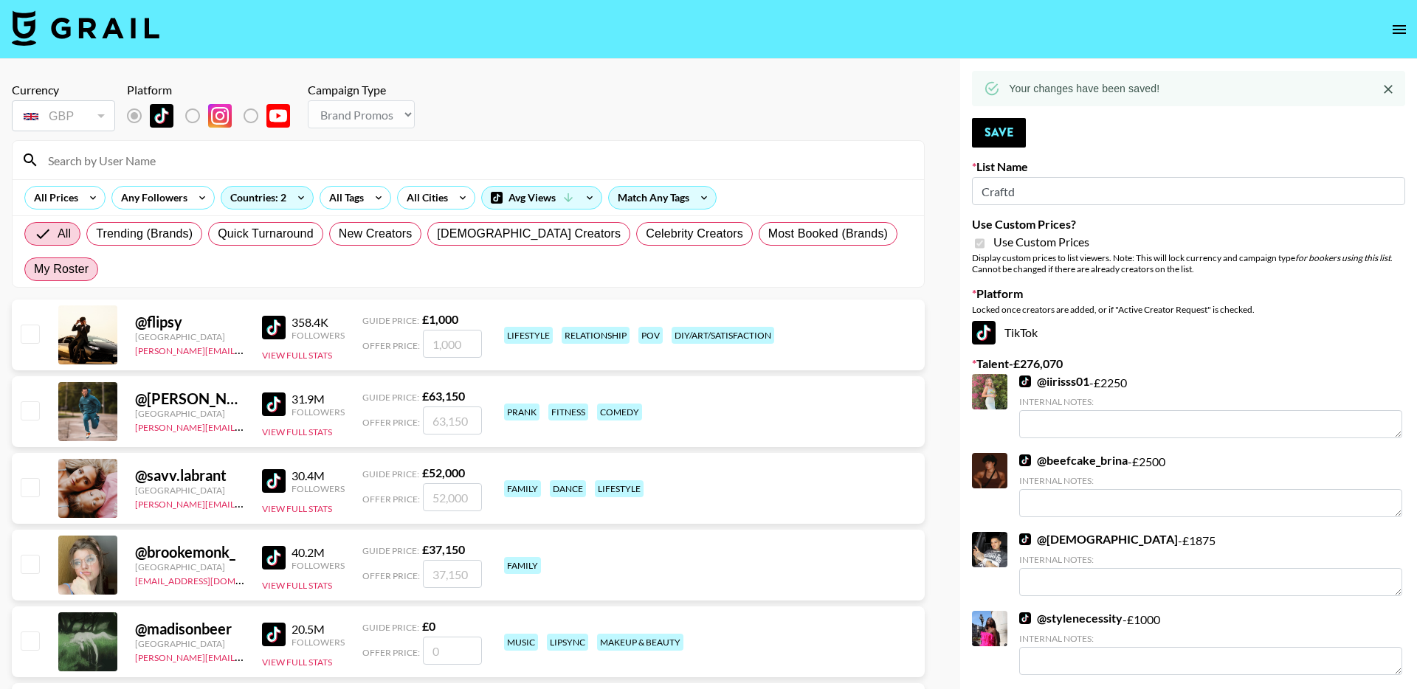
click at [89, 261] on span "My Roster" at bounding box center [61, 270] width 55 height 18
click at [34, 269] on input "My Roster" at bounding box center [34, 269] width 0 height 0
radio input "true"
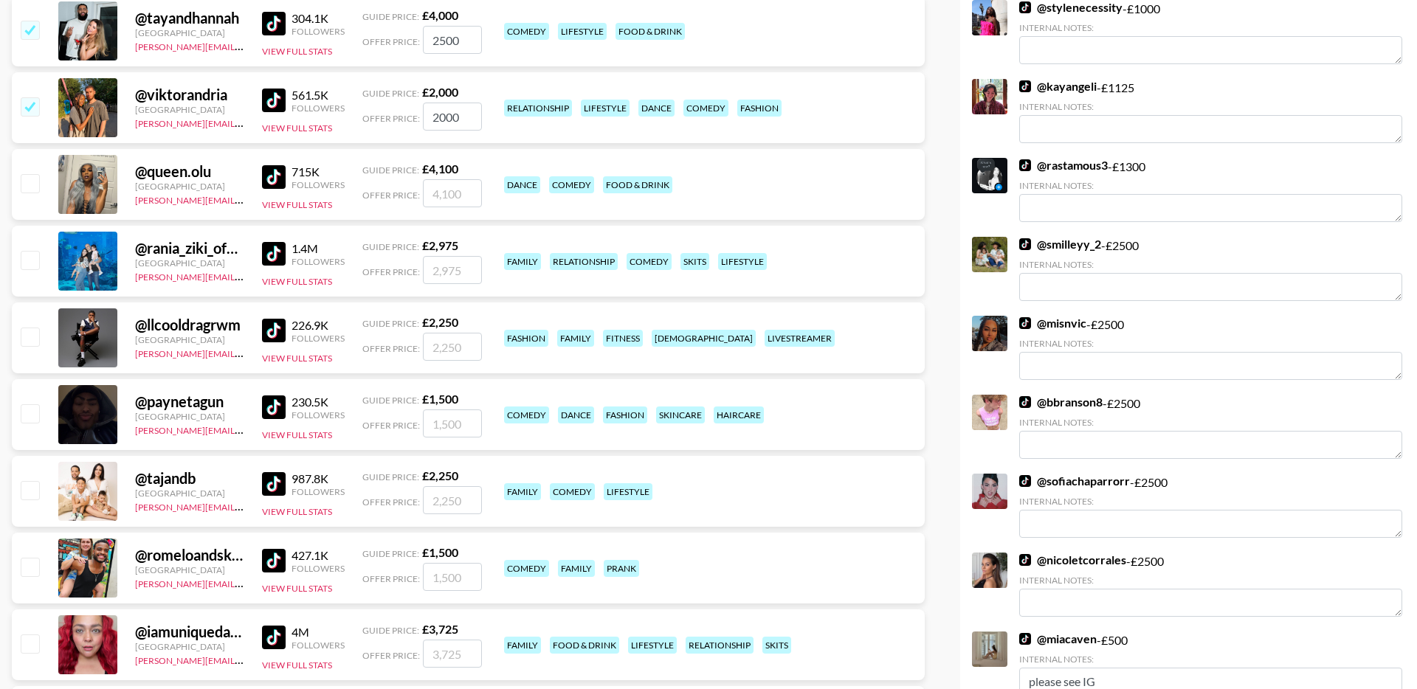
scroll to position [610, 0]
click at [30, 482] on input "checkbox" at bounding box center [30, 491] width 18 height 18
checkbox input "true"
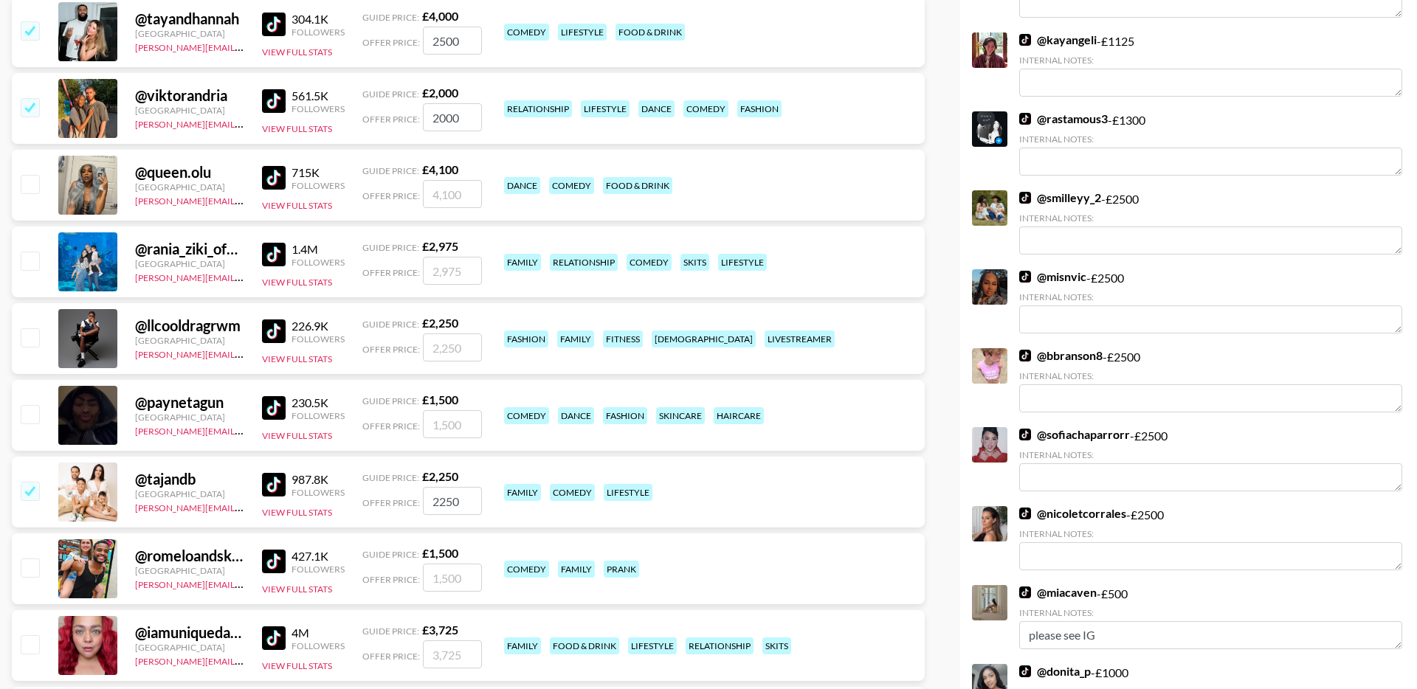
drag, startPoint x: 467, startPoint y: 464, endPoint x: 390, endPoint y: 464, distance: 77.5
click at [390, 487] on div "Offer Price: 2250" at bounding box center [422, 501] width 120 height 28
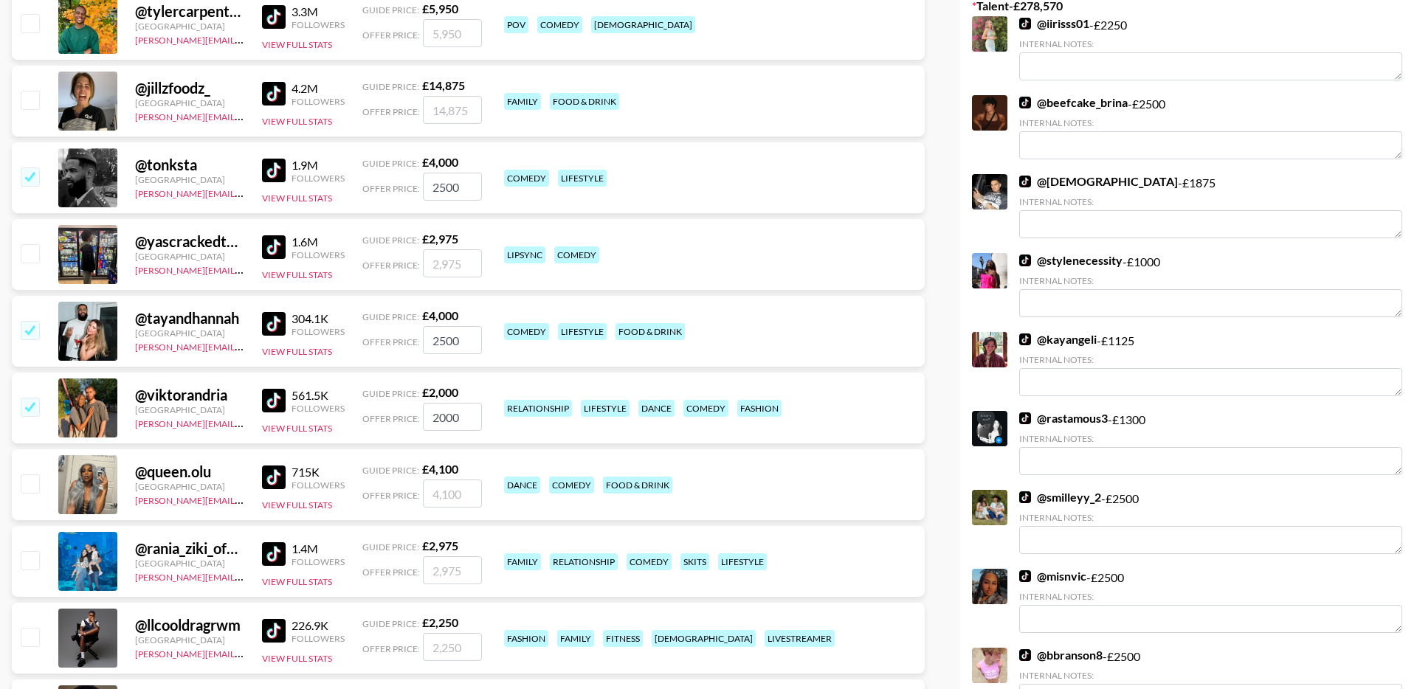
scroll to position [0, 0]
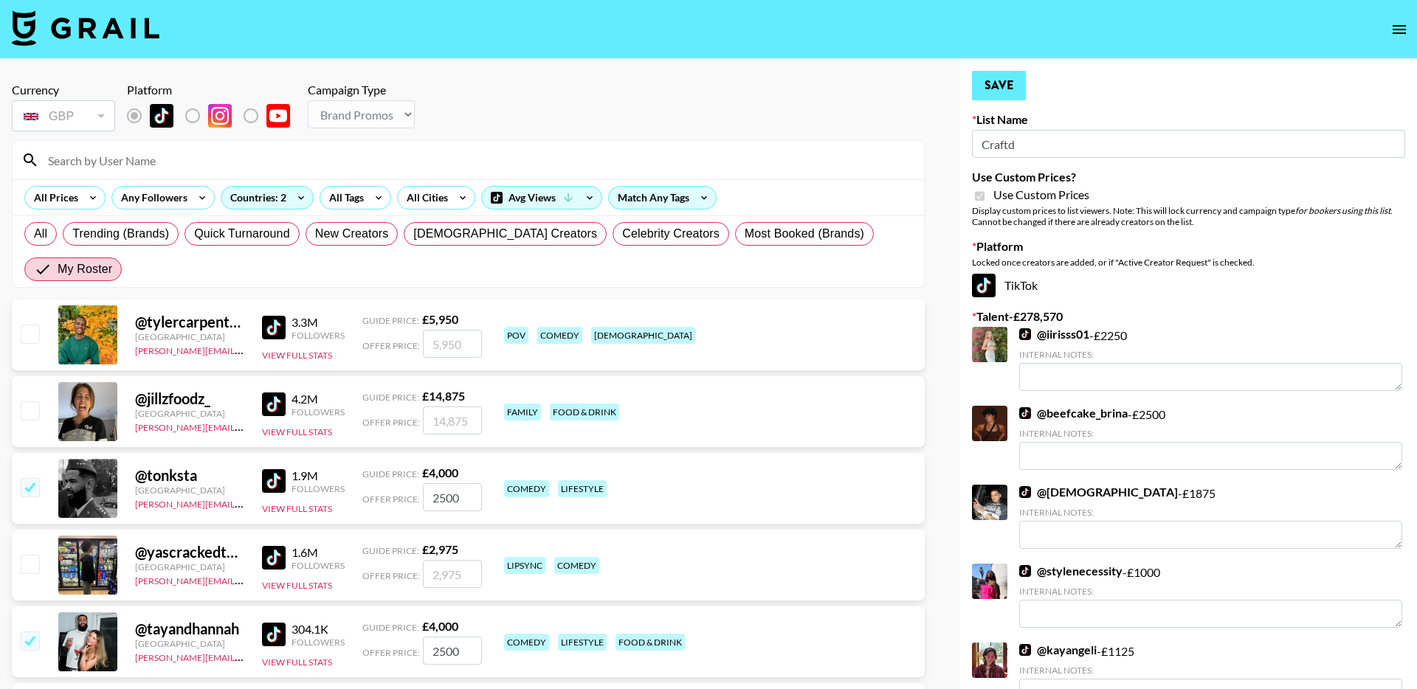
type input "2500"
click at [997, 94] on button "Save" at bounding box center [999, 86] width 54 height 30
radio input "true"
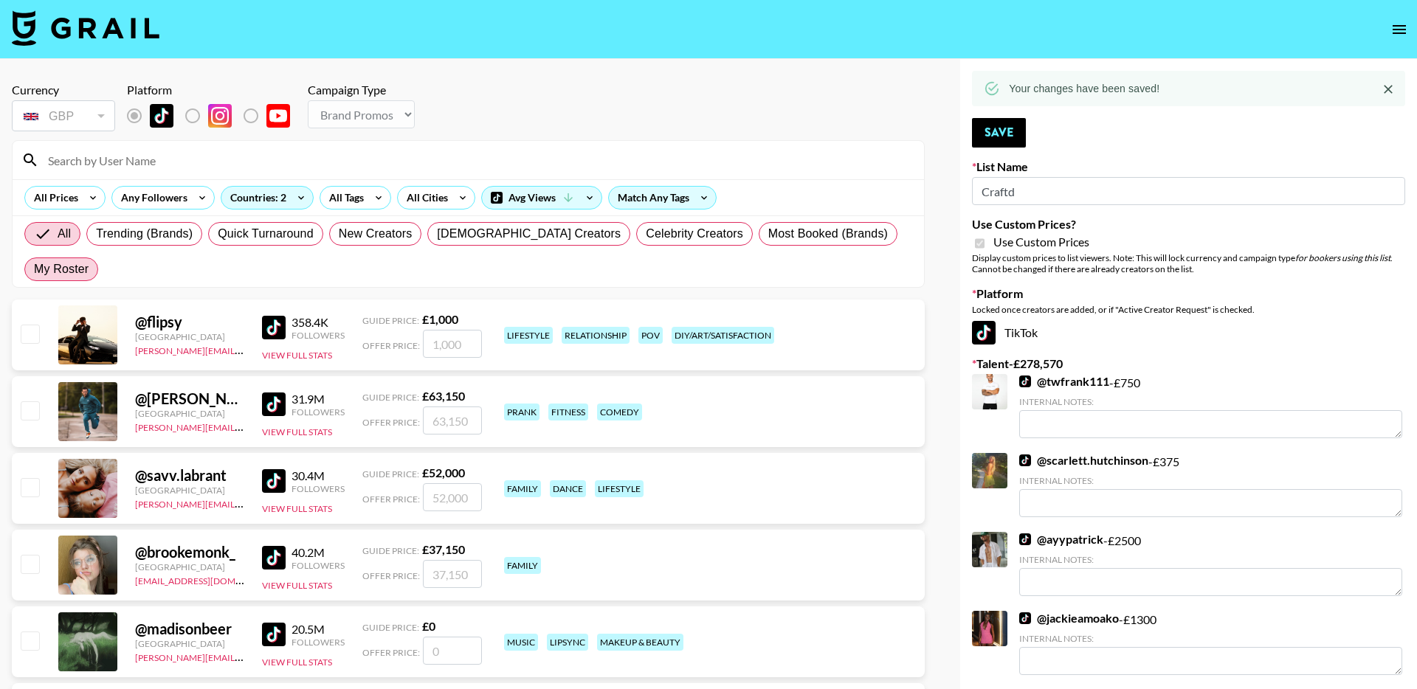
click at [89, 261] on span "My Roster" at bounding box center [61, 270] width 55 height 18
click at [34, 269] on input "My Roster" at bounding box center [34, 269] width 0 height 0
radio input "true"
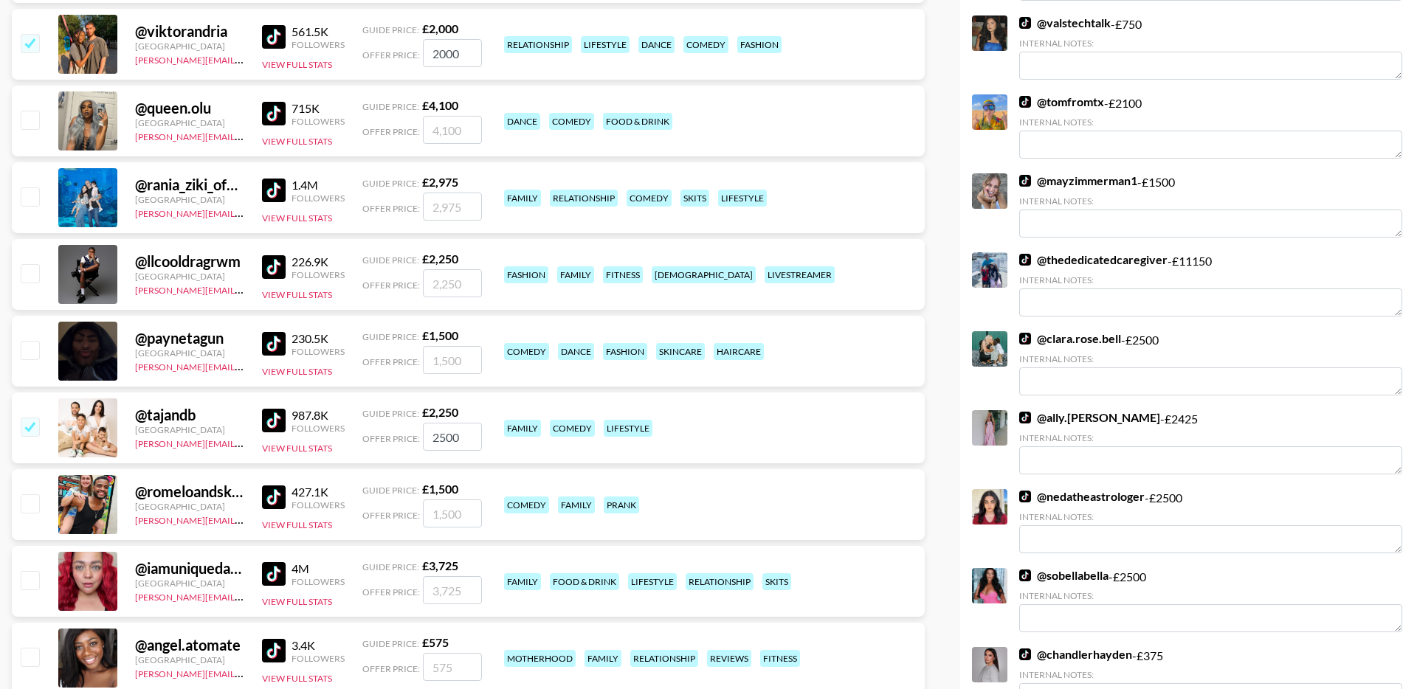
scroll to position [678, 0]
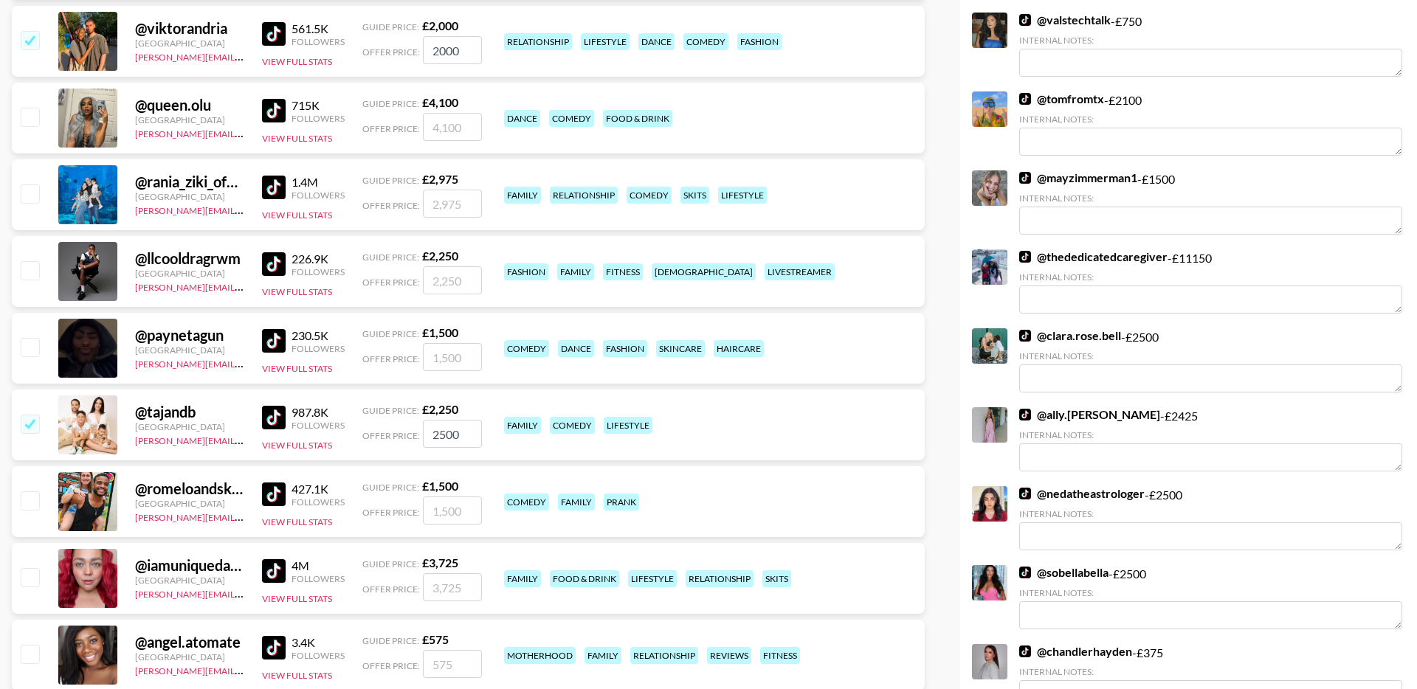
click at [32, 492] on input "checkbox" at bounding box center [30, 501] width 18 height 18
checkbox input "true"
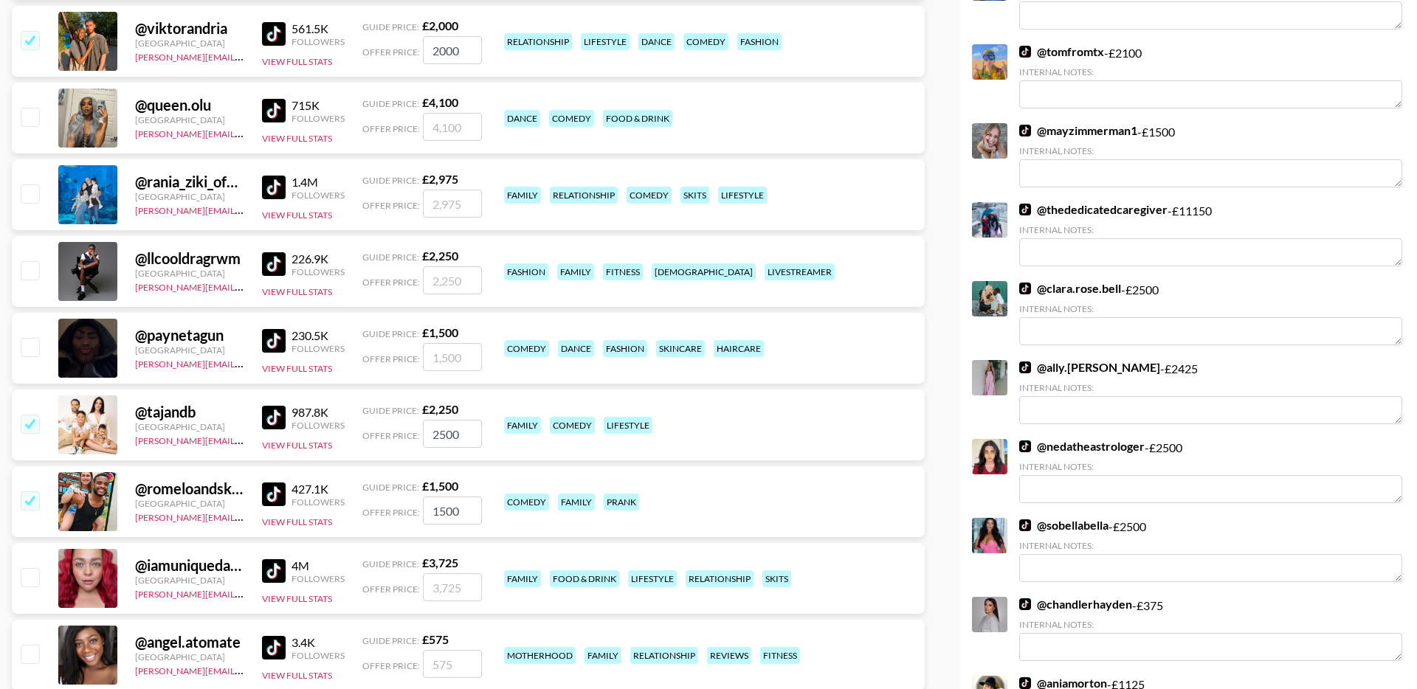
drag, startPoint x: 473, startPoint y: 474, endPoint x: 404, endPoint y: 474, distance: 68.6
click at [404, 497] on div "Offer Price: 1500" at bounding box center [422, 511] width 120 height 28
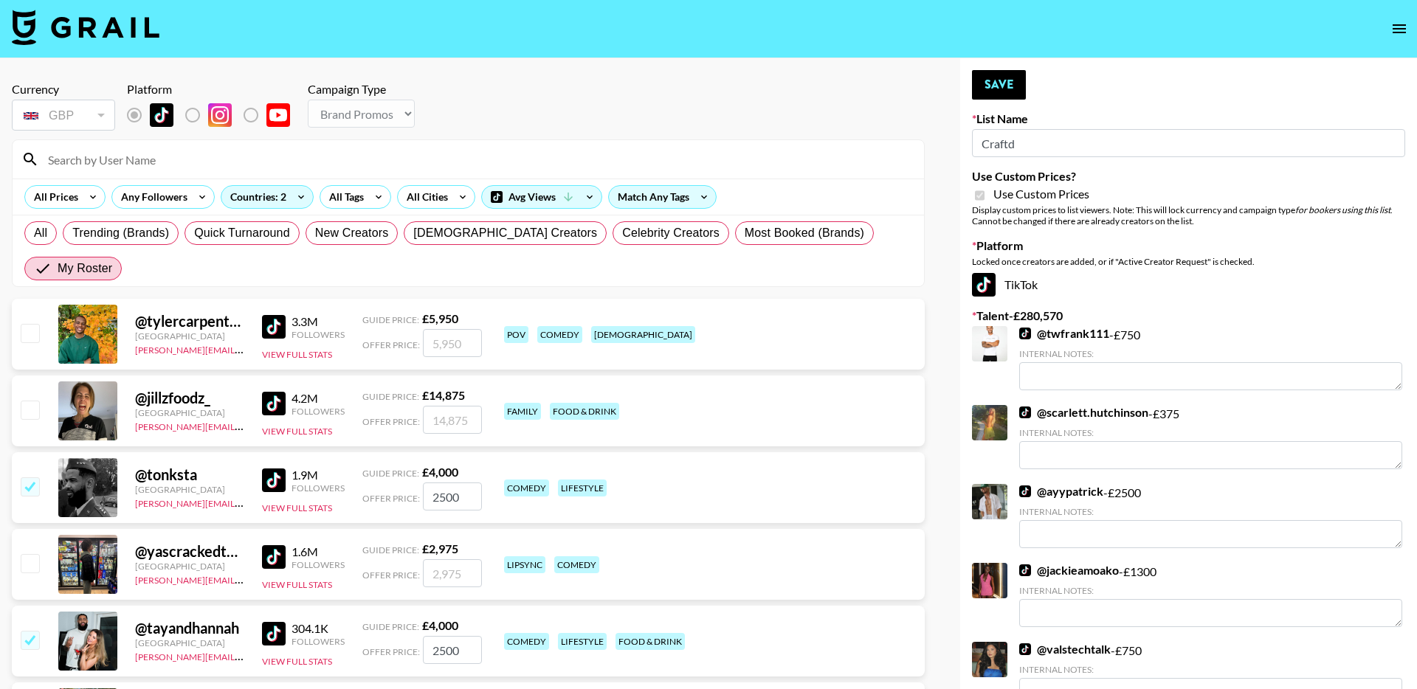
scroll to position [0, 0]
type input "2000"
click at [1001, 88] on button "Save" at bounding box center [999, 86] width 54 height 30
radio input "true"
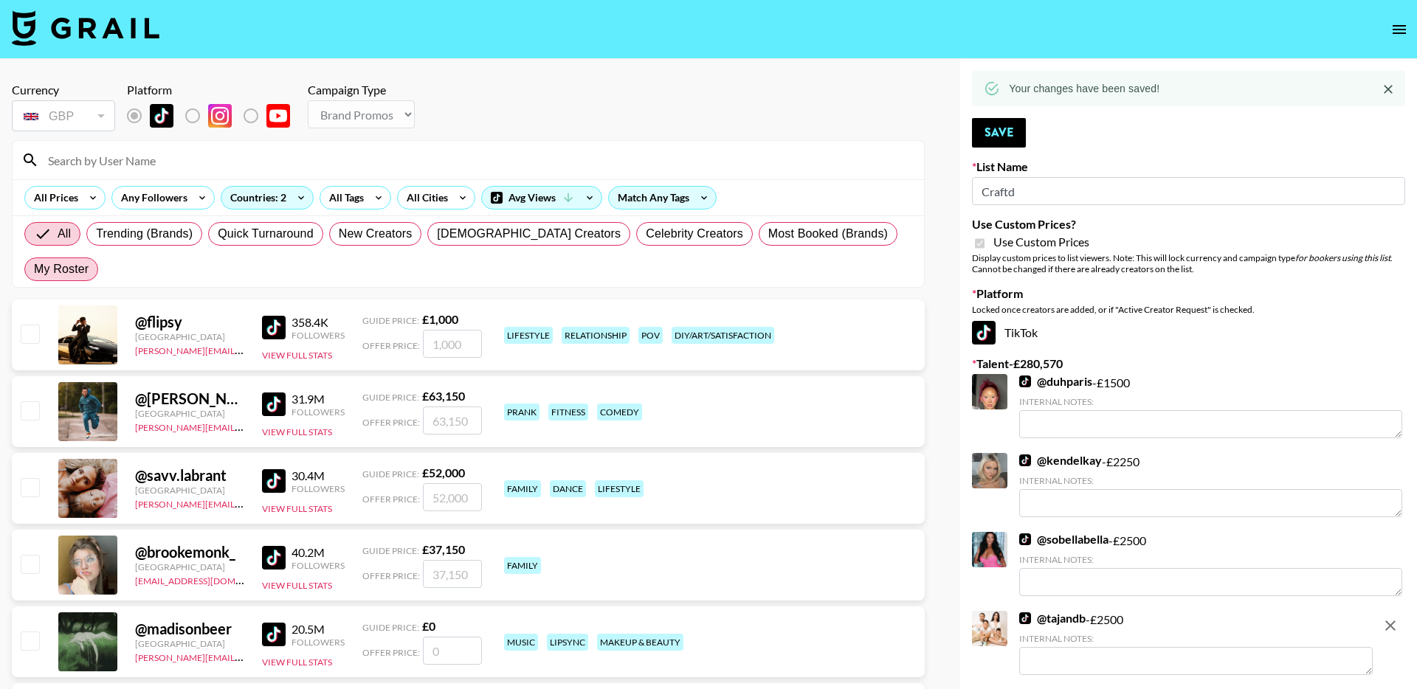
click at [89, 261] on span "My Roster" at bounding box center [61, 270] width 55 height 18
click at [34, 269] on input "My Roster" at bounding box center [34, 269] width 0 height 0
radio input "true"
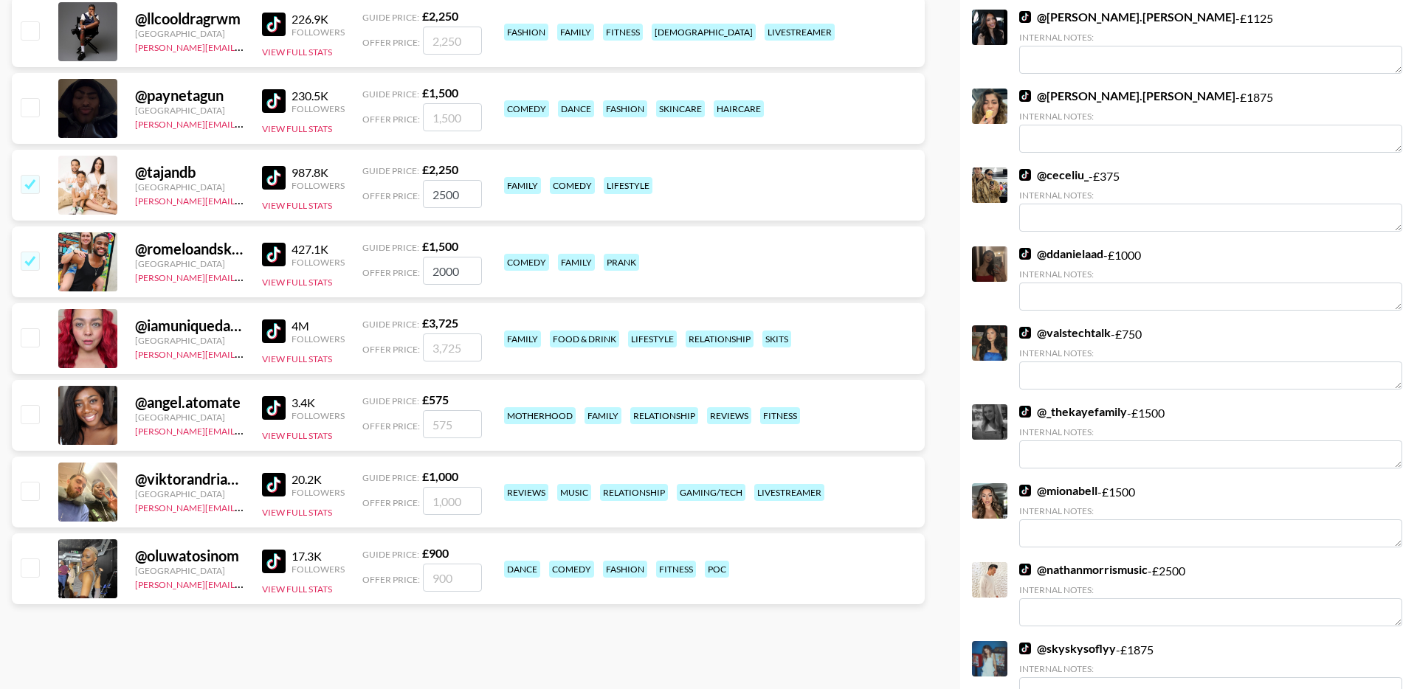
scroll to position [919, 0]
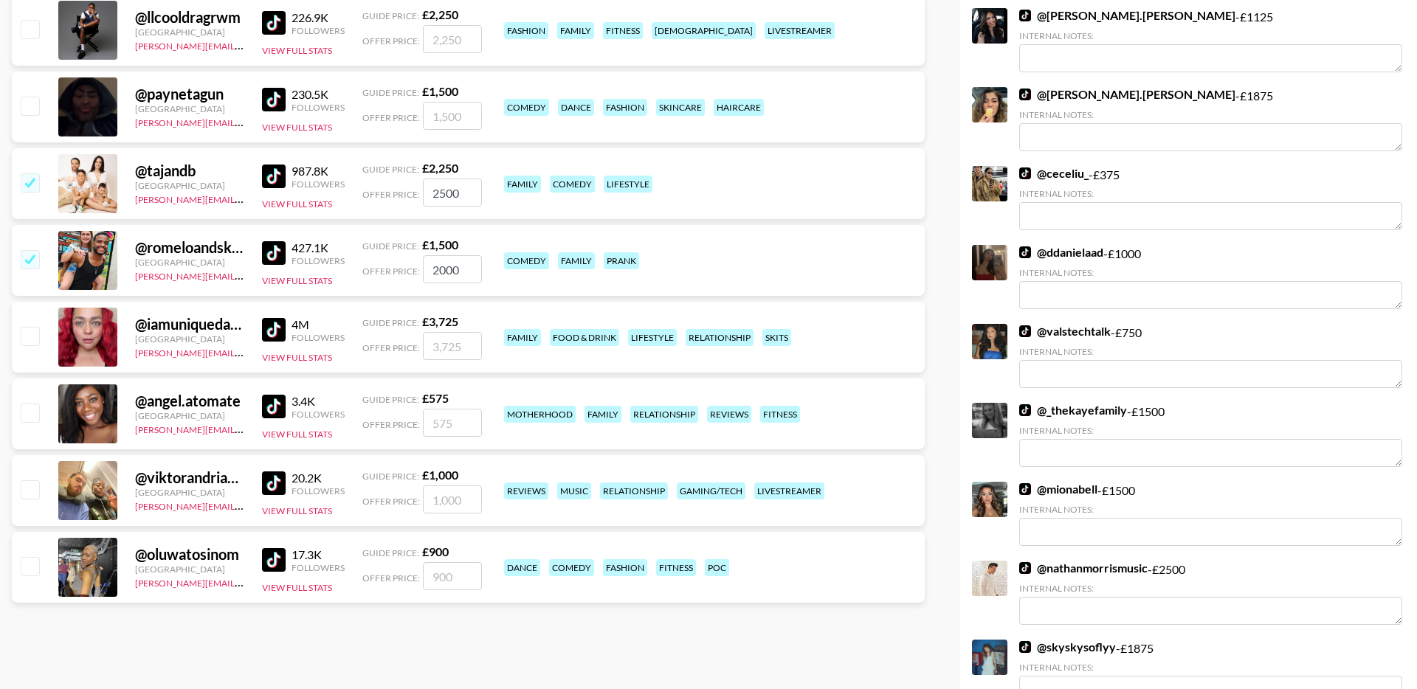
click at [30, 327] on input "checkbox" at bounding box center [30, 336] width 18 height 18
checkbox input "true"
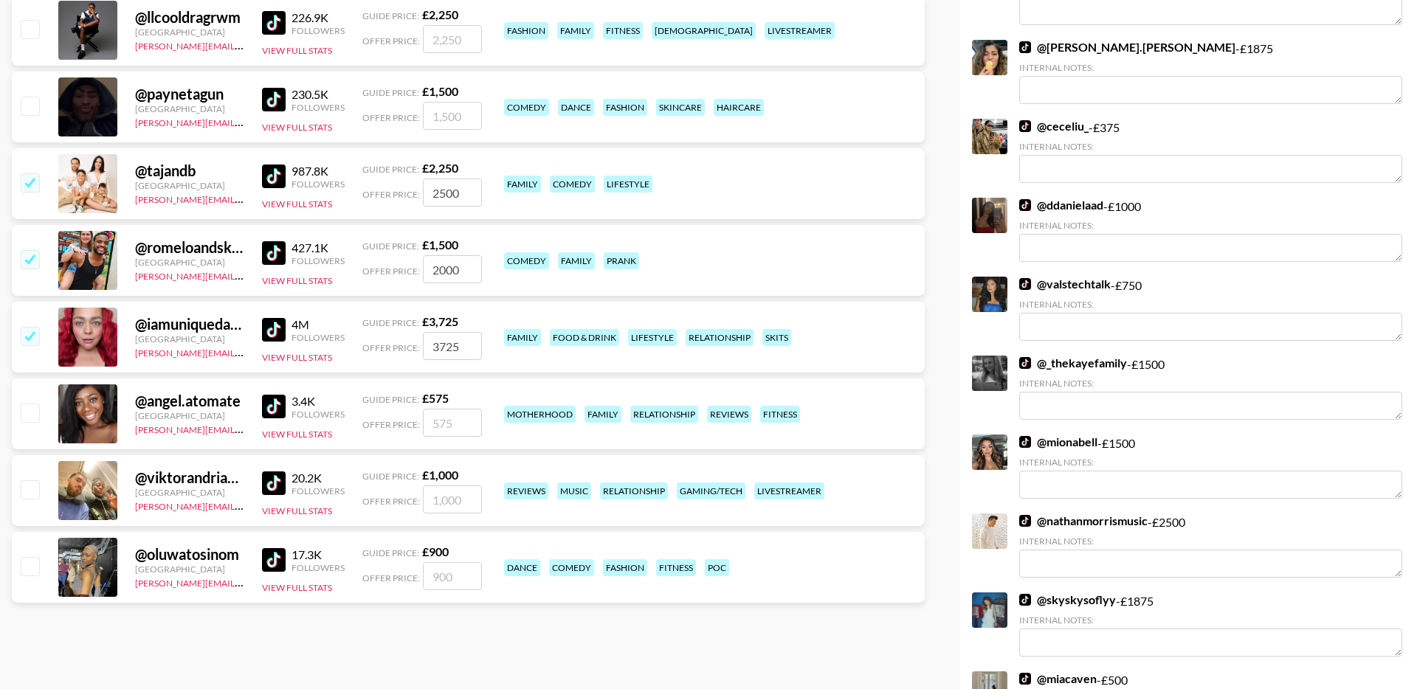
drag, startPoint x: 464, startPoint y: 314, endPoint x: 404, endPoint y: 314, distance: 60.5
click at [405, 332] on div "Offer Price: 3725" at bounding box center [422, 346] width 120 height 28
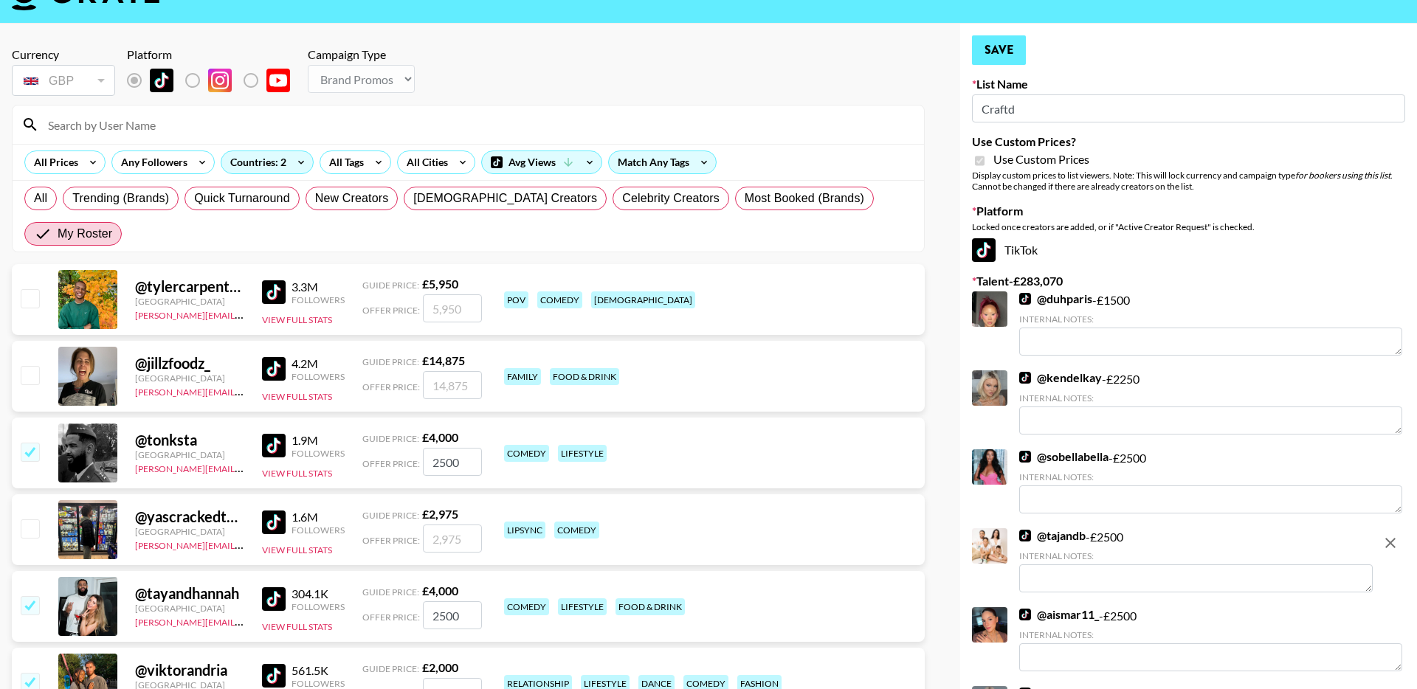
scroll to position [31, 0]
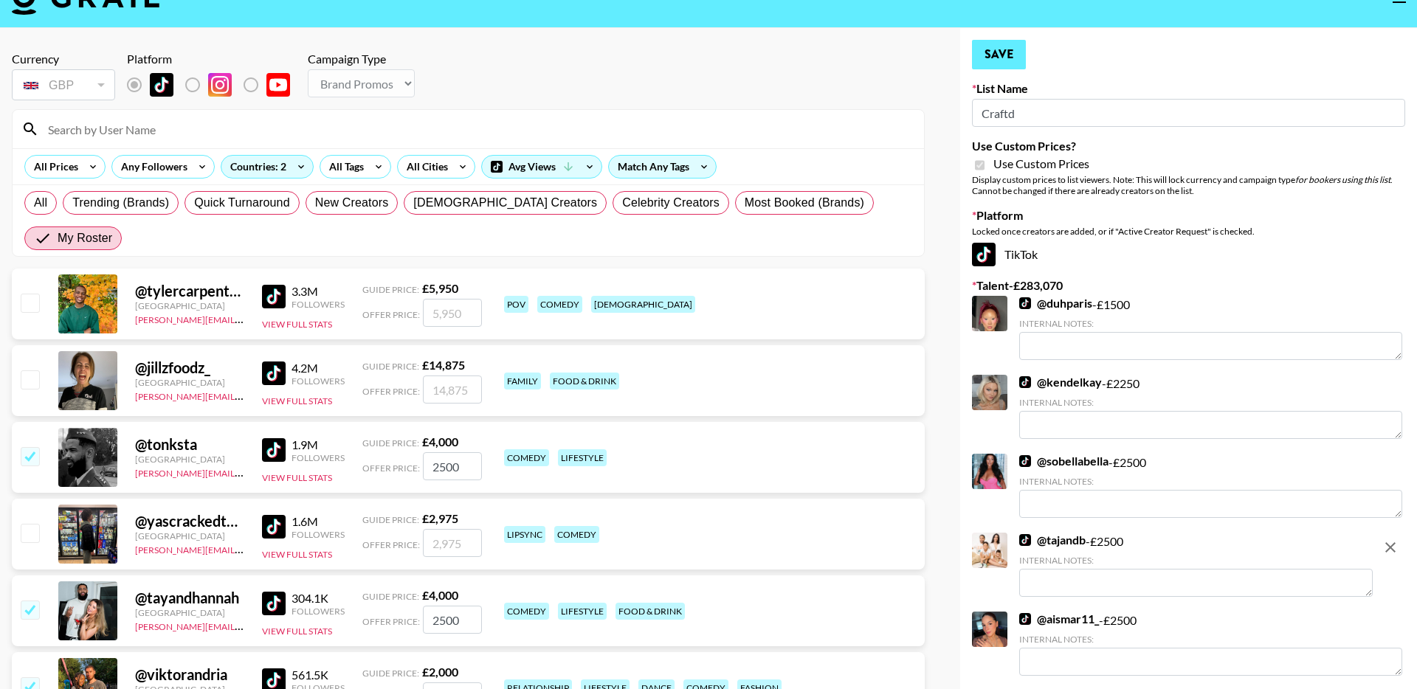
type input "2500"
click at [1001, 49] on button "Save" at bounding box center [999, 55] width 54 height 30
radio input "true"
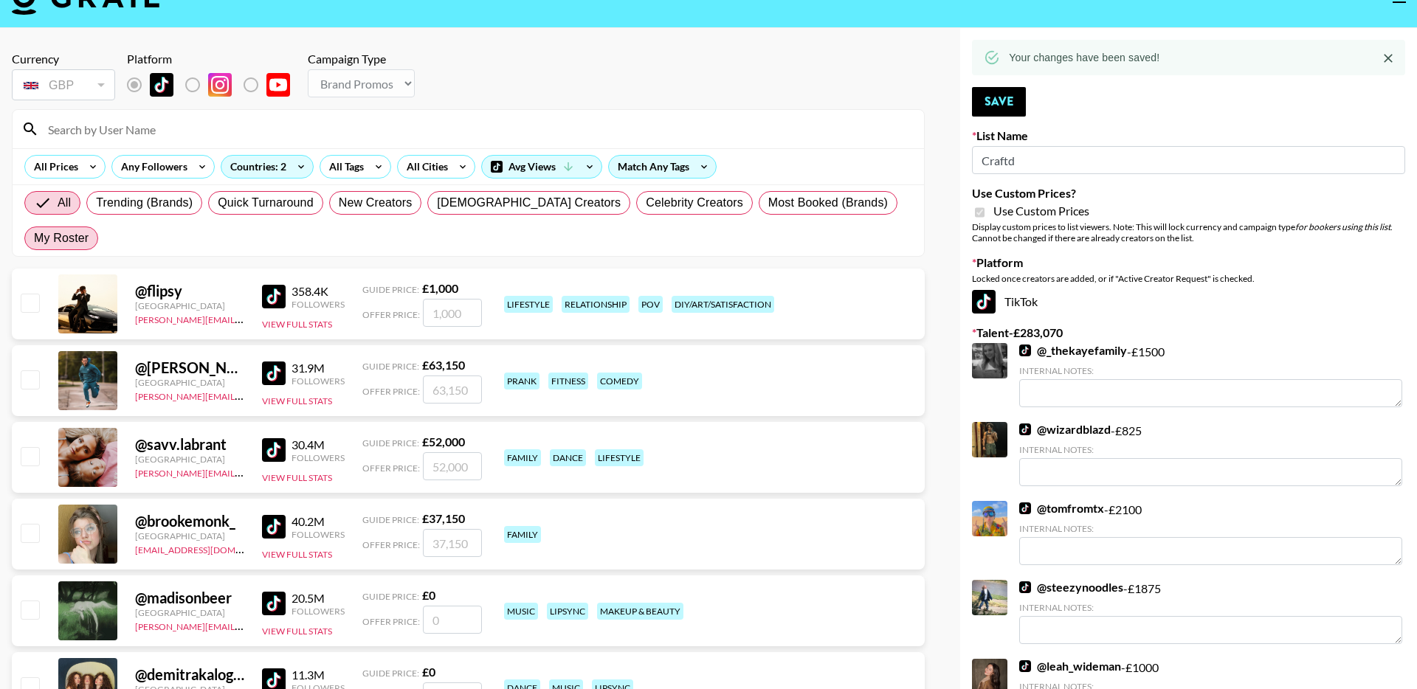
click at [89, 230] on span "My Roster" at bounding box center [61, 239] width 55 height 18
click at [34, 238] on input "My Roster" at bounding box center [34, 238] width 0 height 0
radio input "true"
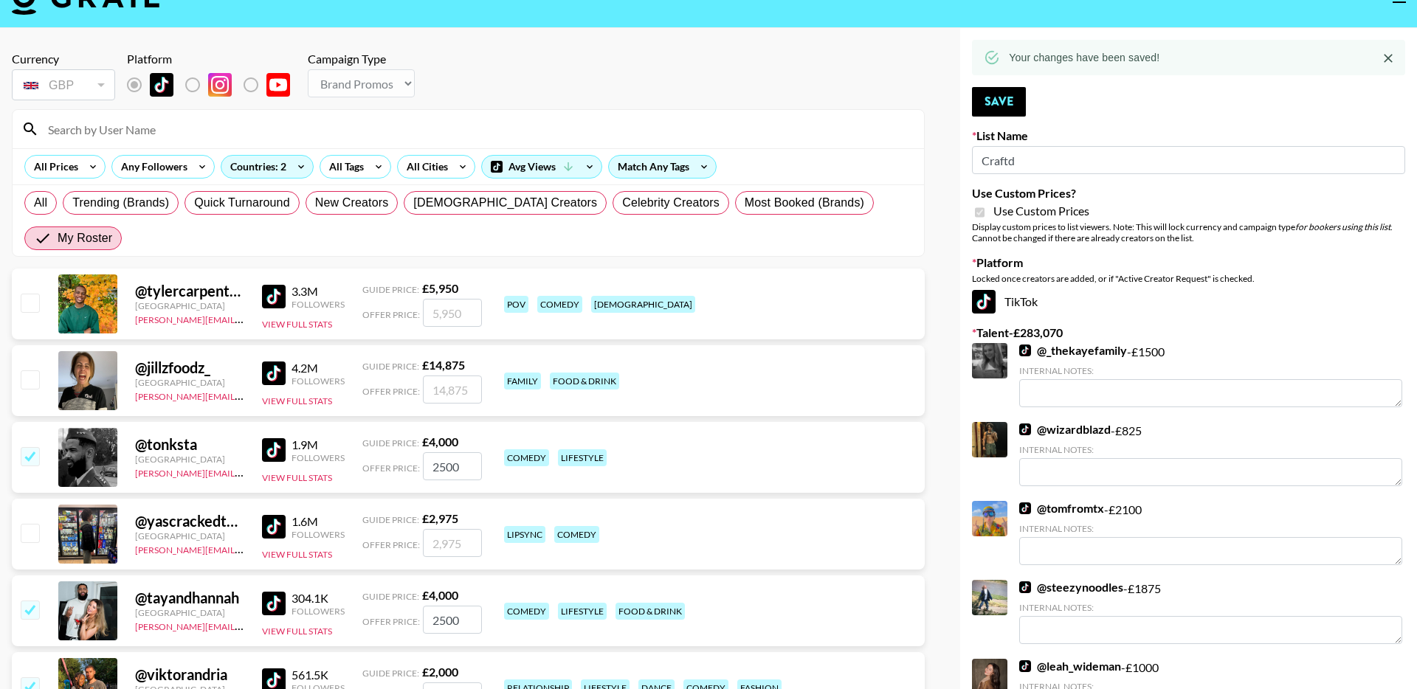
click at [33, 294] on input "checkbox" at bounding box center [30, 303] width 18 height 18
checkbox input "true"
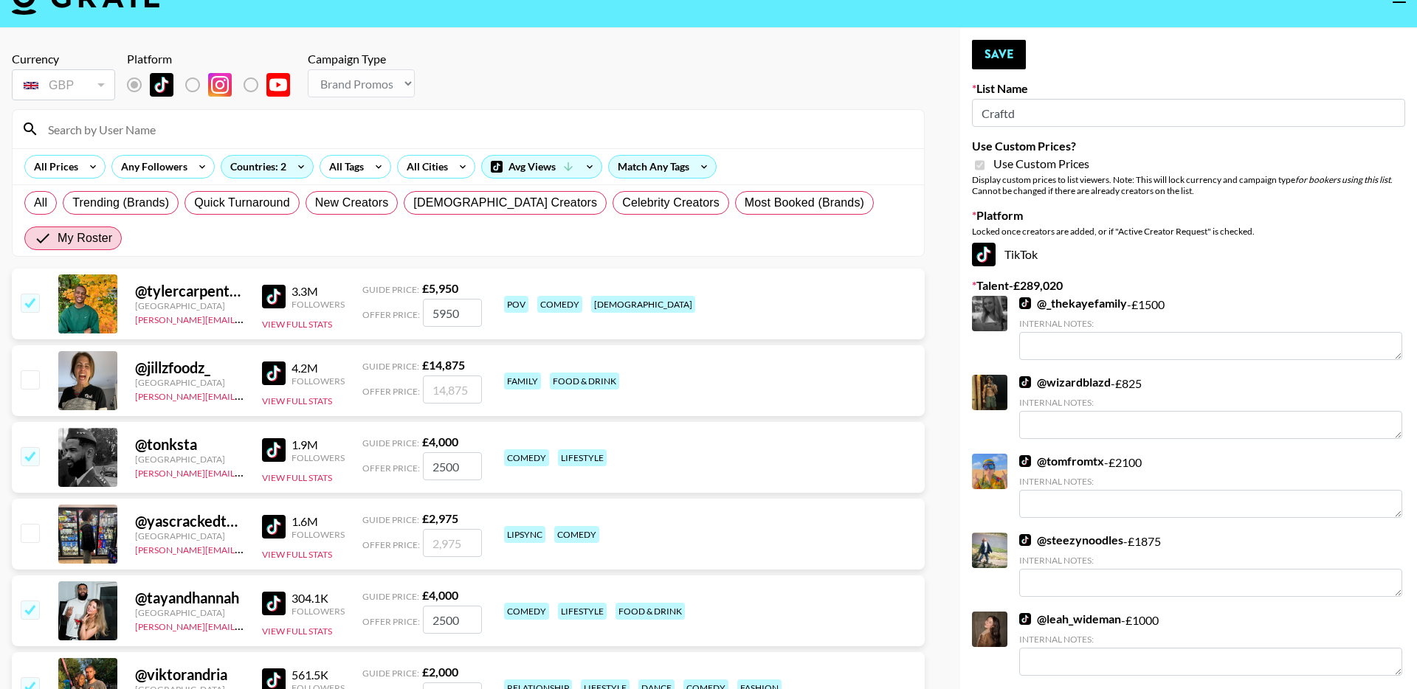
drag, startPoint x: 462, startPoint y: 277, endPoint x: 415, endPoint y: 277, distance: 47.2
click at [415, 299] on div "Offer Price: 5950" at bounding box center [422, 313] width 120 height 28
type input "2500"
click at [982, 65] on button "Save" at bounding box center [999, 55] width 54 height 30
radio input "true"
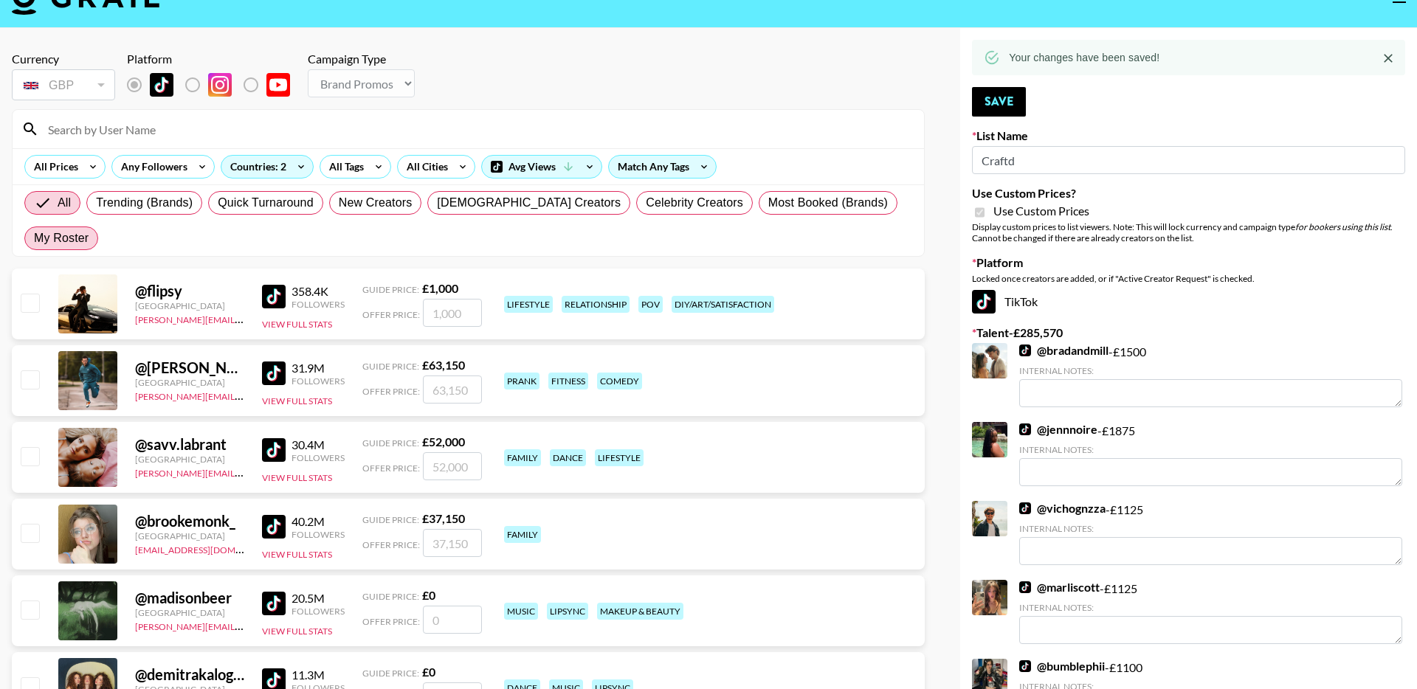
click at [89, 230] on span "My Roster" at bounding box center [61, 239] width 55 height 18
click at [34, 238] on input "My Roster" at bounding box center [34, 238] width 0 height 0
radio input "true"
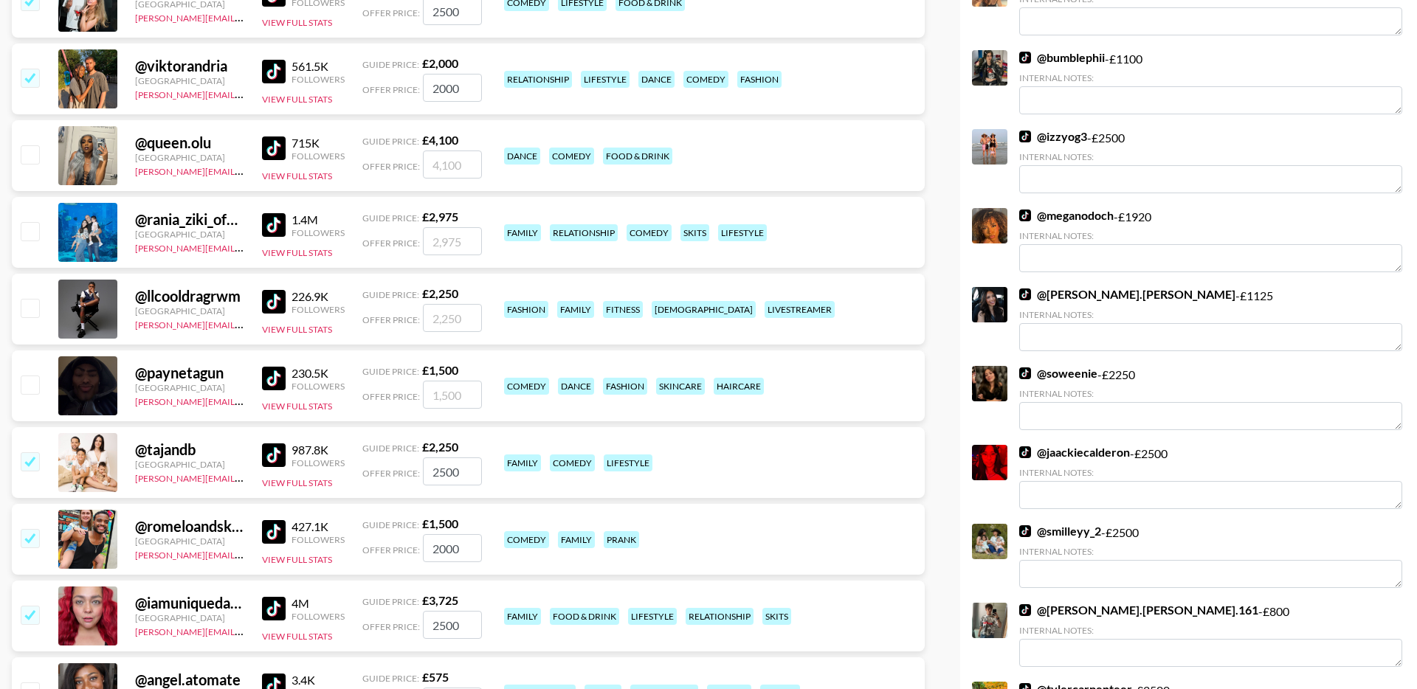
scroll to position [0, 0]
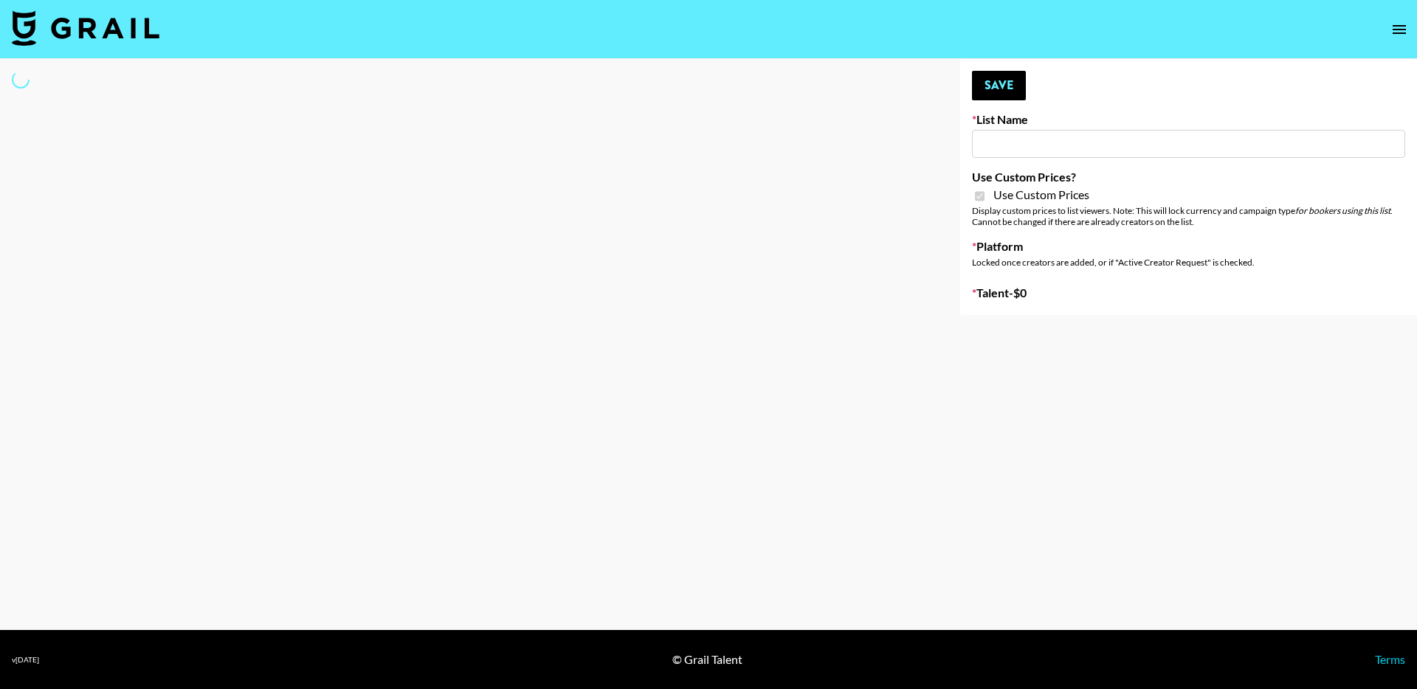
select select "Brand"
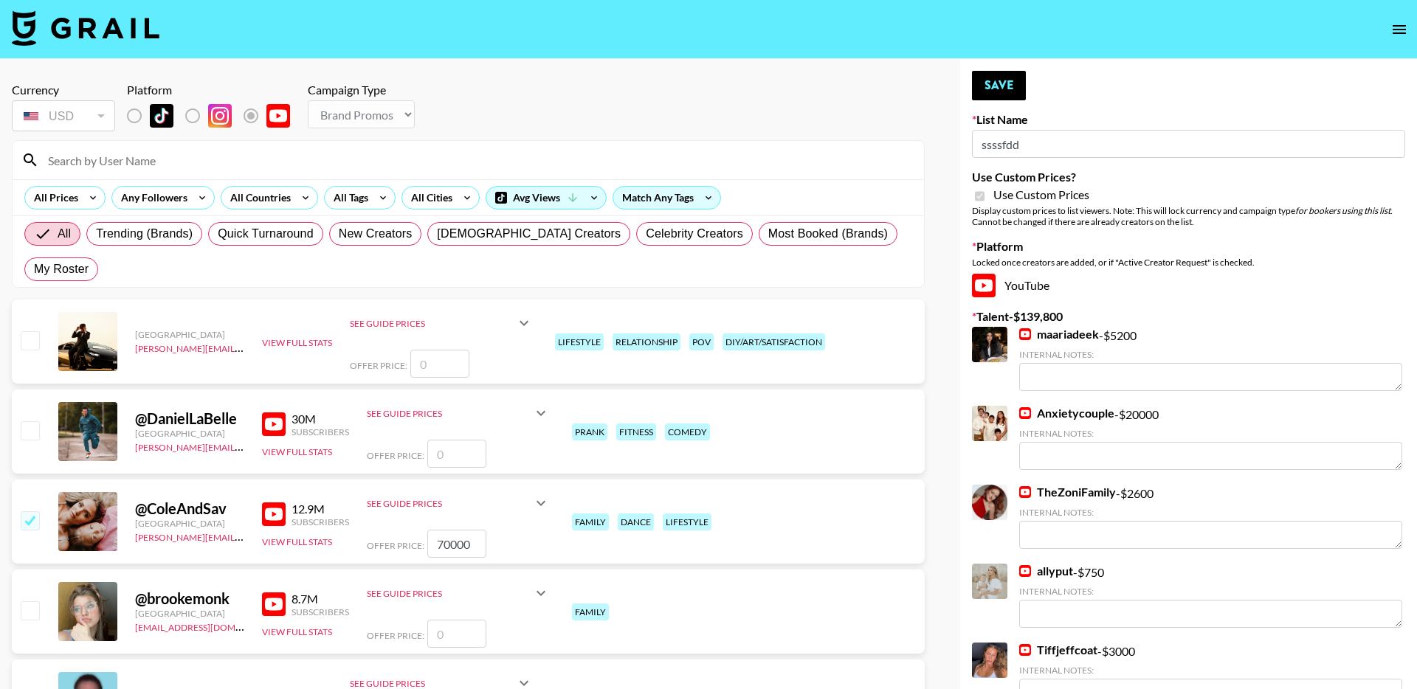
type input "ssssfdd"
checkbox input "true"
click at [89, 261] on span "My Roster" at bounding box center [61, 270] width 55 height 18
click at [34, 269] on input "My Roster" at bounding box center [34, 269] width 0 height 0
radio input "true"
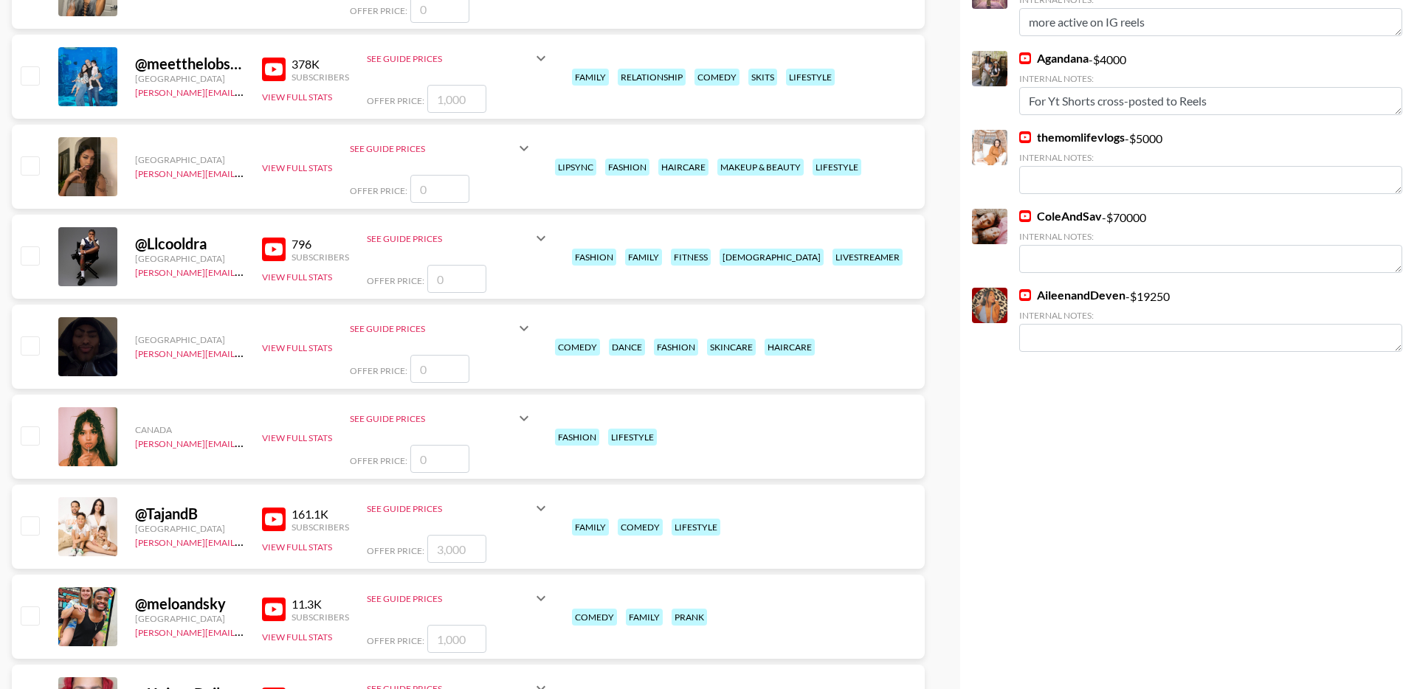
scroll to position [1004, 0]
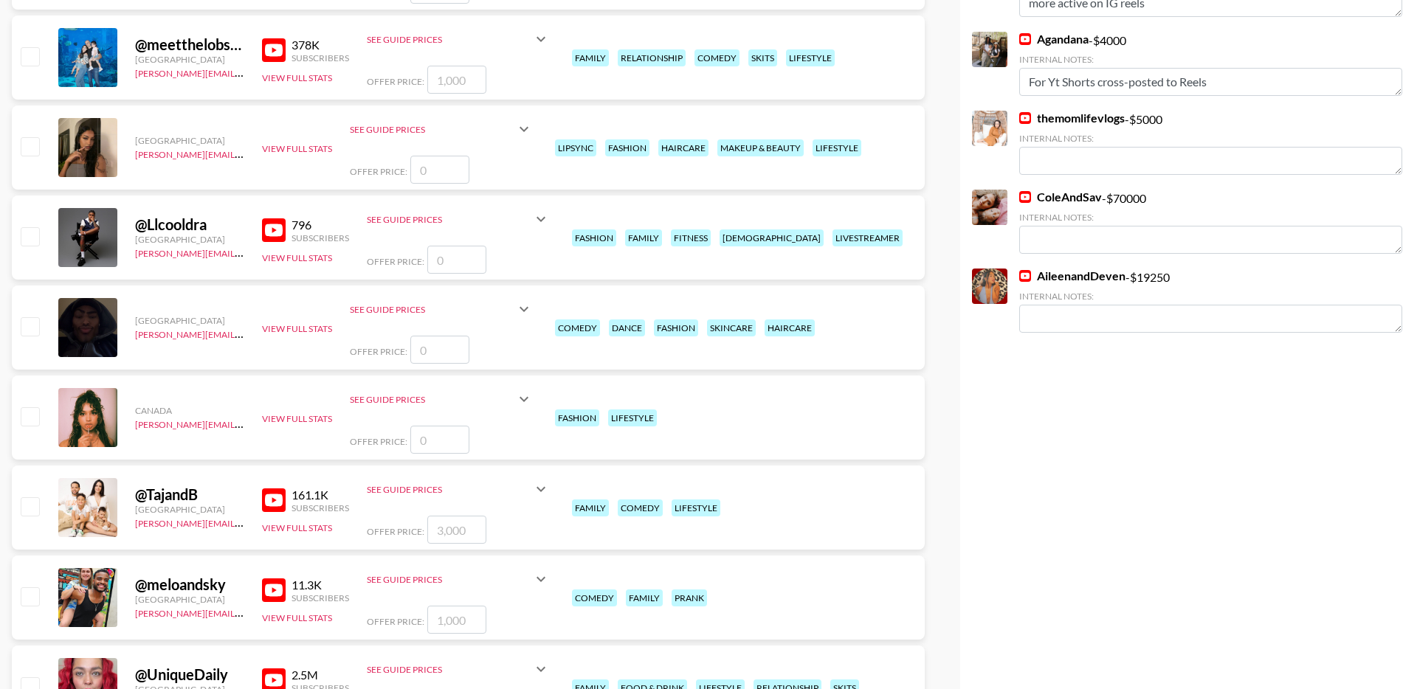
click at [30, 497] on input "checkbox" at bounding box center [30, 506] width 18 height 18
checkbox input "true"
drag, startPoint x: 476, startPoint y: 492, endPoint x: 407, endPoint y: 492, distance: 69.4
click at [407, 516] on div "Offer Price: 3000" at bounding box center [458, 530] width 183 height 28
type input "4000"
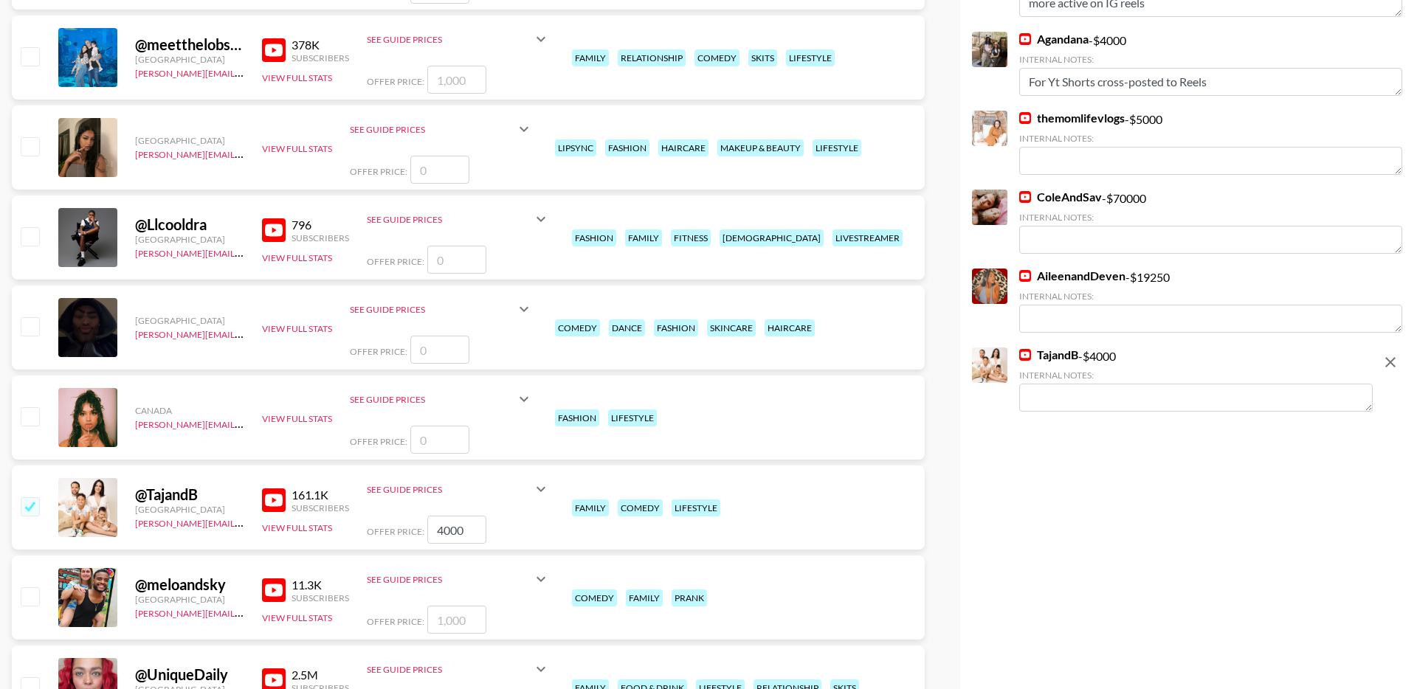
click at [35, 587] on input "checkbox" at bounding box center [30, 596] width 18 height 18
checkbox input "true"
drag, startPoint x: 466, startPoint y: 586, endPoint x: 427, endPoint y: 586, distance: 38.4
click at [429, 606] on input "1000" at bounding box center [456, 620] width 59 height 28
type input "2500"
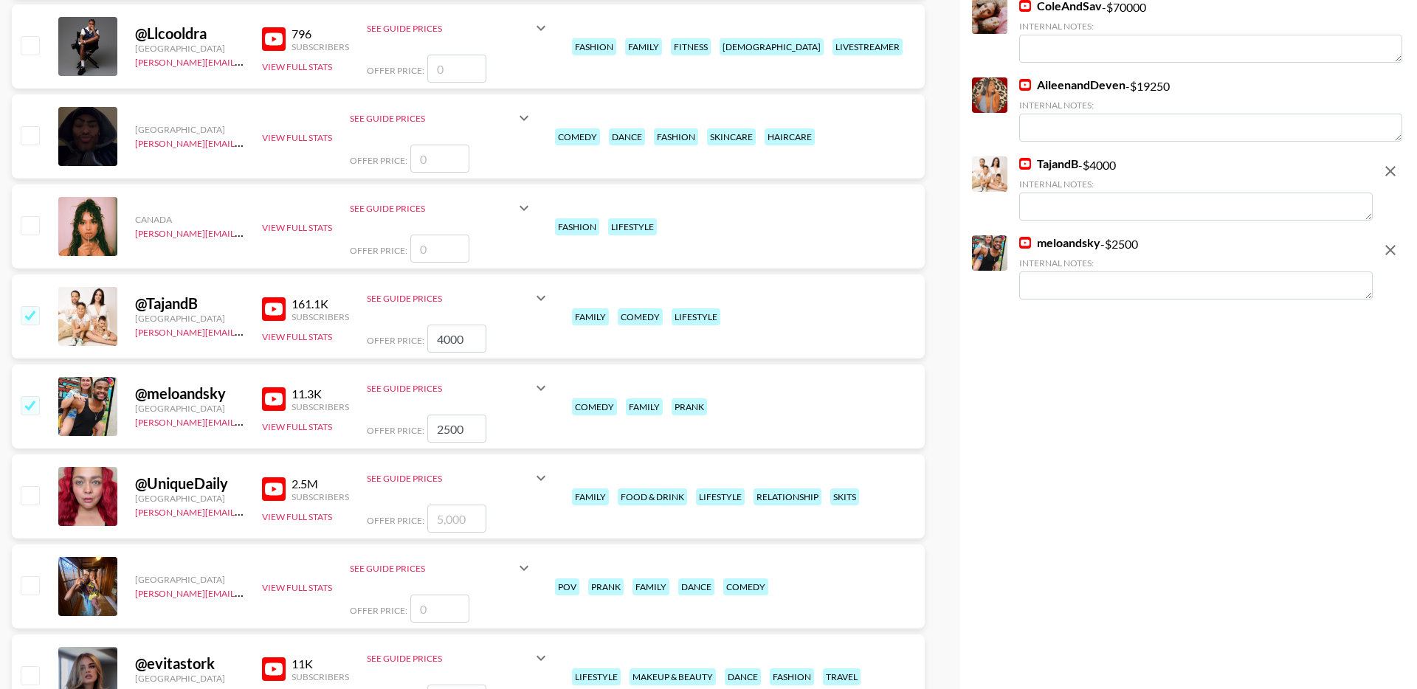
scroll to position [1210, 0]
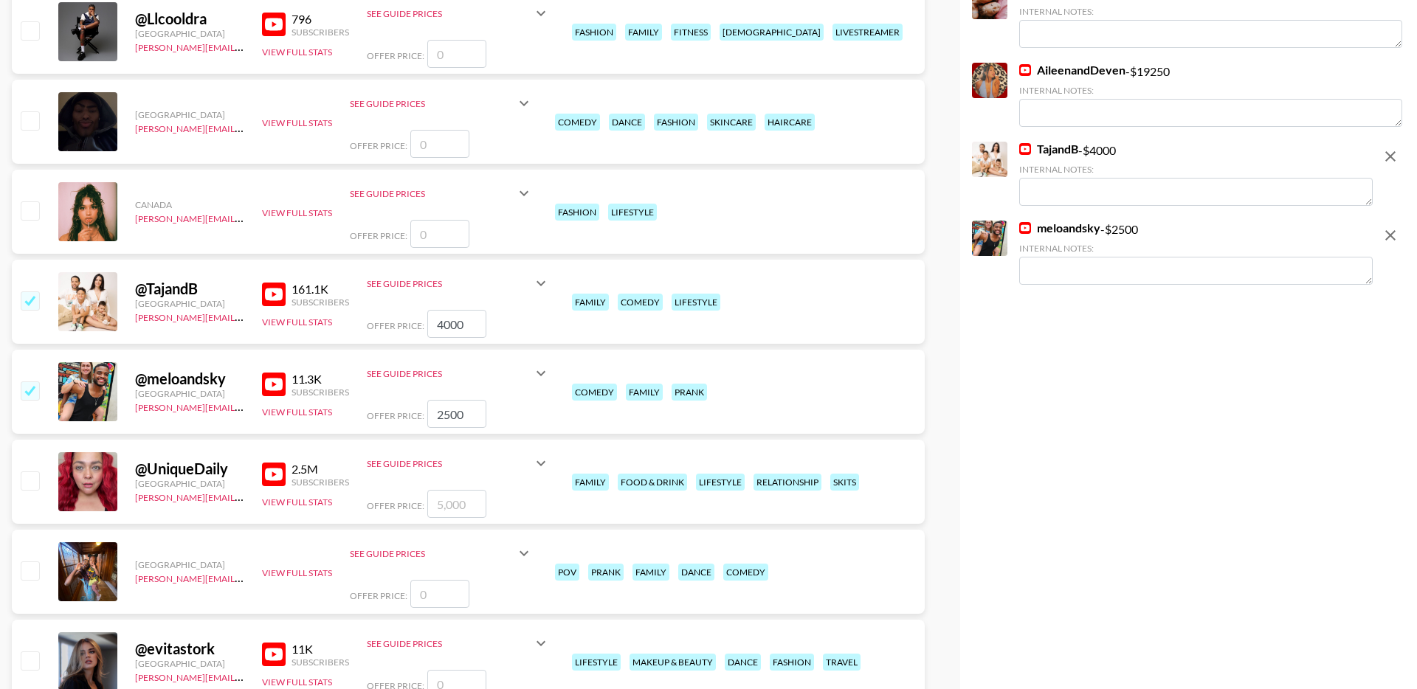
click at [30, 472] on input "checkbox" at bounding box center [30, 481] width 18 height 18
checkbox input "true"
type input "5000"
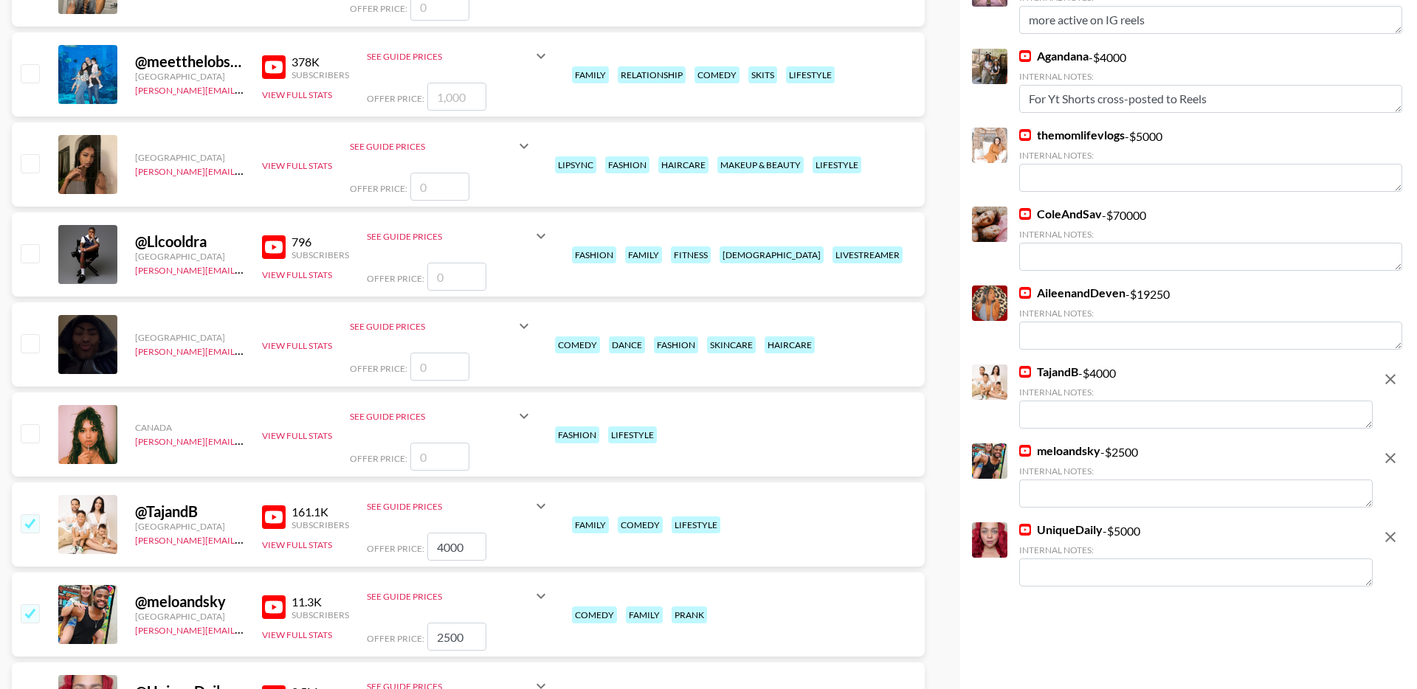
scroll to position [944, 0]
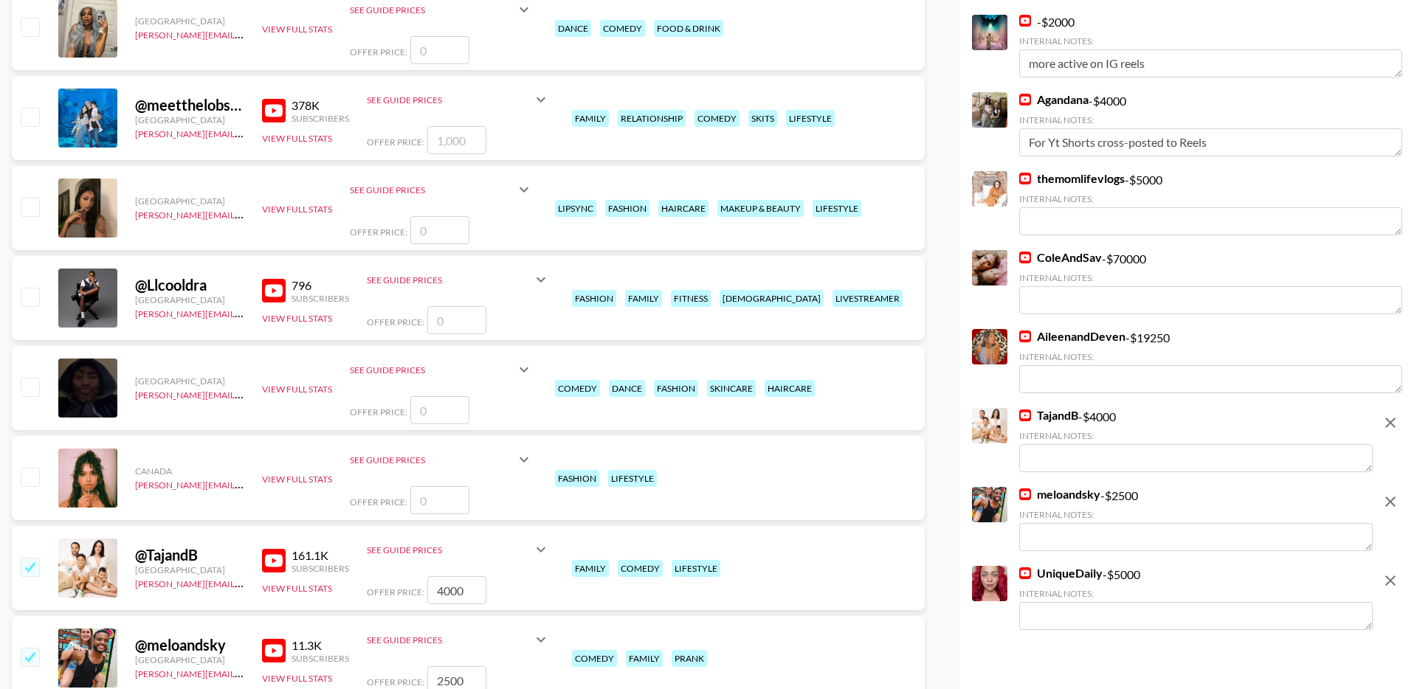
click at [35, 108] on input "checkbox" at bounding box center [30, 117] width 18 height 18
checkbox input "true"
drag, startPoint x: 476, startPoint y: 105, endPoint x: 421, endPoint y: 105, distance: 54.6
click at [421, 126] on div "Offer Price: 1000" at bounding box center [458, 140] width 183 height 28
drag, startPoint x: 469, startPoint y: 104, endPoint x: 416, endPoint y: 104, distance: 53.1
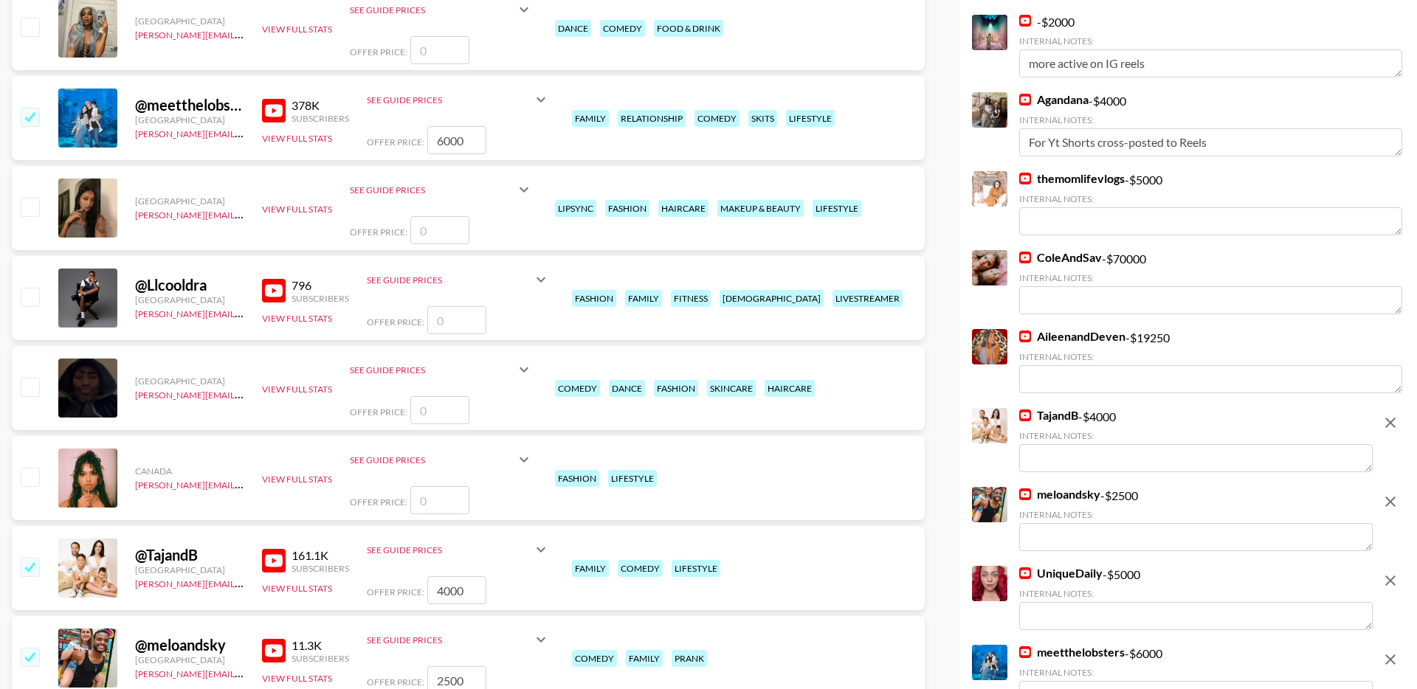
click at [416, 126] on div "Offer Price: 6000" at bounding box center [458, 140] width 183 height 28
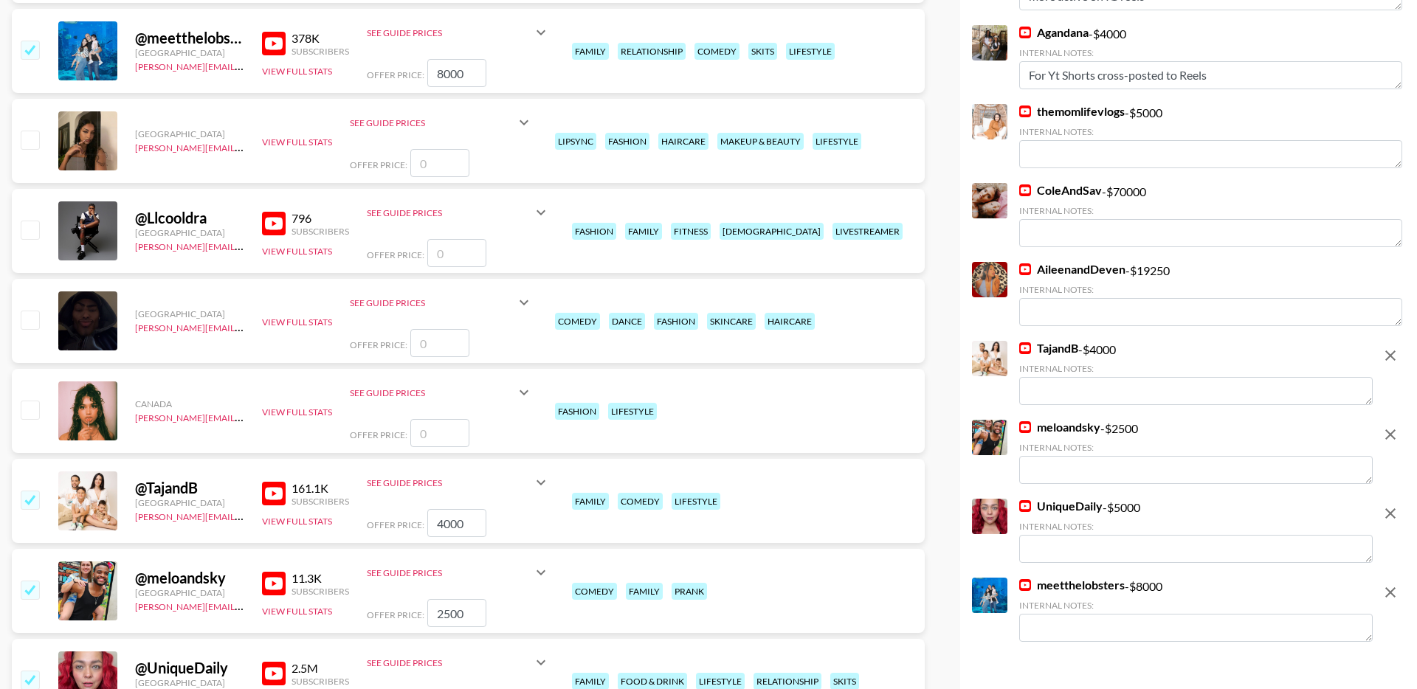
scroll to position [1029, 0]
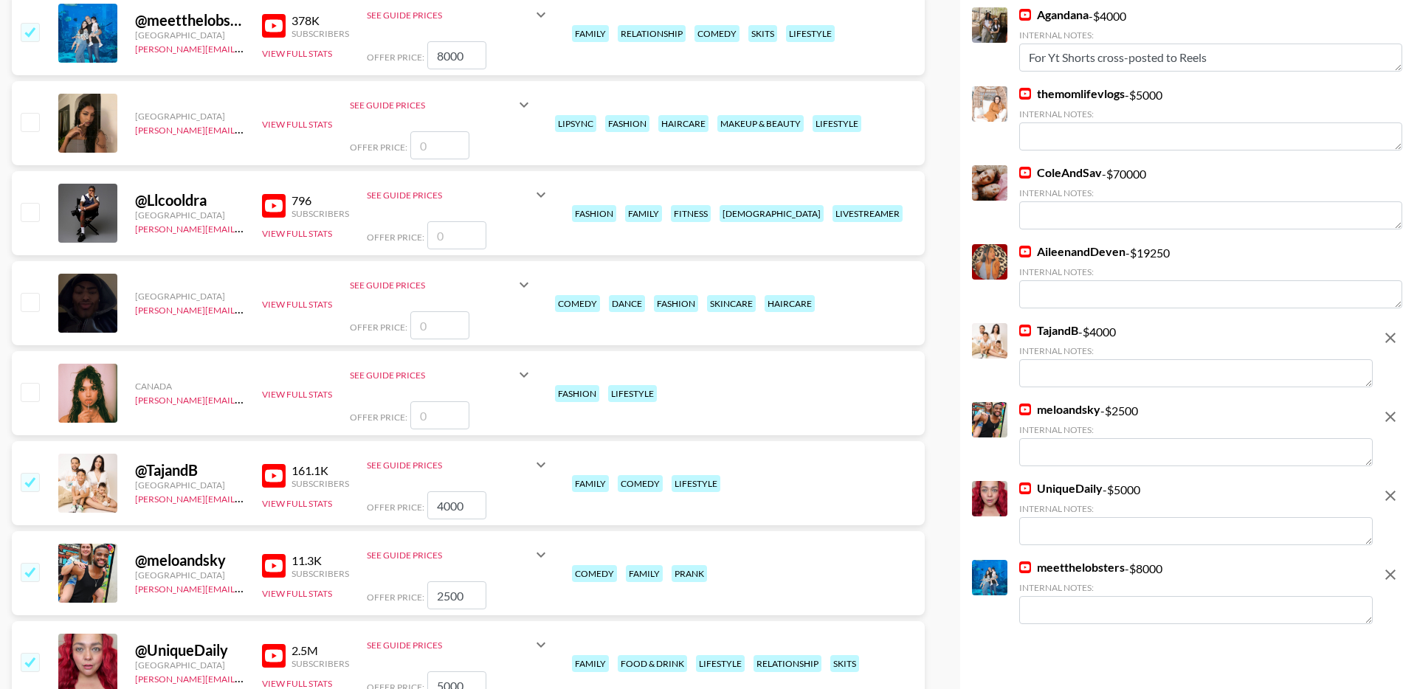
type input "8000"
drag, startPoint x: 470, startPoint y: 470, endPoint x: 414, endPoint y: 469, distance: 56.1
click at [414, 492] on div "Offer Price: 4000" at bounding box center [458, 506] width 183 height 28
click at [376, 531] on div "@ meloandsky United States viktor@grail-talent.com 11.3K Subscribers View Full …" at bounding box center [468, 573] width 913 height 84
drag, startPoint x: 479, startPoint y: 472, endPoint x: 412, endPoint y: 472, distance: 67.2
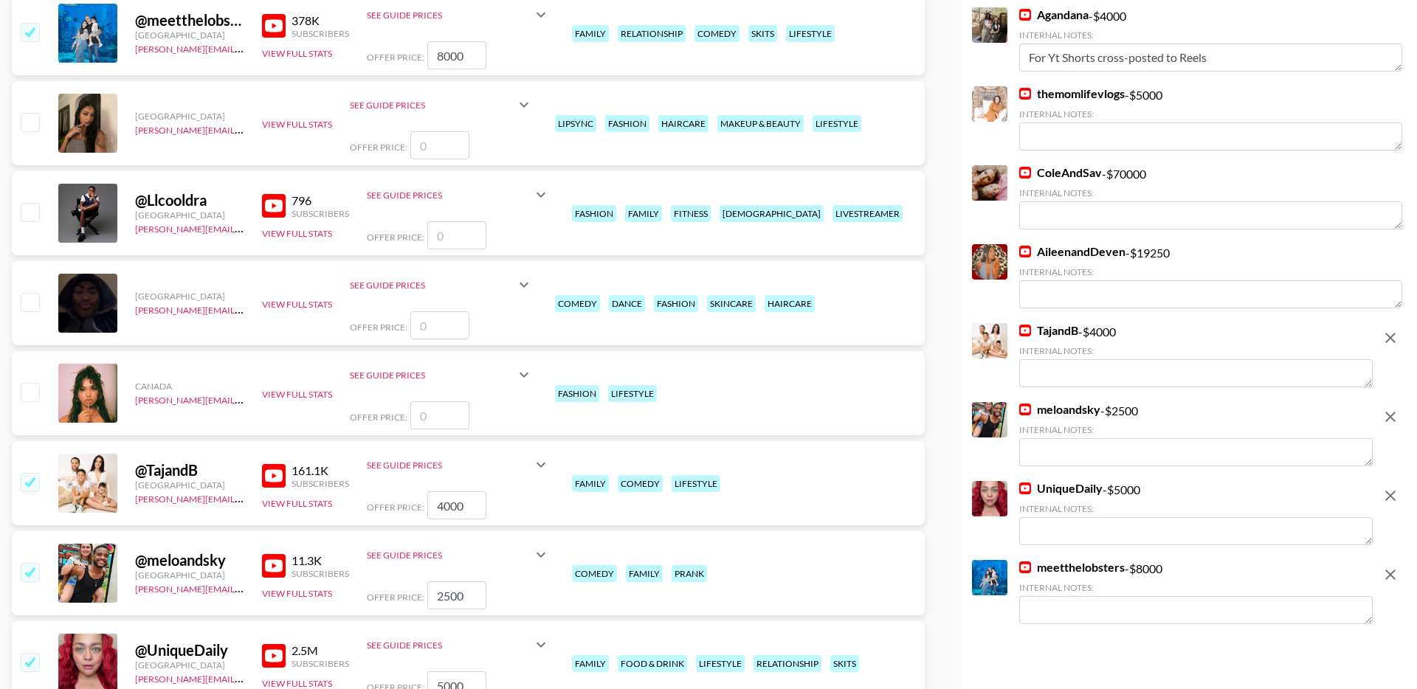
click at [413, 492] on div "Offer Price: 4000" at bounding box center [458, 506] width 183 height 28
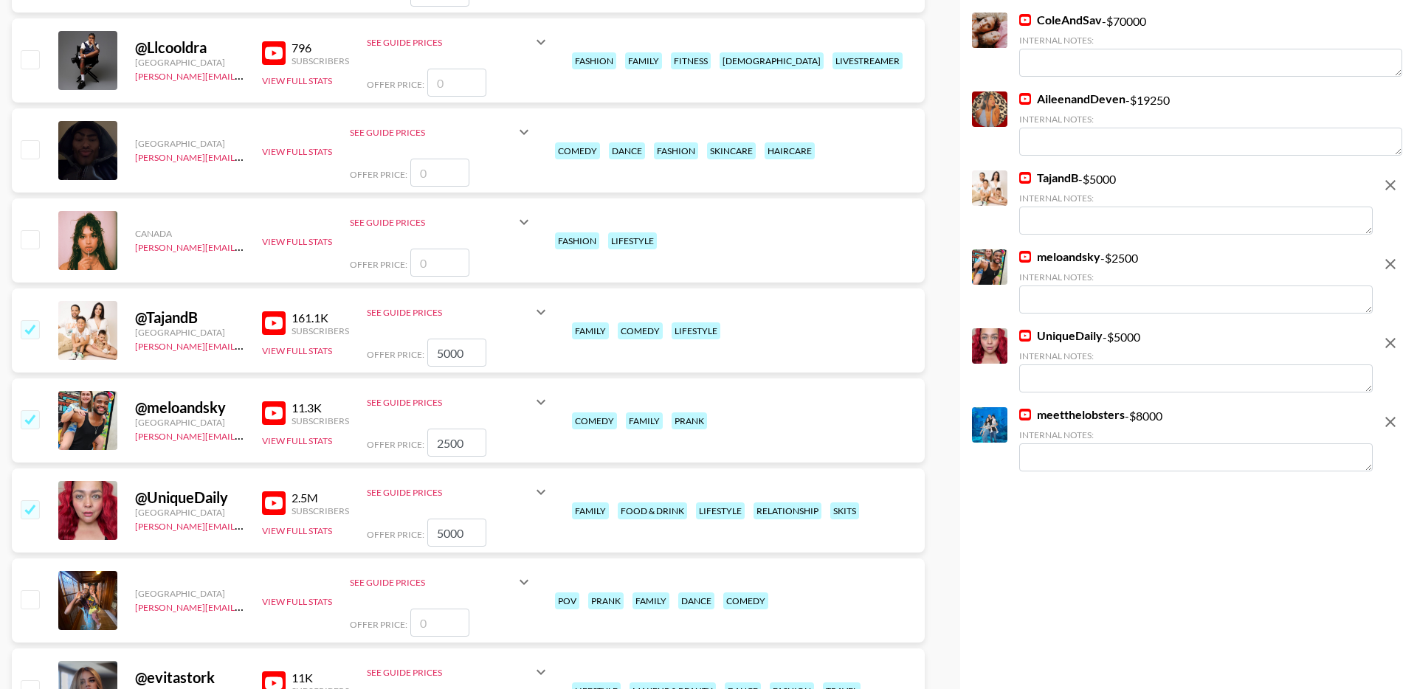
scroll to position [1196, 0]
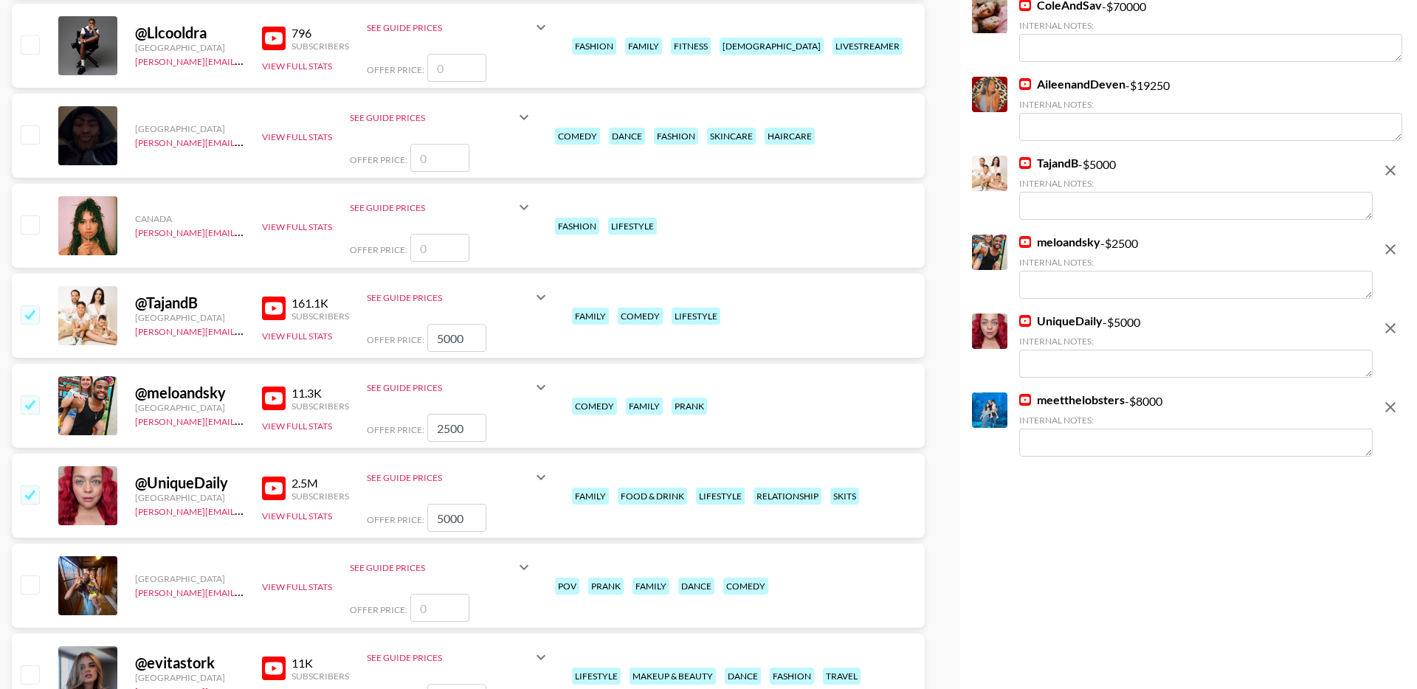
type input "5000"
drag, startPoint x: 475, startPoint y: 392, endPoint x: 421, endPoint y: 392, distance: 54.6
click at [421, 414] on div "Offer Price: 2500" at bounding box center [458, 428] width 183 height 28
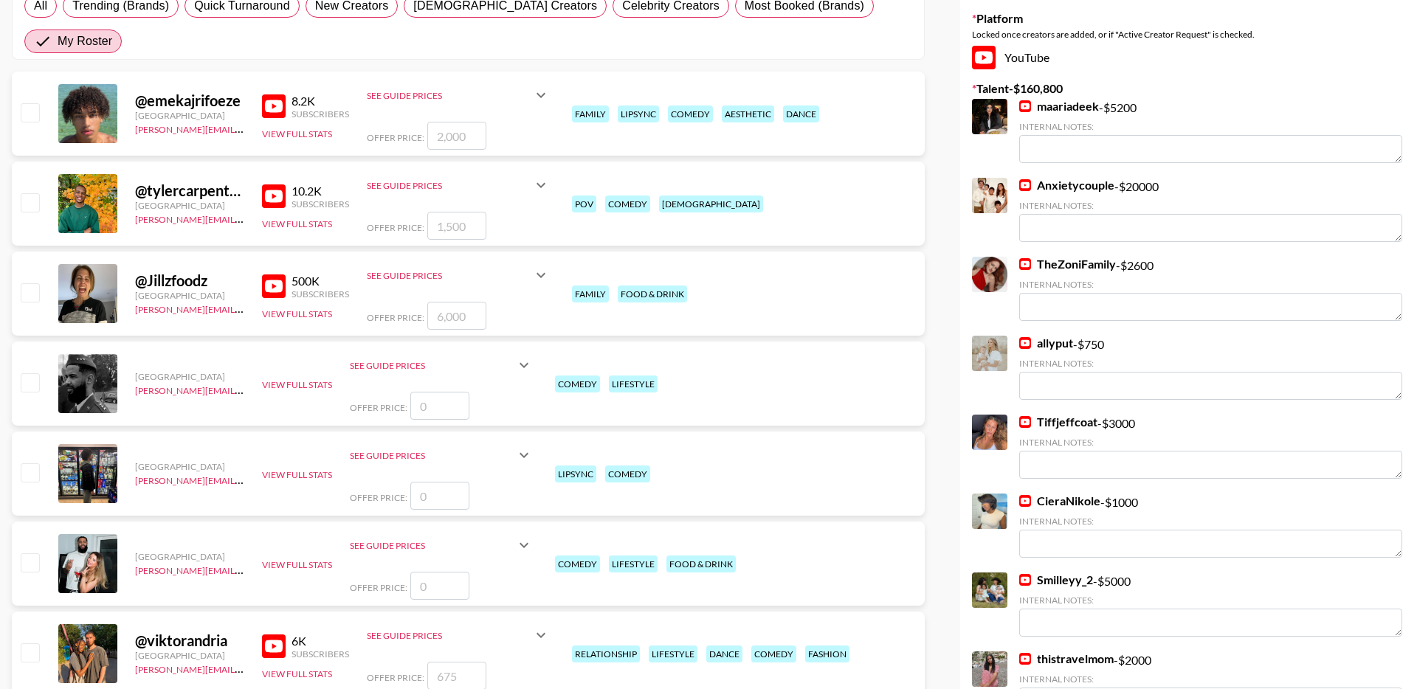
scroll to position [0, 0]
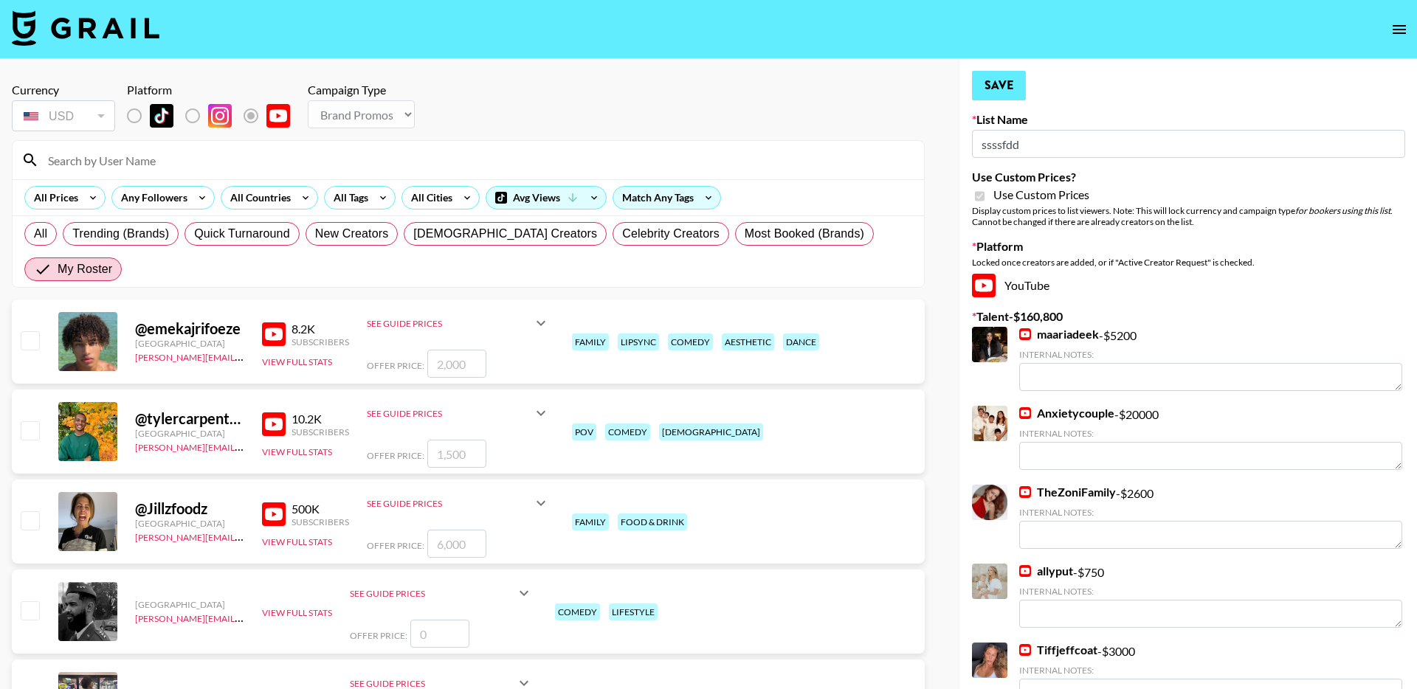
type input "3000"
click at [1001, 85] on button "Save" at bounding box center [999, 86] width 54 height 30
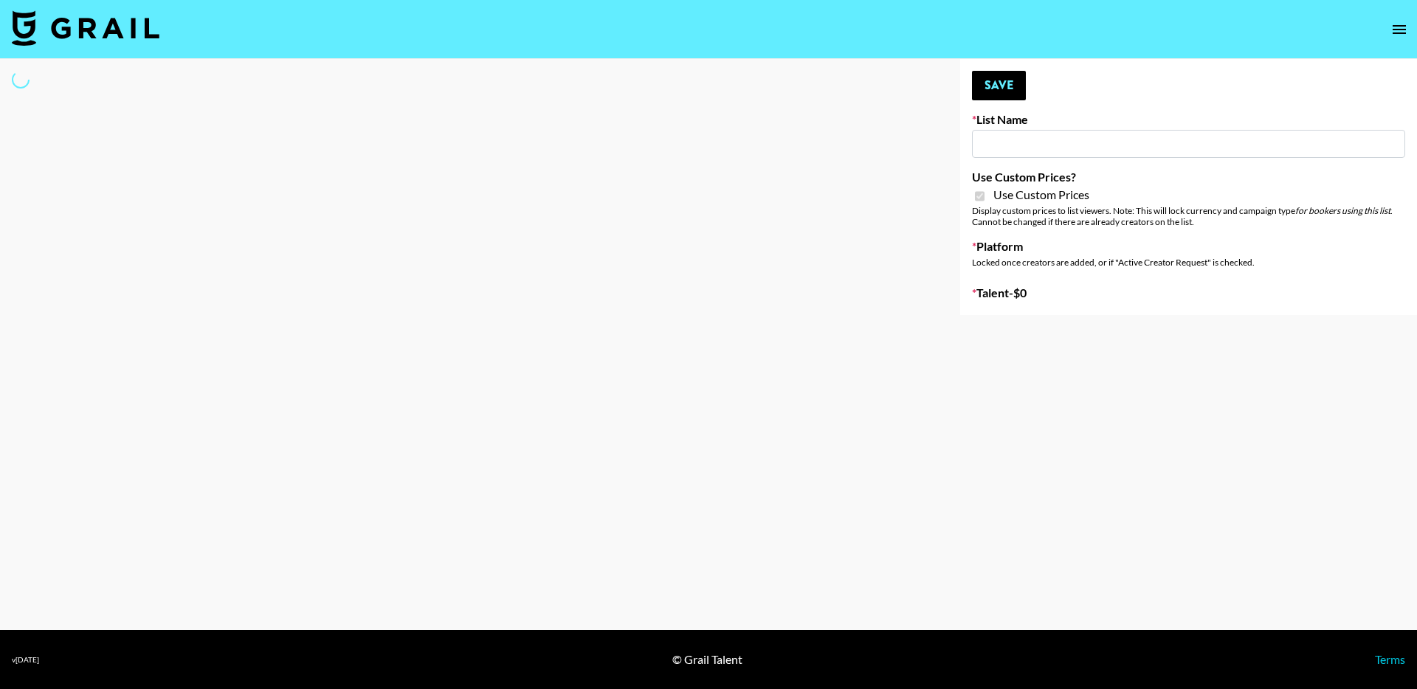
type input "Galaxy Lamps"
checkbox input "true"
select select "Brand"
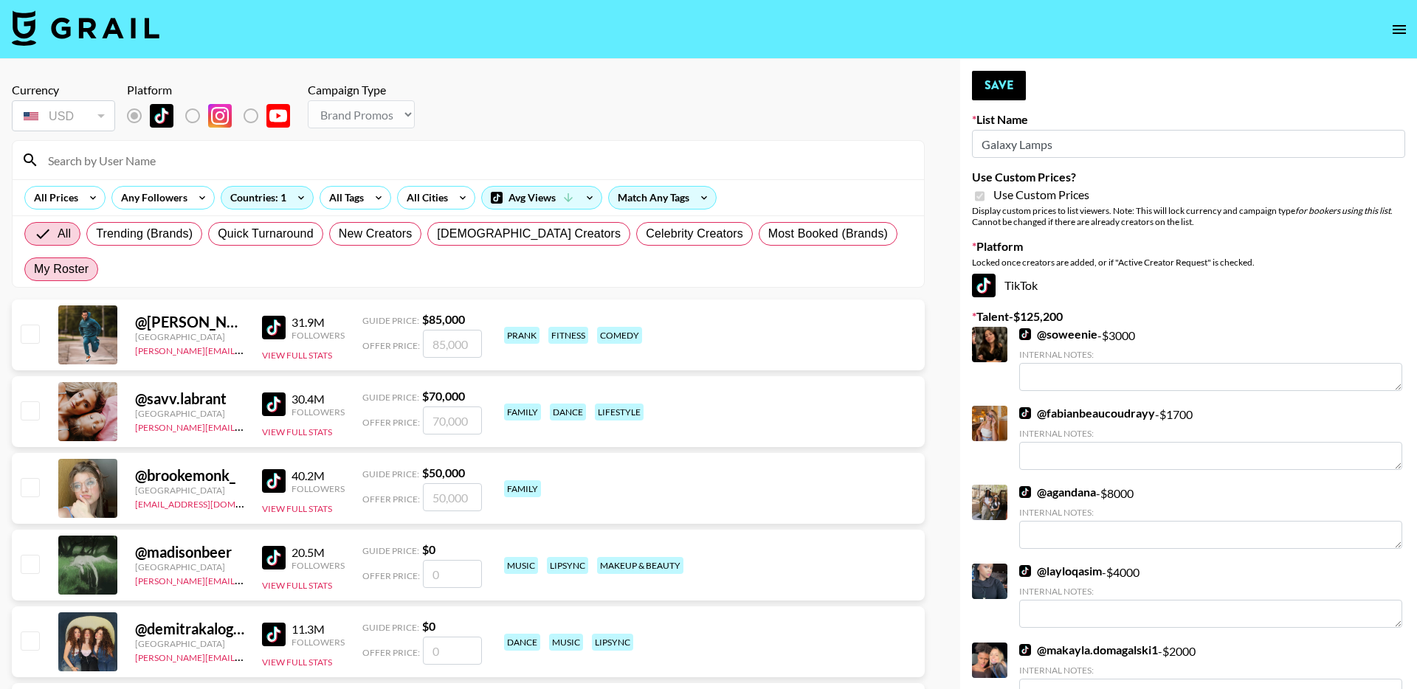
click at [89, 261] on span "My Roster" at bounding box center [61, 270] width 55 height 18
click at [34, 269] on input "My Roster" at bounding box center [34, 269] width 0 height 0
radio input "true"
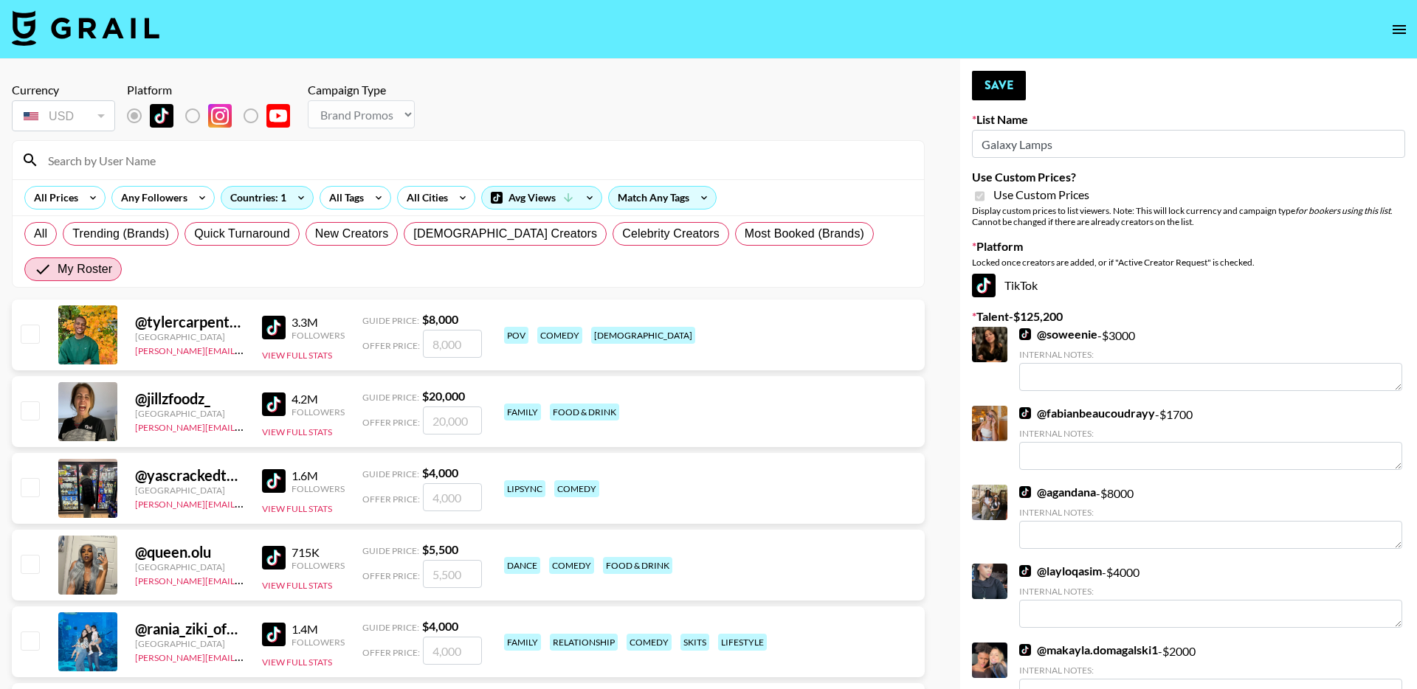
click at [28, 325] on input "checkbox" at bounding box center [30, 334] width 18 height 18
checkbox input "true"
drag, startPoint x: 466, startPoint y: 311, endPoint x: 362, endPoint y: 311, distance: 104.1
click at [362, 330] on div "Offer Price: 8000" at bounding box center [422, 344] width 120 height 28
type input "4"
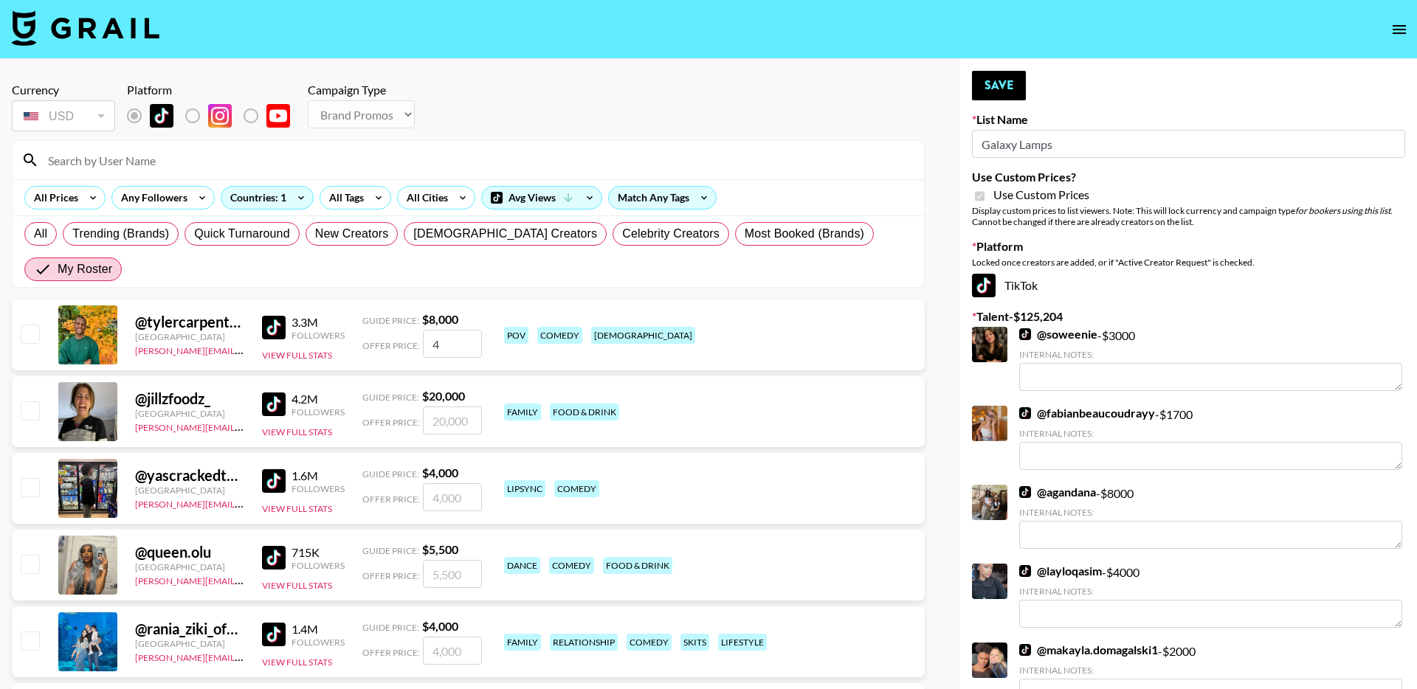
checkbox input "false"
checkbox input "true"
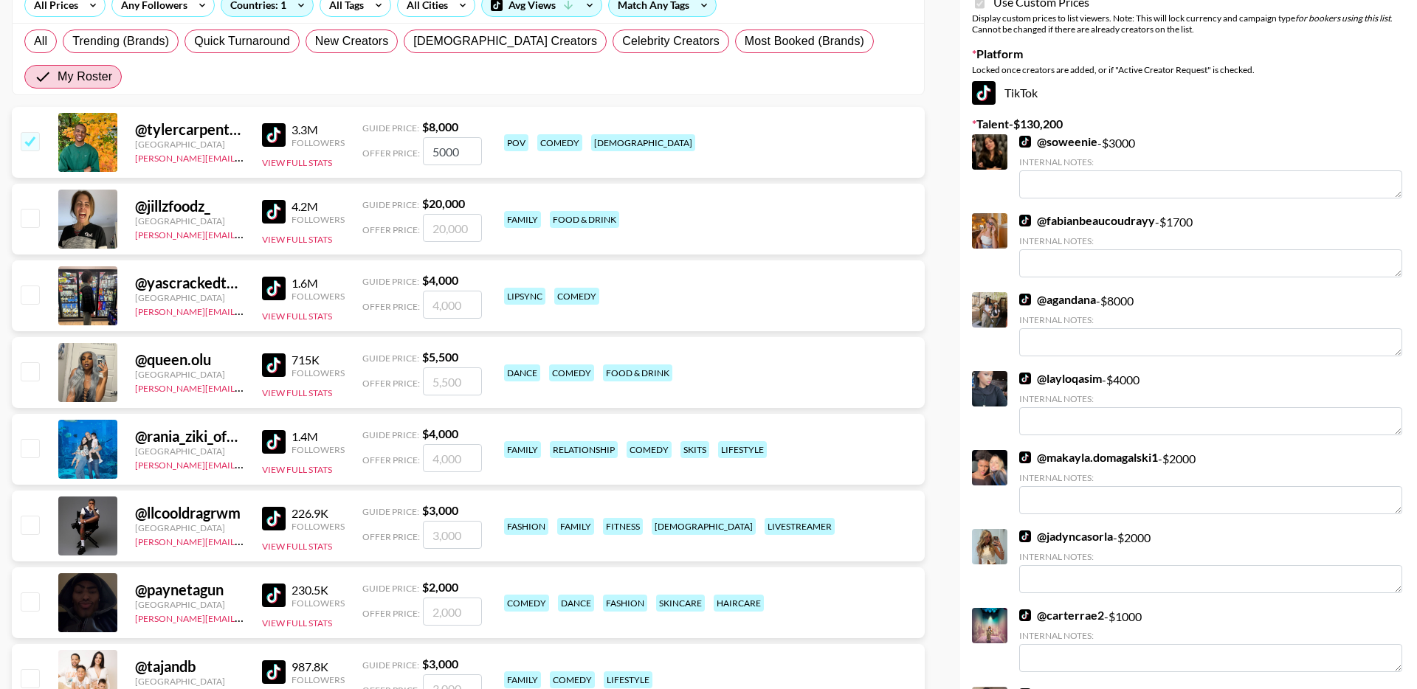
scroll to position [198, 0]
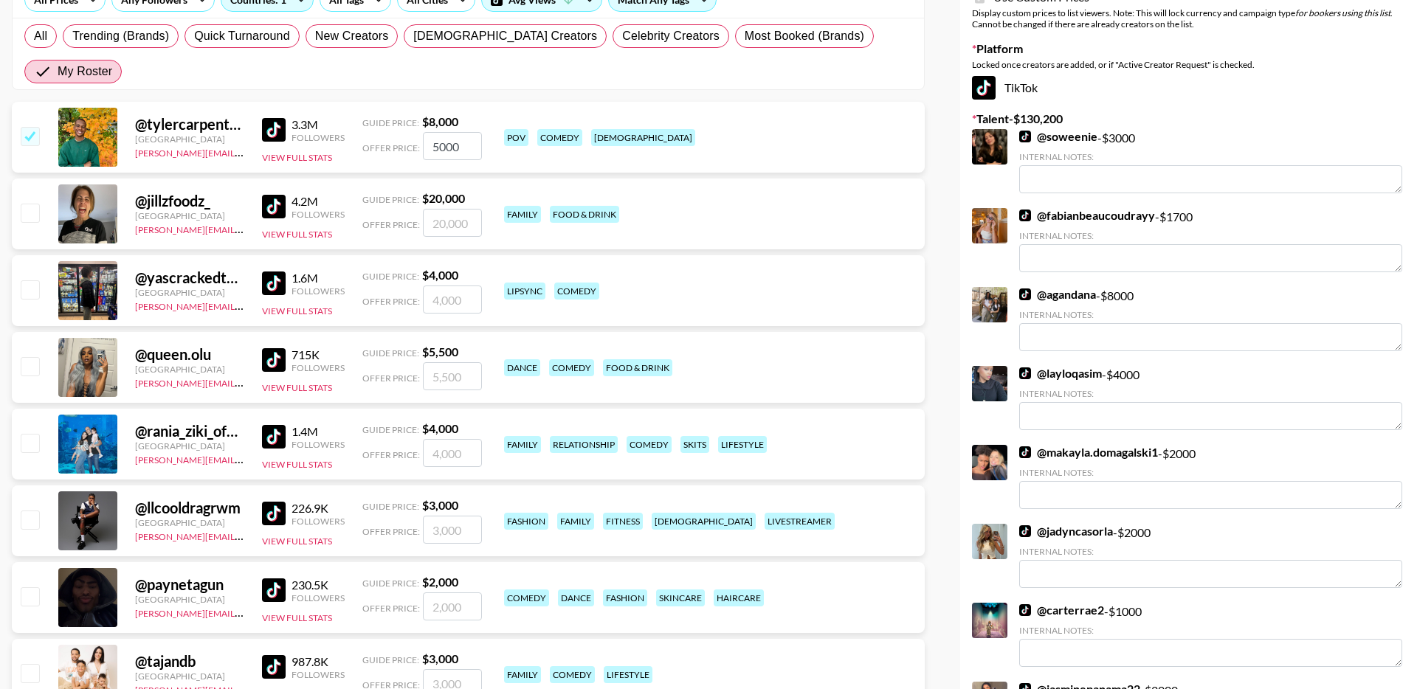
type input "5000"
click at [38, 434] on input "checkbox" at bounding box center [30, 443] width 18 height 18
checkbox input "true"
drag, startPoint x: 473, startPoint y: 422, endPoint x: 383, endPoint y: 422, distance: 90.0
click at [384, 439] on div "Offer Price: 4000" at bounding box center [422, 453] width 120 height 28
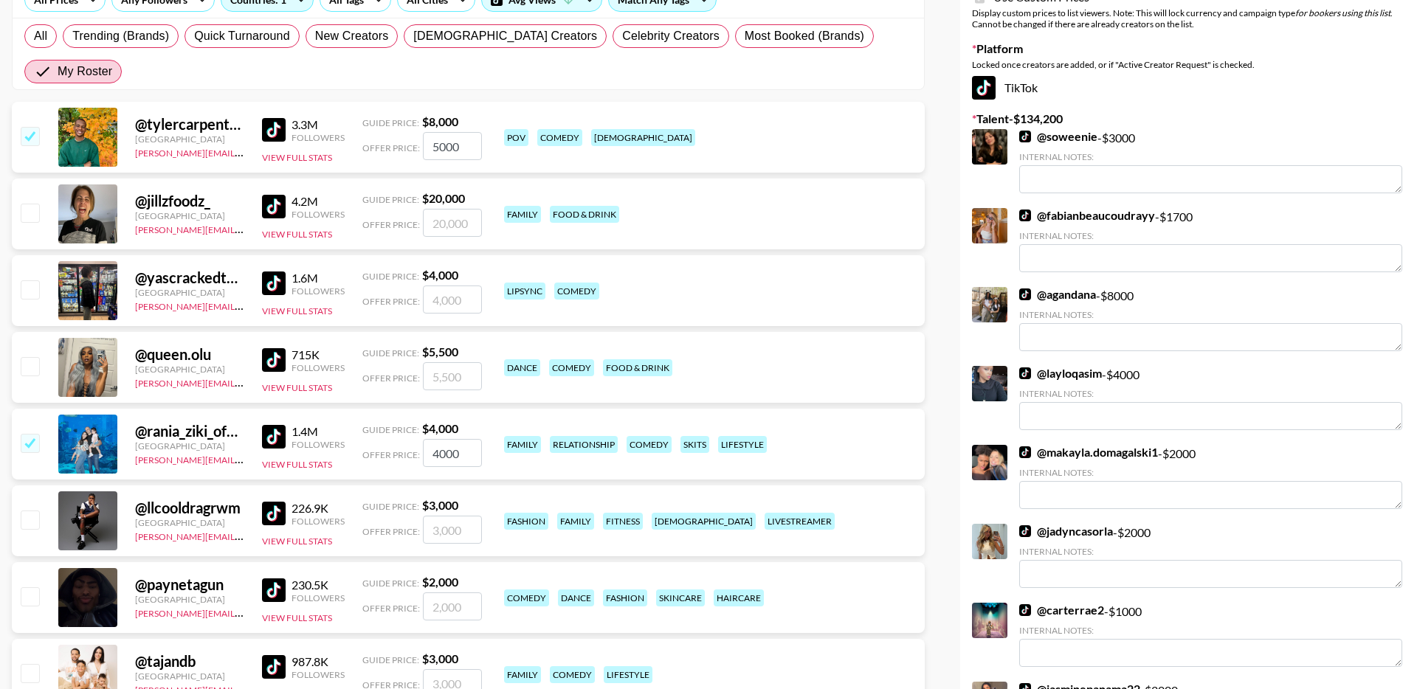
type input "5"
checkbox input "false"
checkbox input "true"
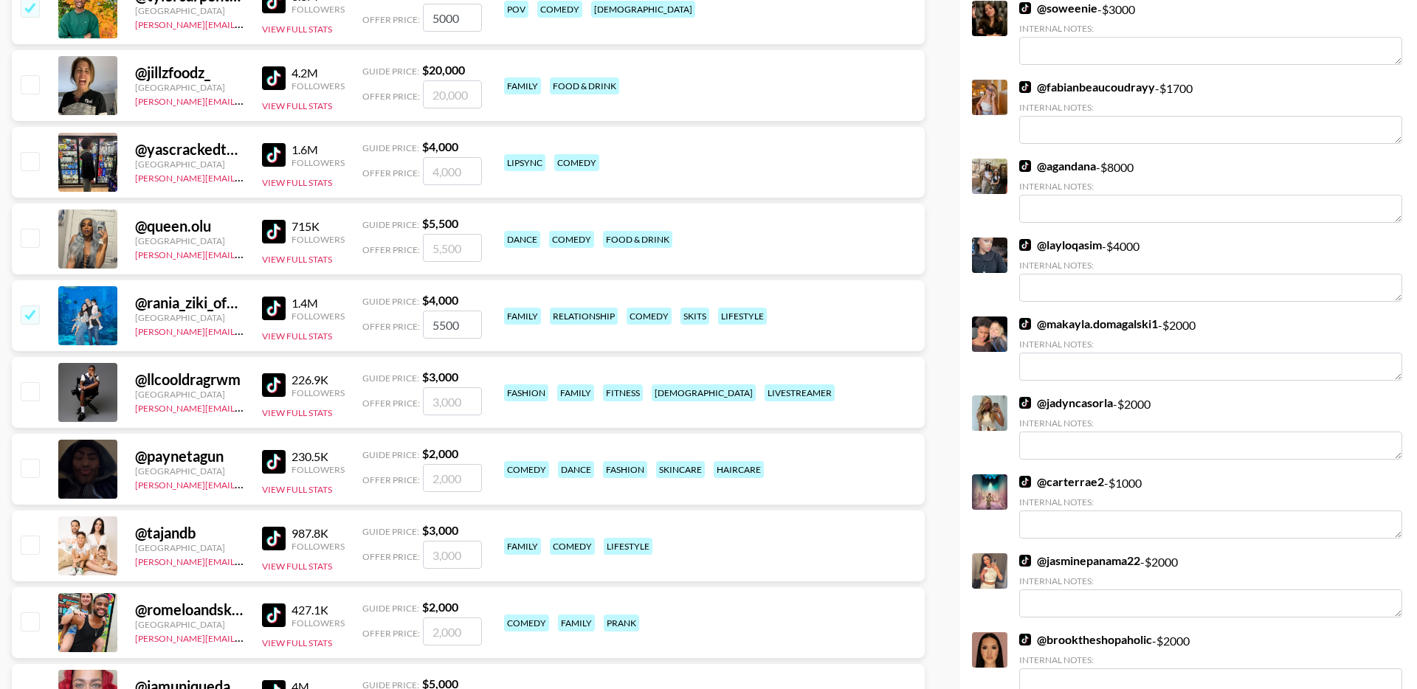
scroll to position [330, 0]
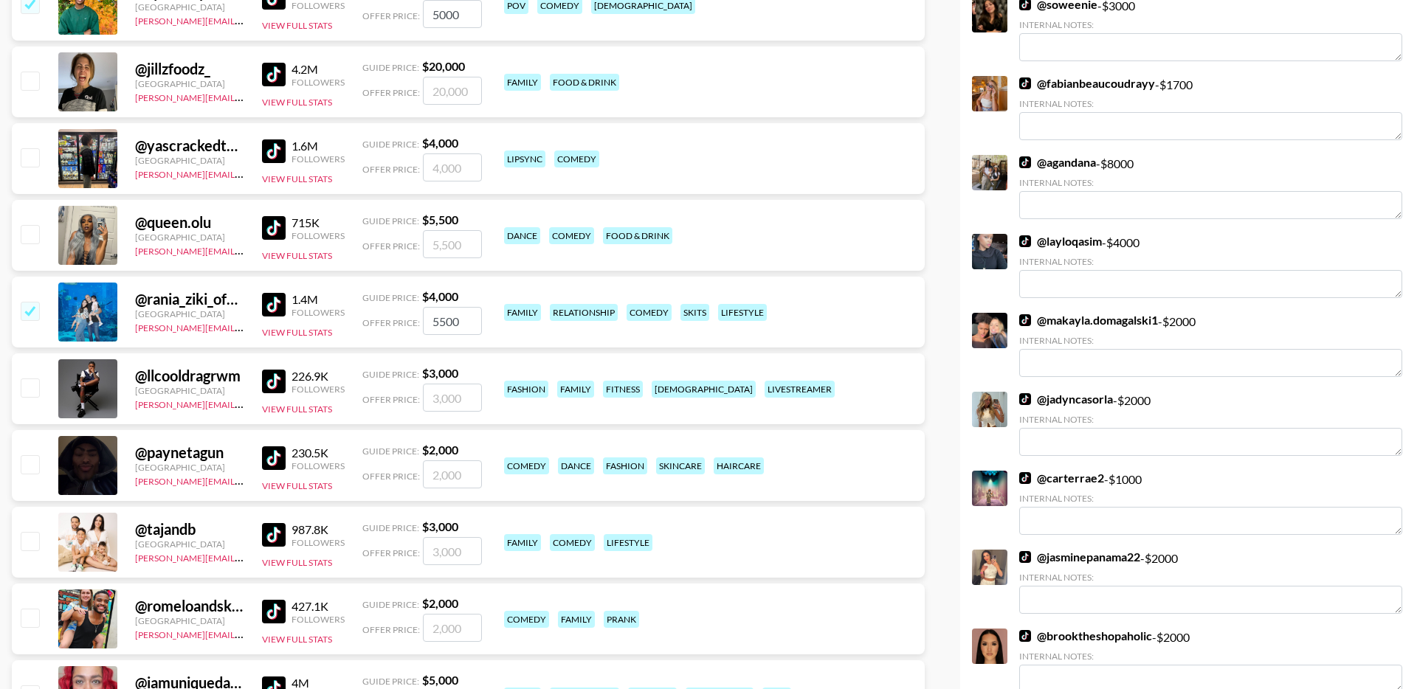
type input "5500"
click at [30, 532] on input "checkbox" at bounding box center [30, 541] width 18 height 18
checkbox input "true"
drag, startPoint x: 476, startPoint y: 516, endPoint x: 383, endPoint y: 516, distance: 93.0
click at [383, 537] on div "Offer Price: 3000" at bounding box center [422, 551] width 120 height 28
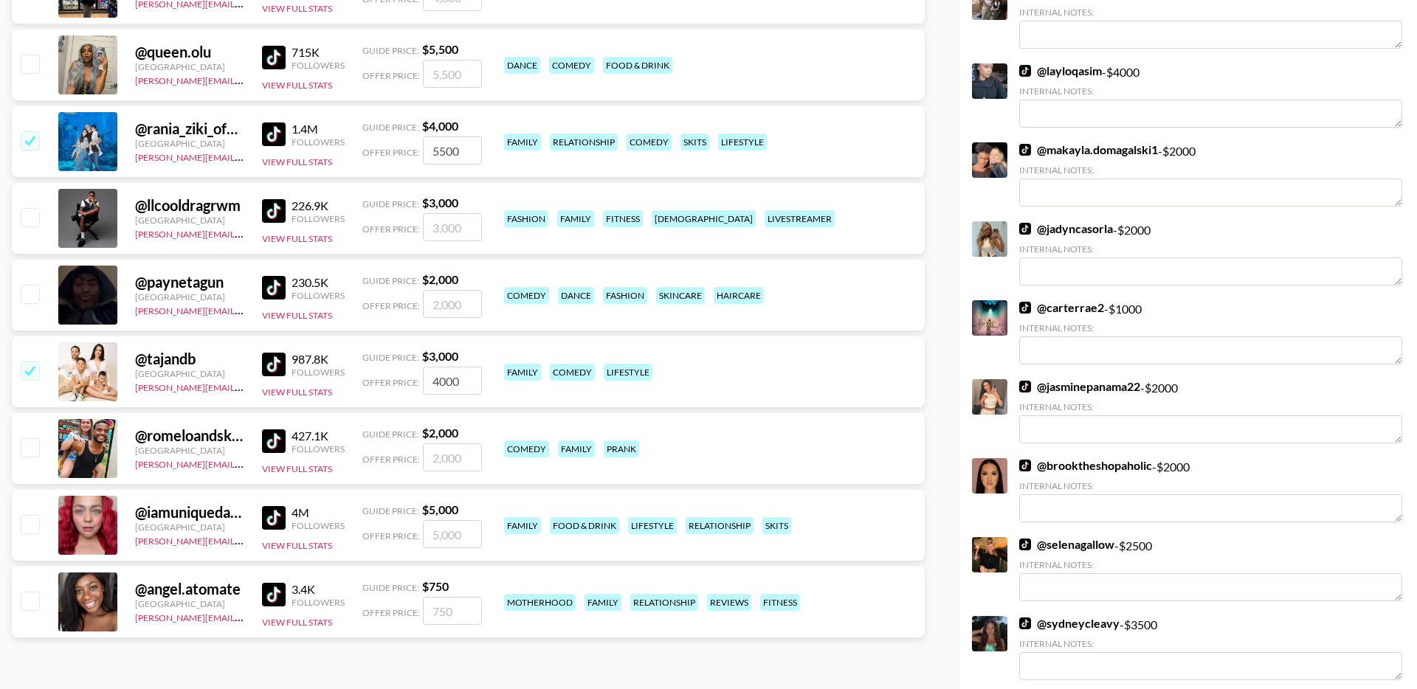
scroll to position [518, 0]
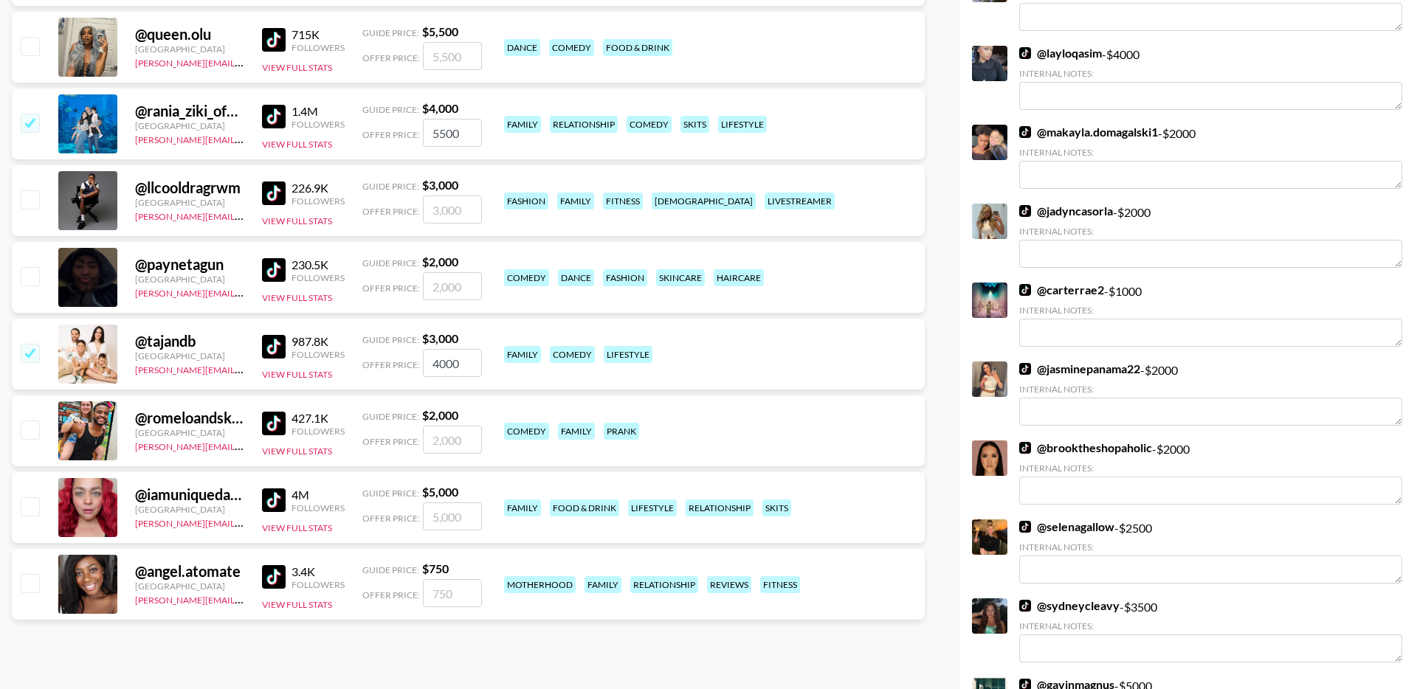
type input "4000"
click at [34, 421] on input "checkbox" at bounding box center [30, 430] width 18 height 18
checkbox input "true"
drag, startPoint x: 470, startPoint y: 404, endPoint x: 461, endPoint y: 401, distance: 9.3
click at [461, 426] on input "2000" at bounding box center [452, 440] width 59 height 28
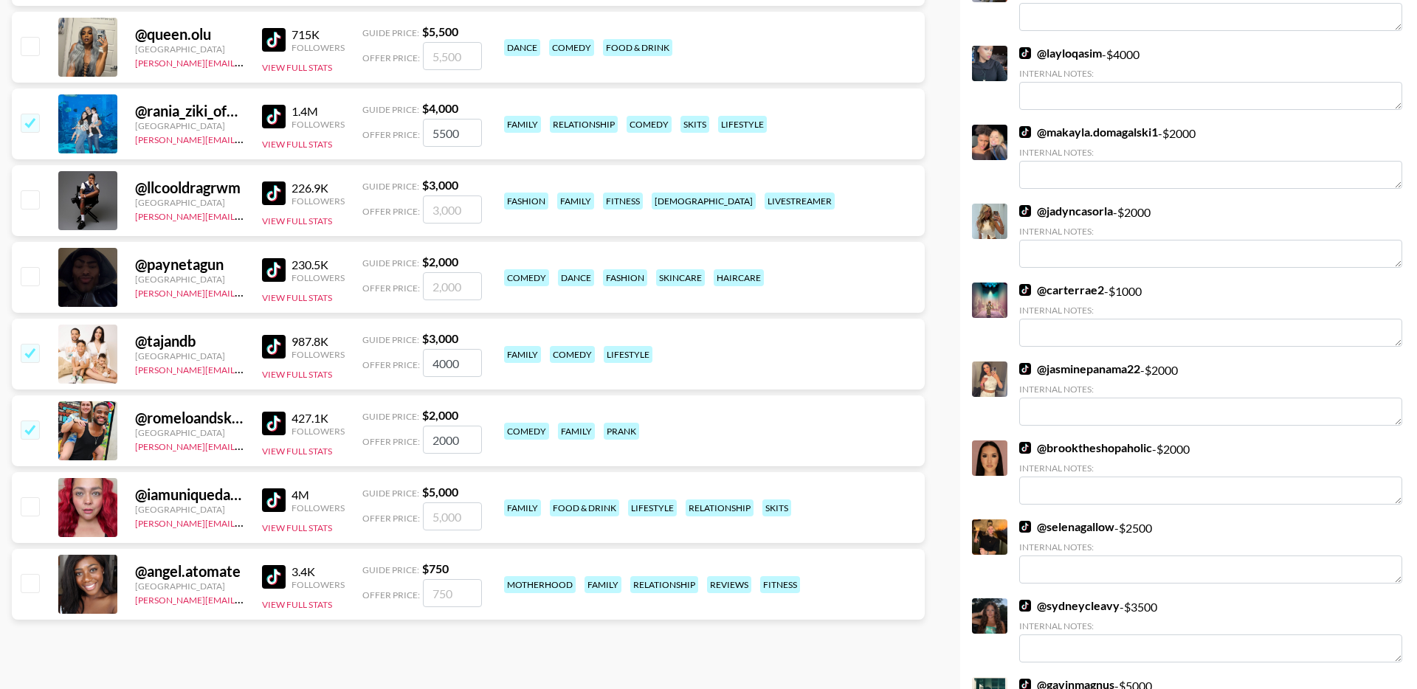
drag, startPoint x: 465, startPoint y: 402, endPoint x: 404, endPoint y: 402, distance: 60.5
click at [406, 426] on div "Offer Price: 2000" at bounding box center [422, 440] width 120 height 28
type input "2500"
click at [29, 497] on input "checkbox" at bounding box center [30, 506] width 18 height 18
checkbox input "true"
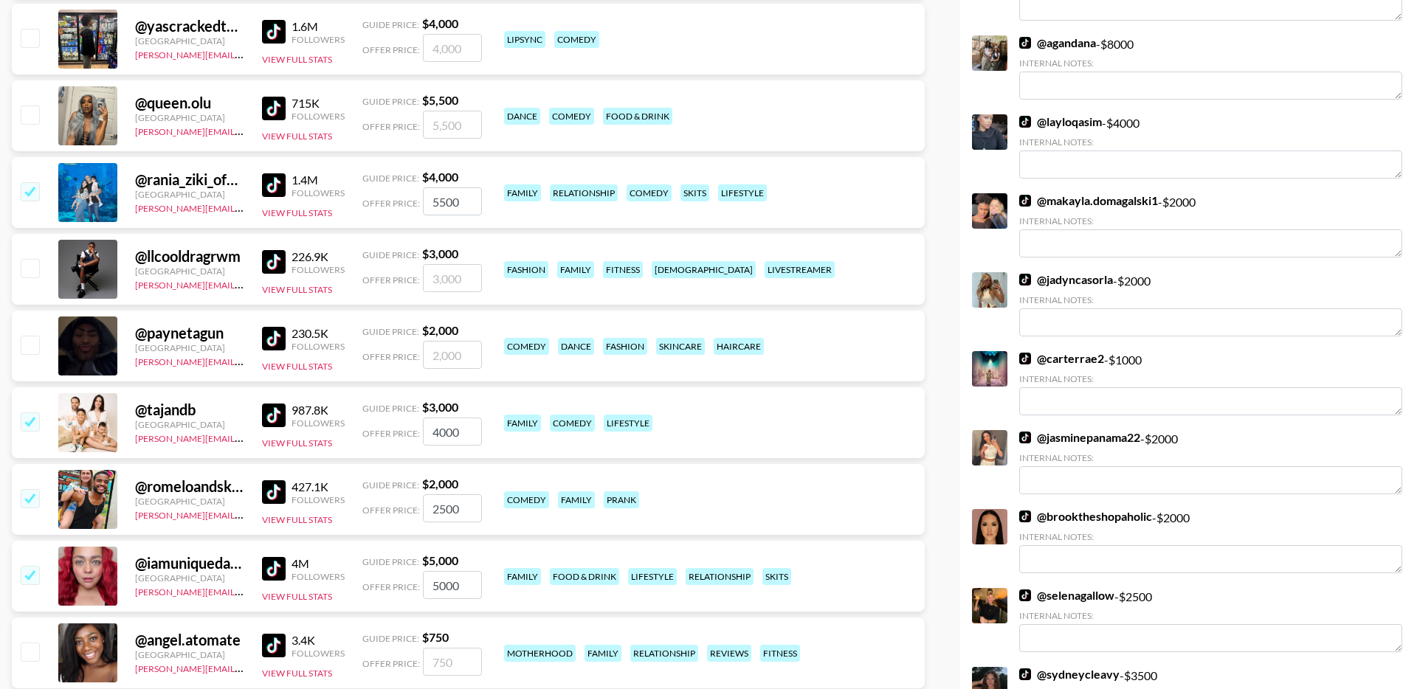
scroll to position [413, 0]
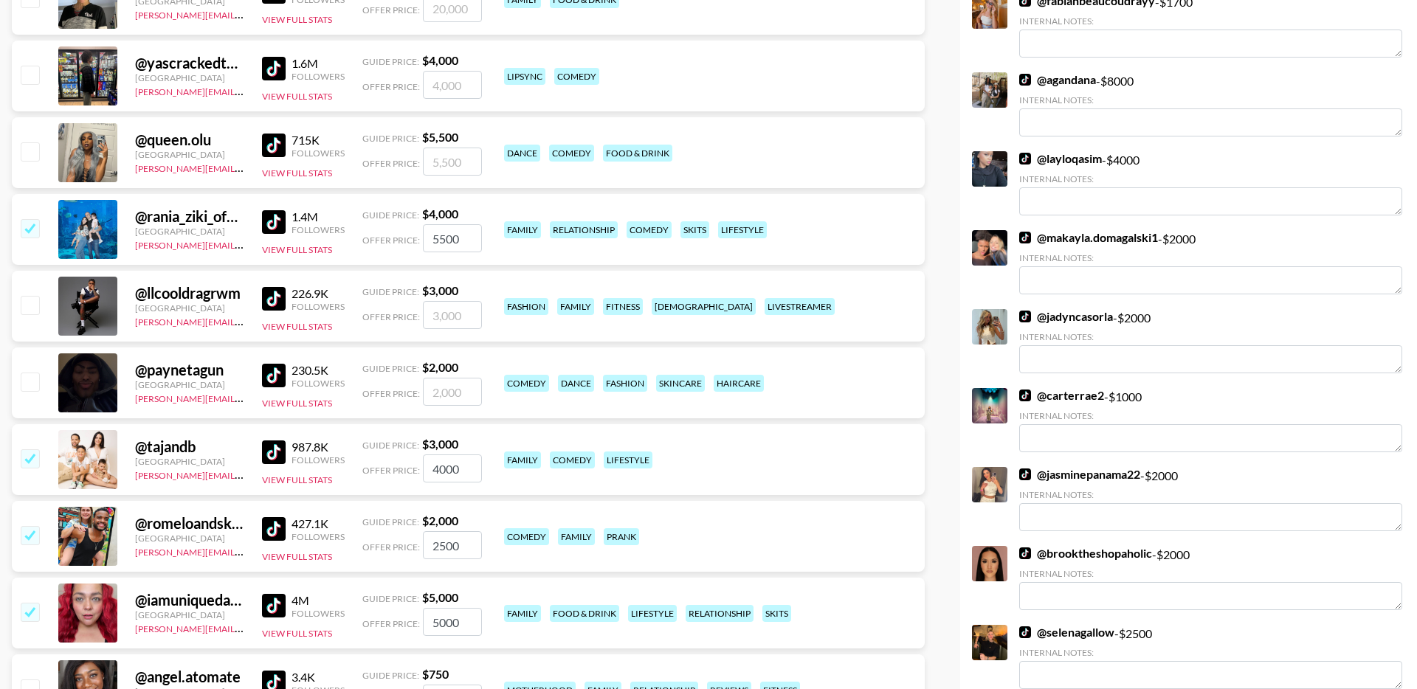
drag, startPoint x: 461, startPoint y: 589, endPoint x: 379, endPoint y: 589, distance: 81.9
click at [381, 608] on div "Offer Price: 5000" at bounding box center [422, 622] width 120 height 28
type input "3"
checkbox input "false"
checkbox input "true"
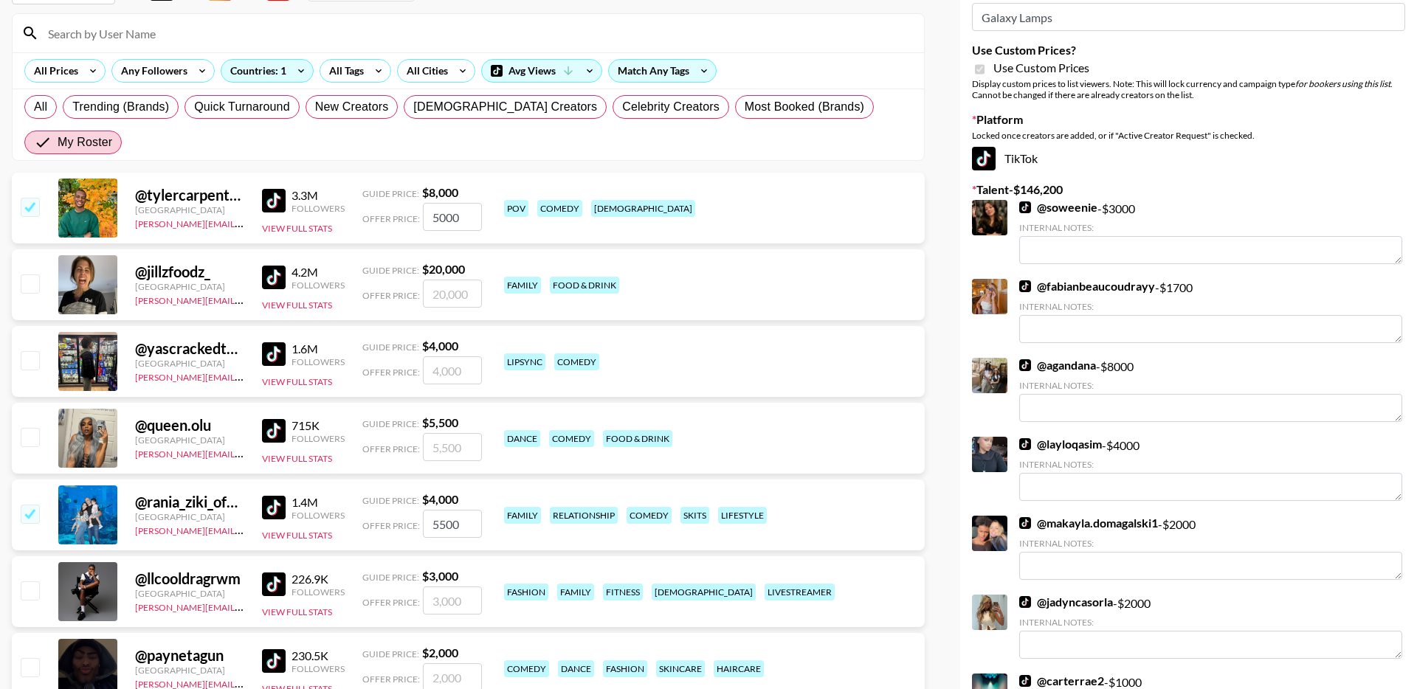
scroll to position [0, 0]
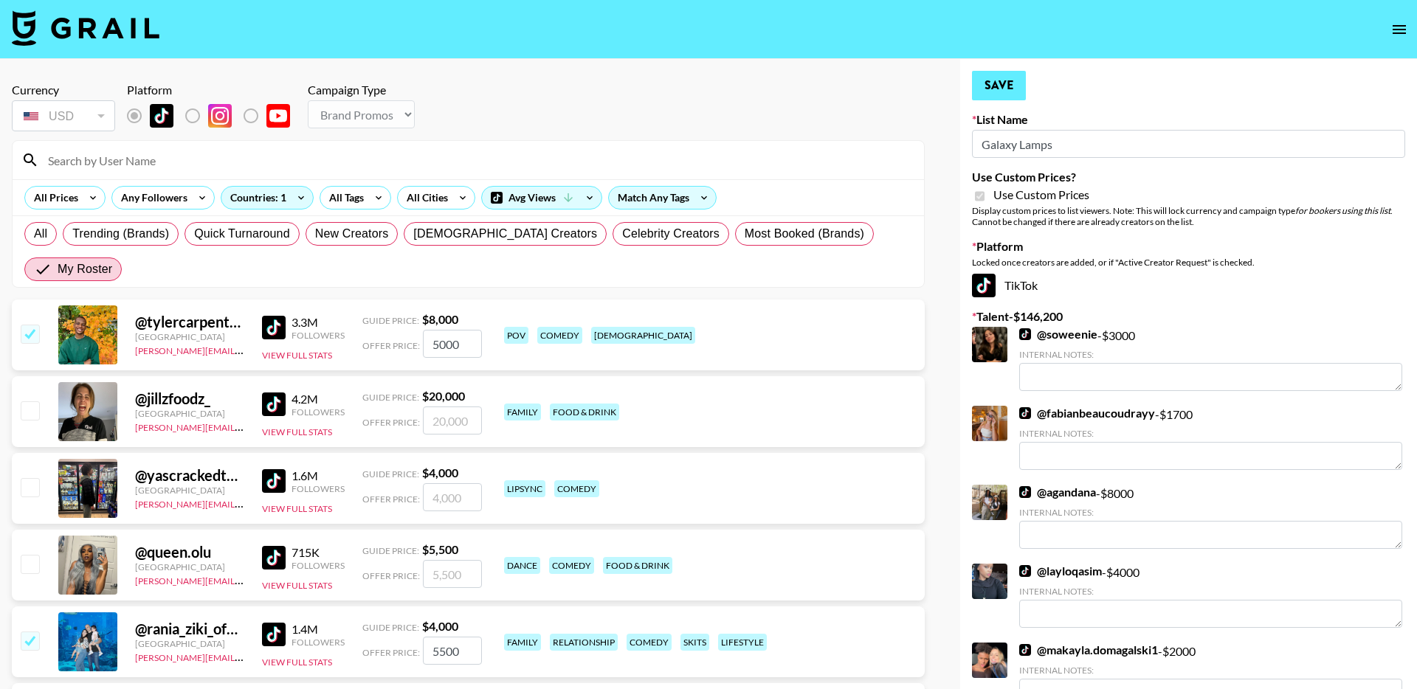
type input "4000"
click at [1007, 89] on button "Save" at bounding box center [999, 86] width 54 height 30
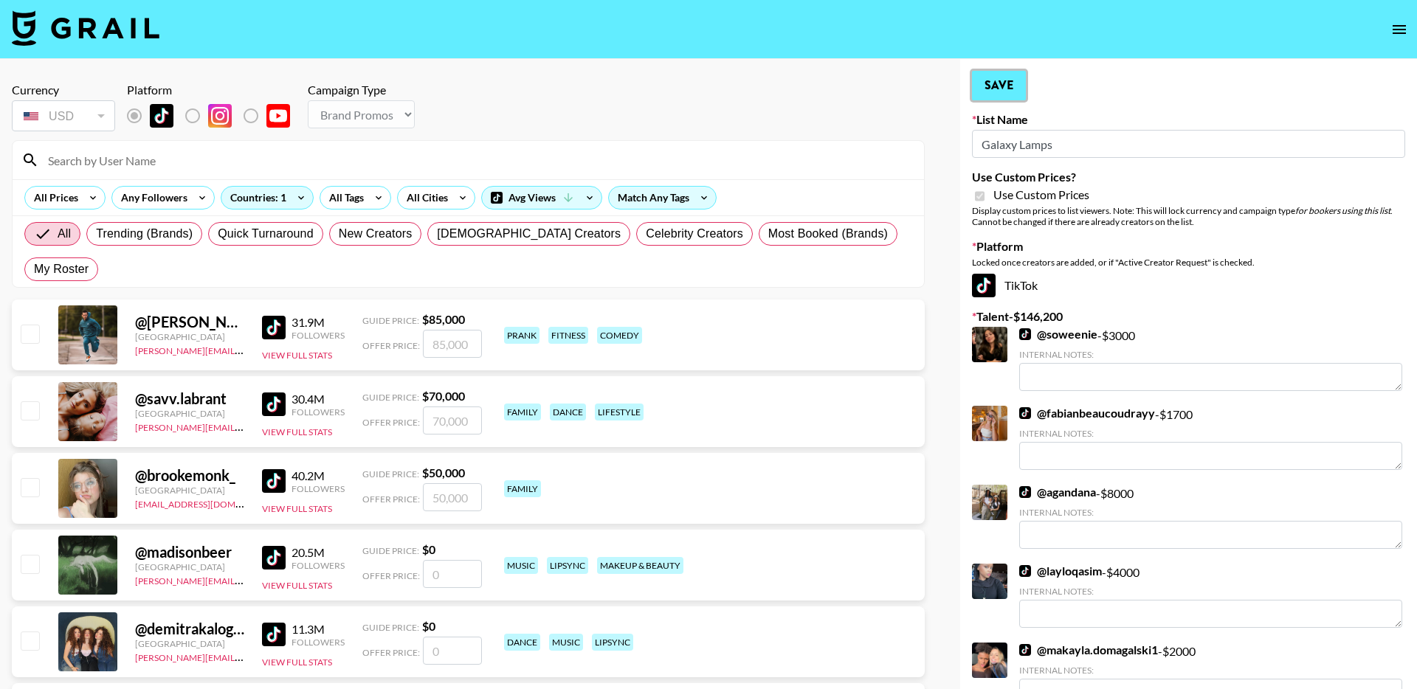
radio input "true"
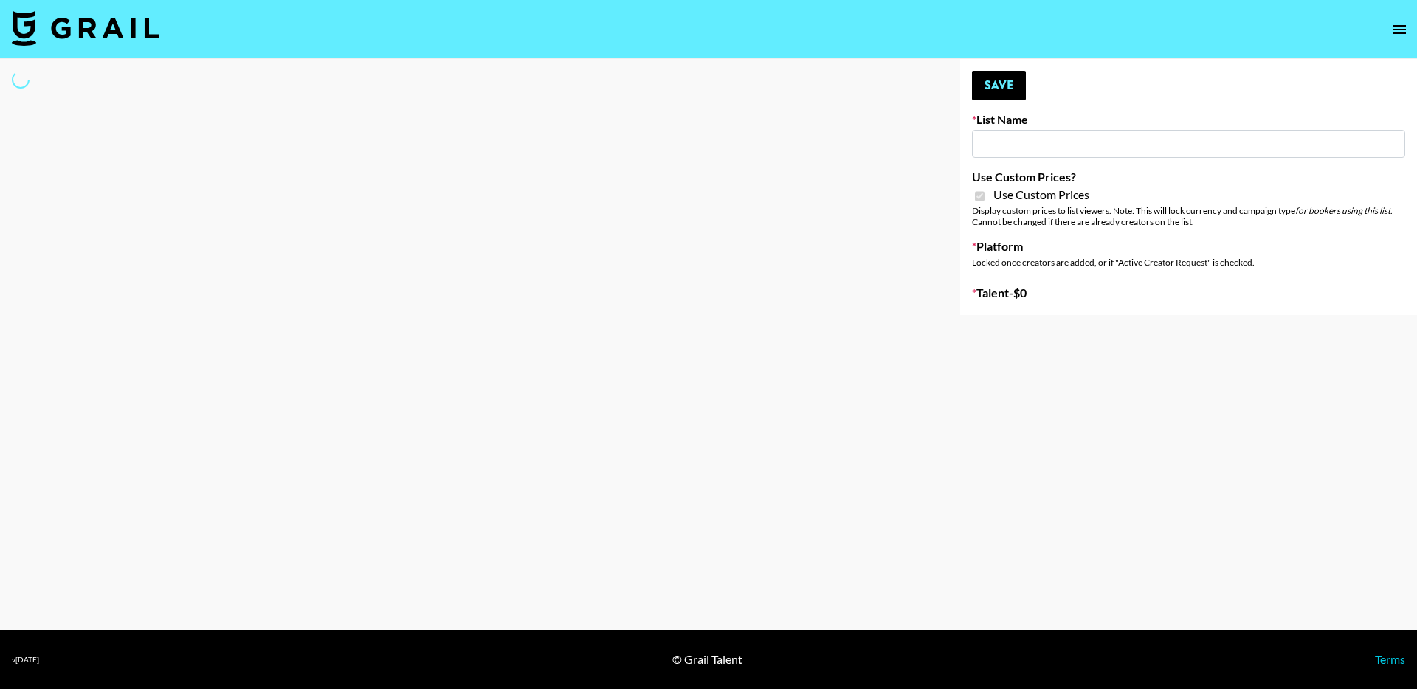
type input "Phoenix Based Creators"
checkbox input "true"
select select "Brand"
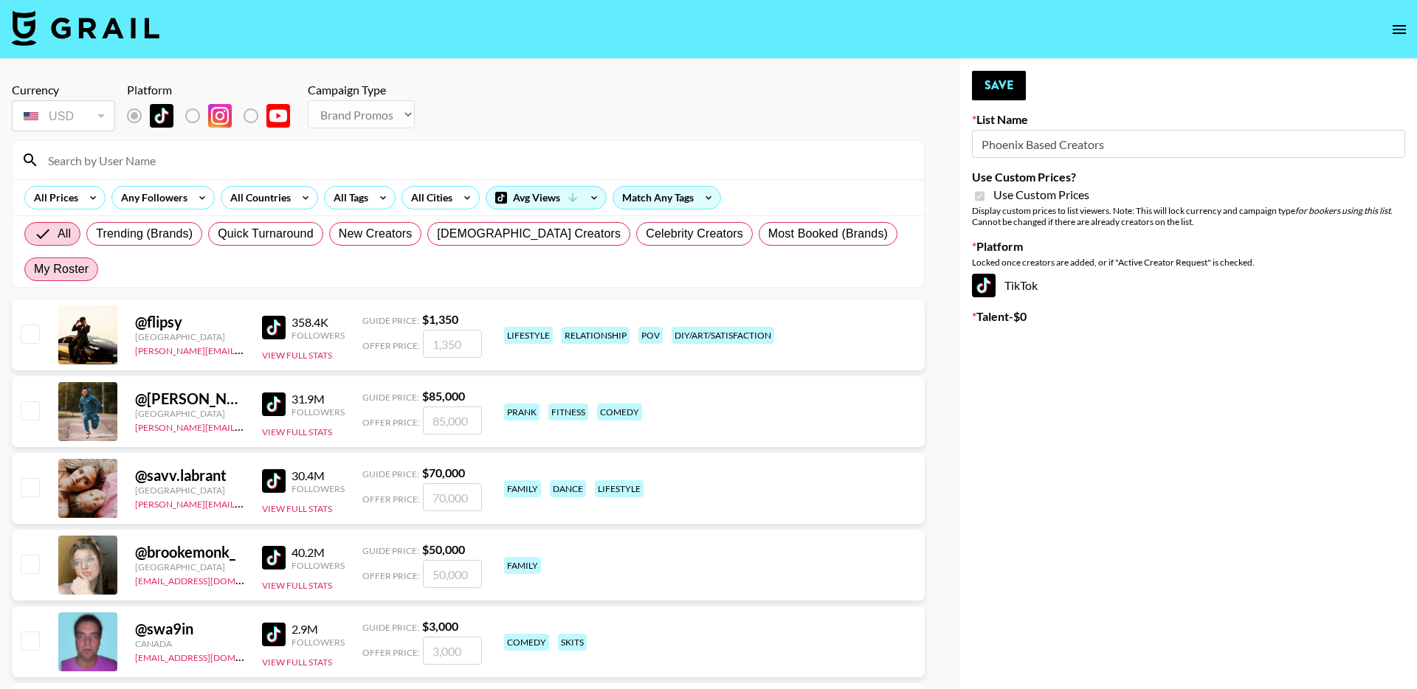
click at [89, 261] on span "My Roster" at bounding box center [61, 270] width 55 height 18
click at [34, 269] on input "My Roster" at bounding box center [34, 269] width 0 height 0
radio input "true"
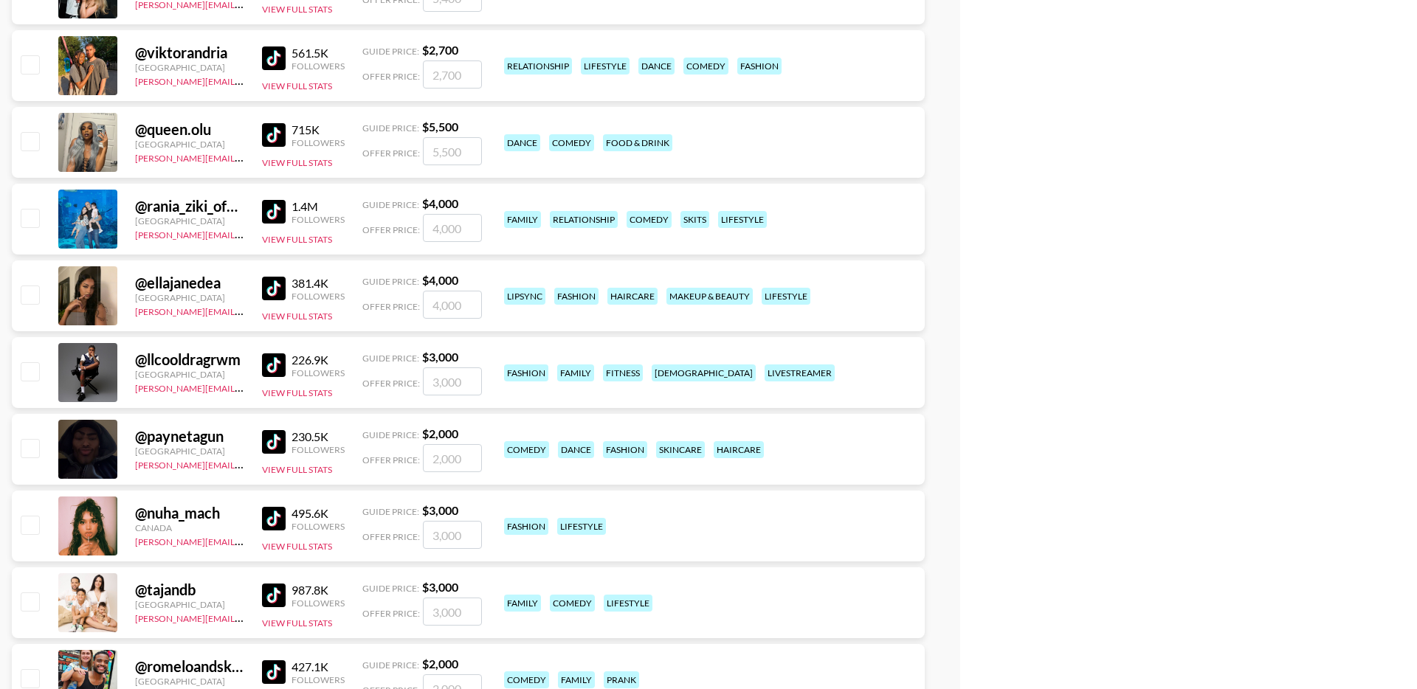
scroll to position [734, 0]
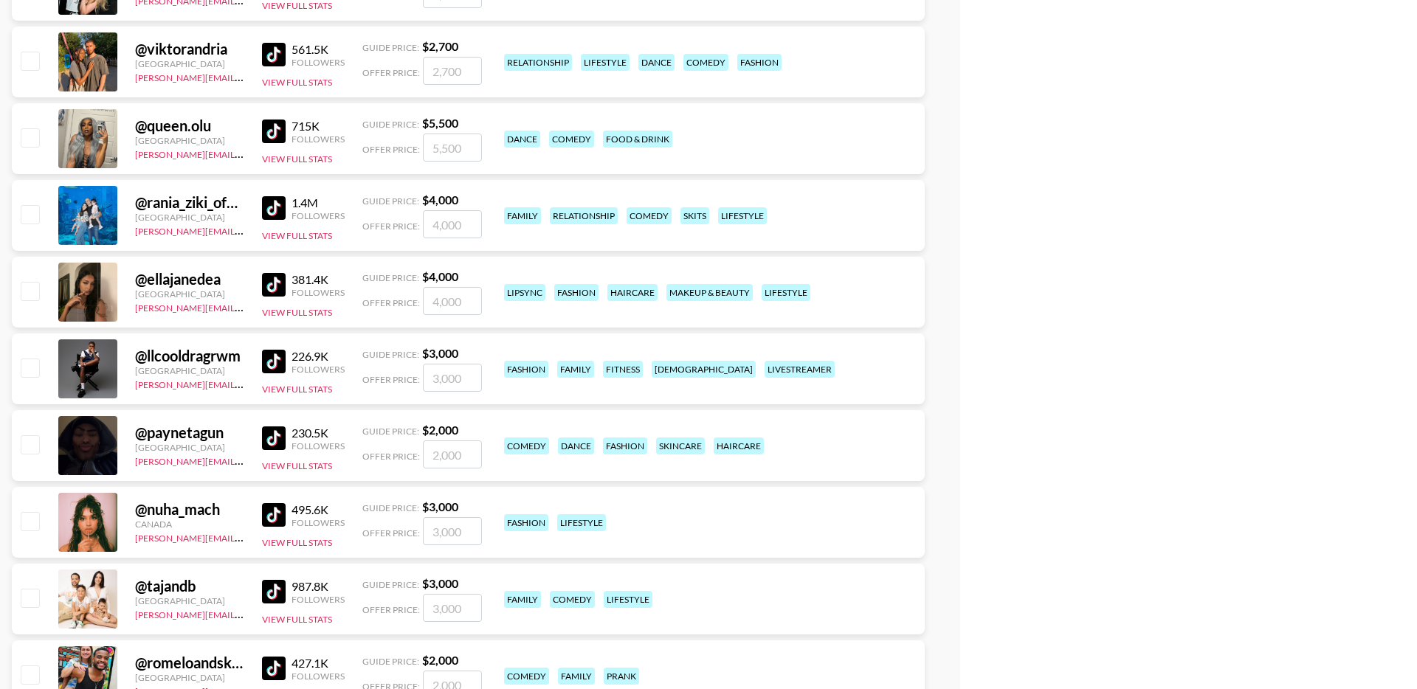
click at [27, 589] on input "checkbox" at bounding box center [30, 598] width 18 height 18
checkbox input "true"
drag, startPoint x: 469, startPoint y: 572, endPoint x: 368, endPoint y: 572, distance: 101.1
click at [370, 594] on div "Offer Price: 3000" at bounding box center [422, 608] width 120 height 28
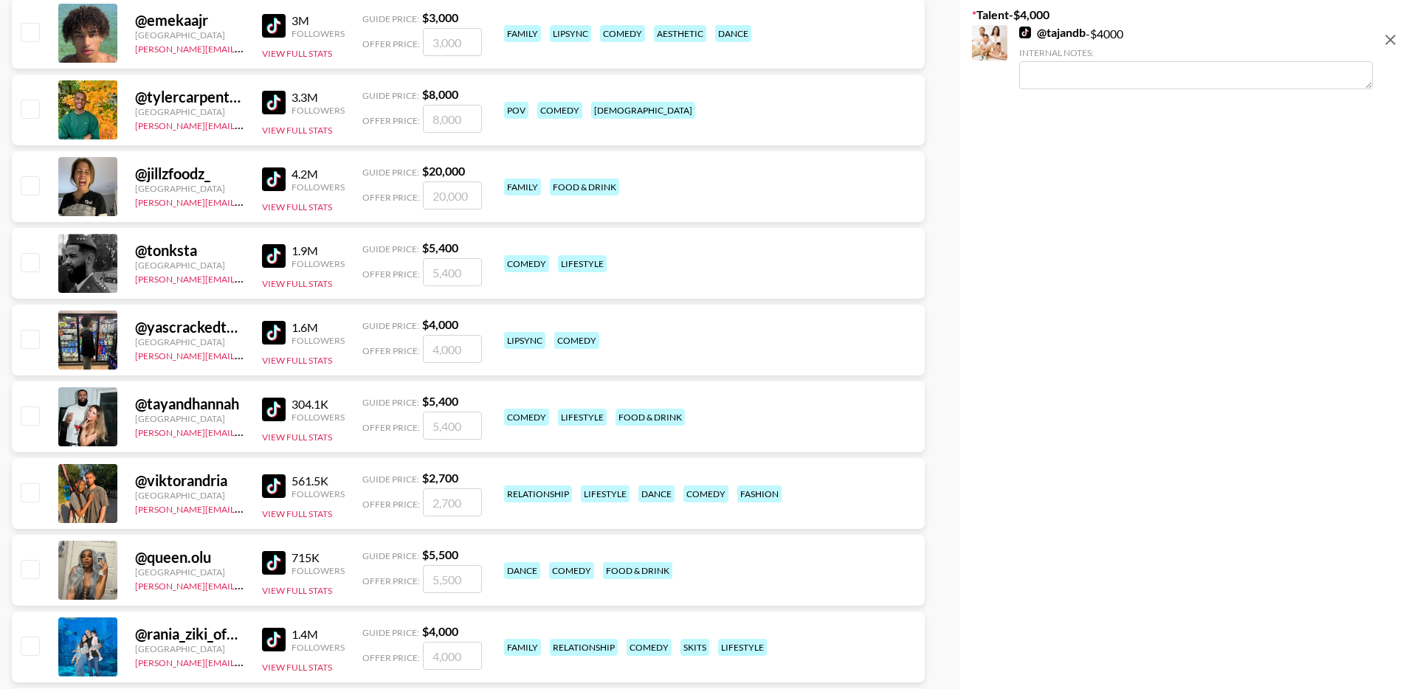
scroll to position [0, 0]
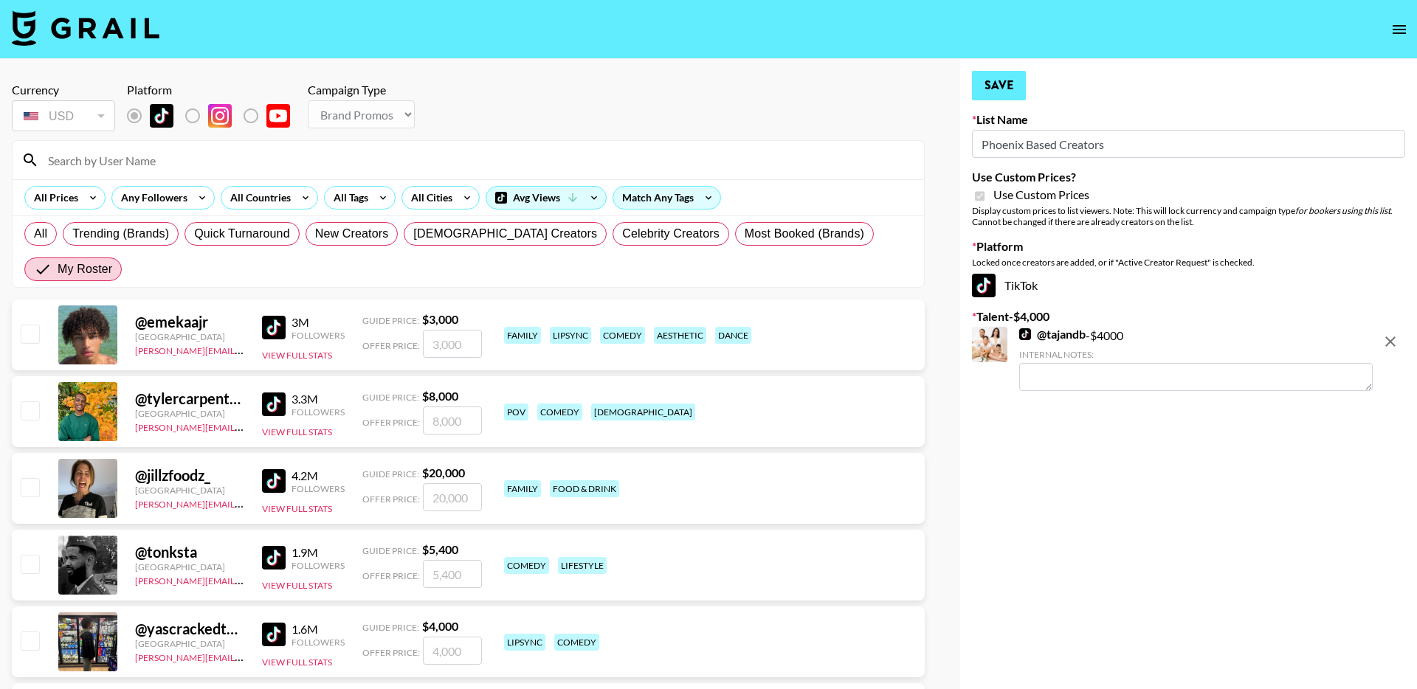
type input "4000"
click at [998, 82] on button "Save" at bounding box center [999, 86] width 54 height 30
